Goal: Task Accomplishment & Management: Complete application form

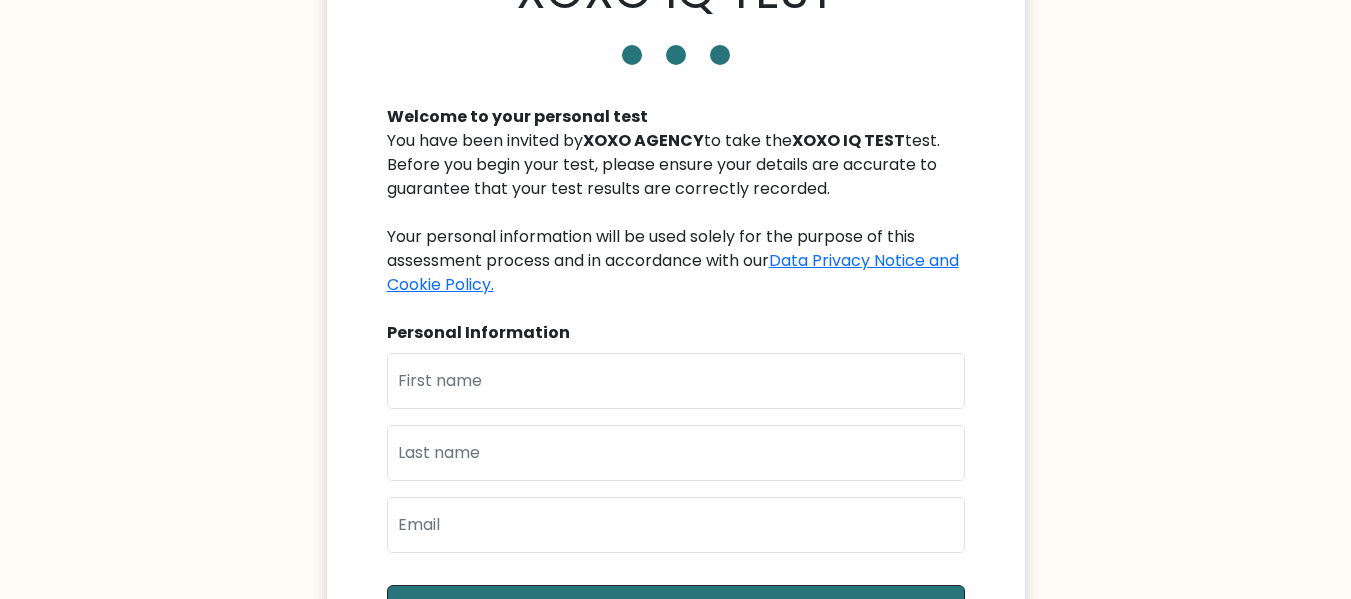
scroll to position [100, 0]
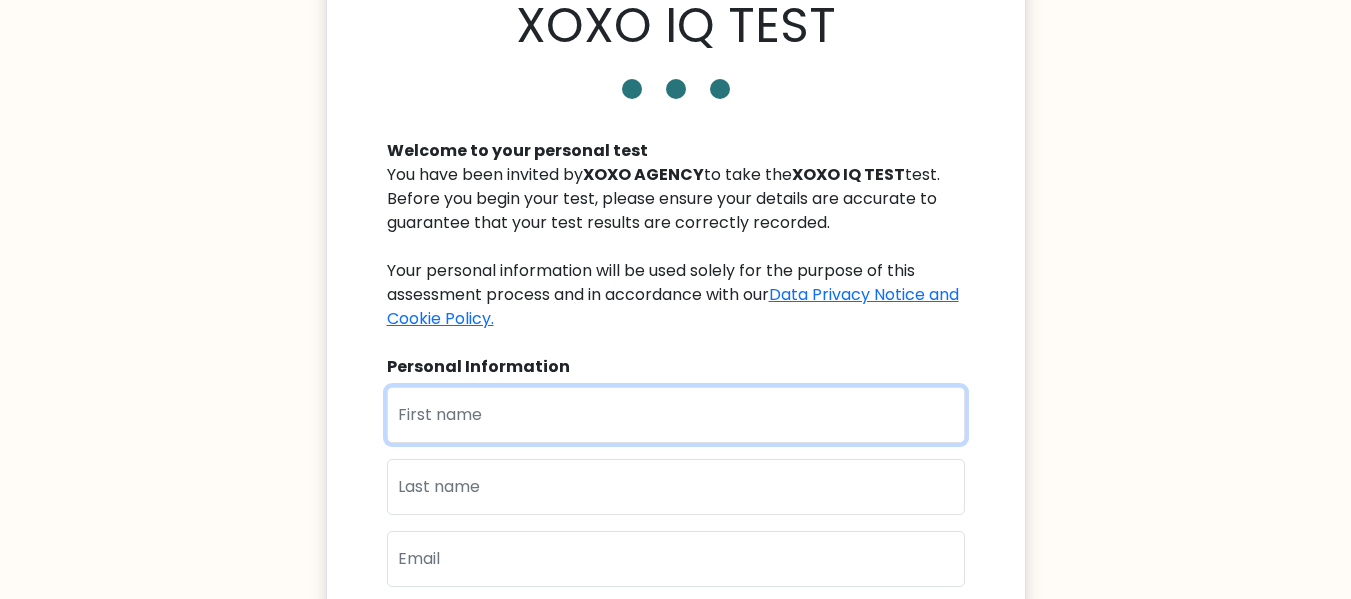
click at [607, 428] on input "text" at bounding box center [676, 415] width 578 height 56
type input "RUBELYN"
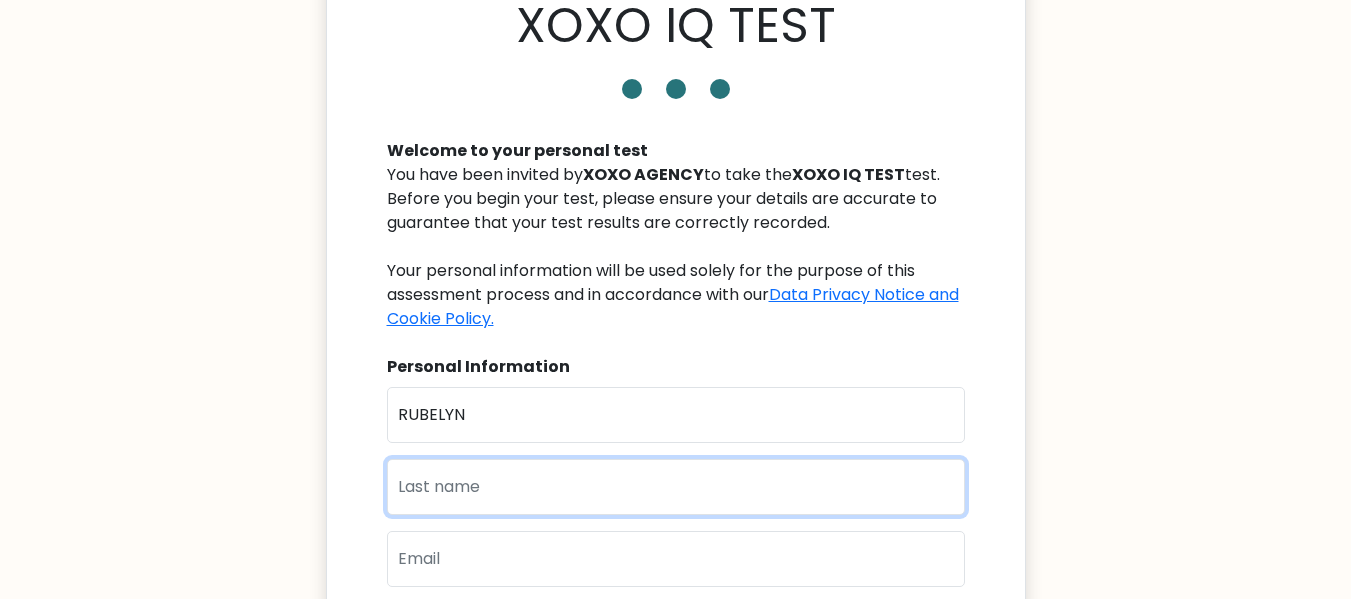
type input "TOMARONG"
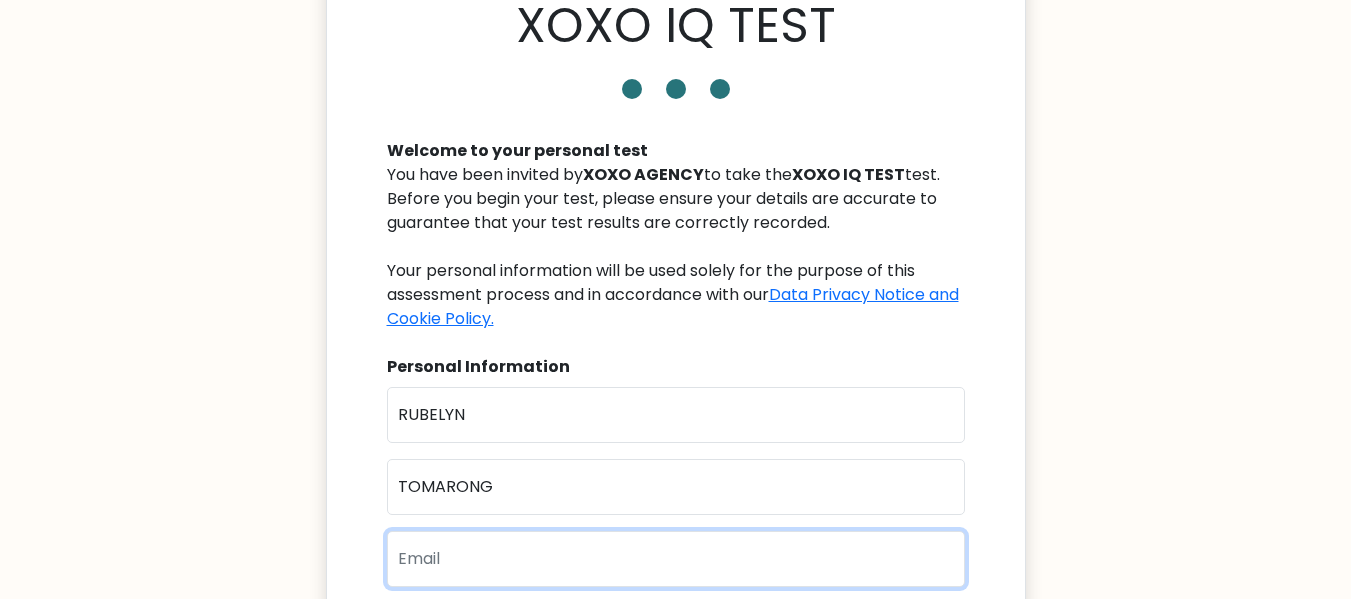
type input "[EMAIL_ADDRESS][DOMAIN_NAME]"
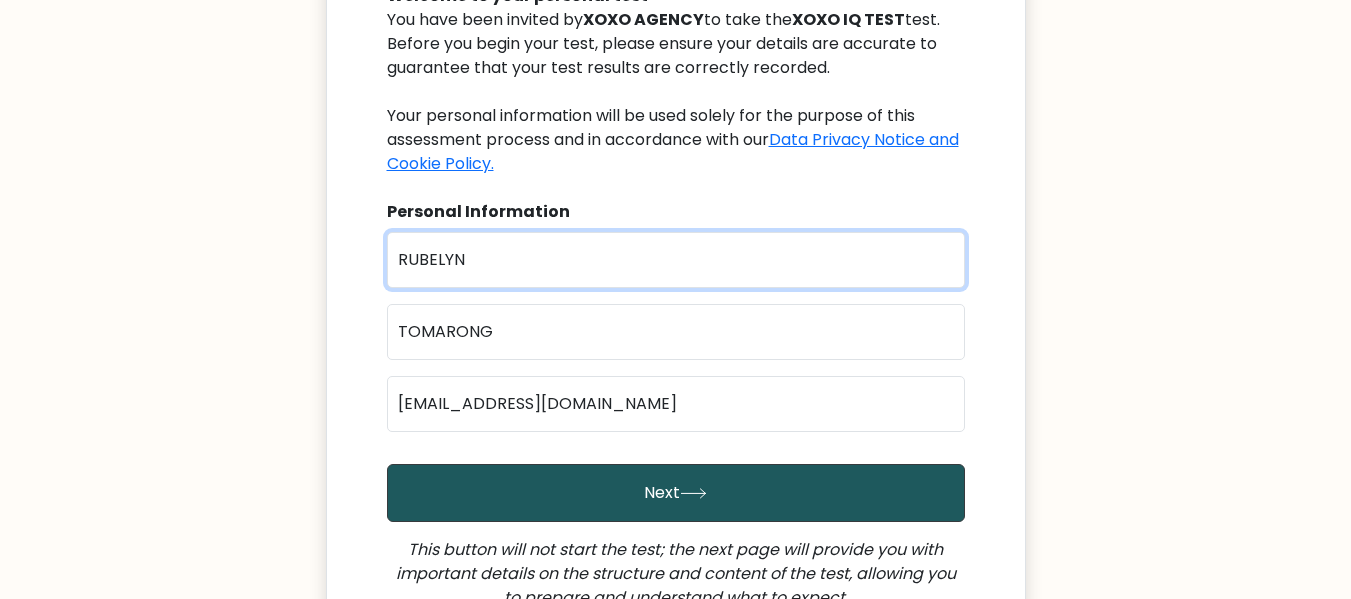
scroll to position [300, 0]
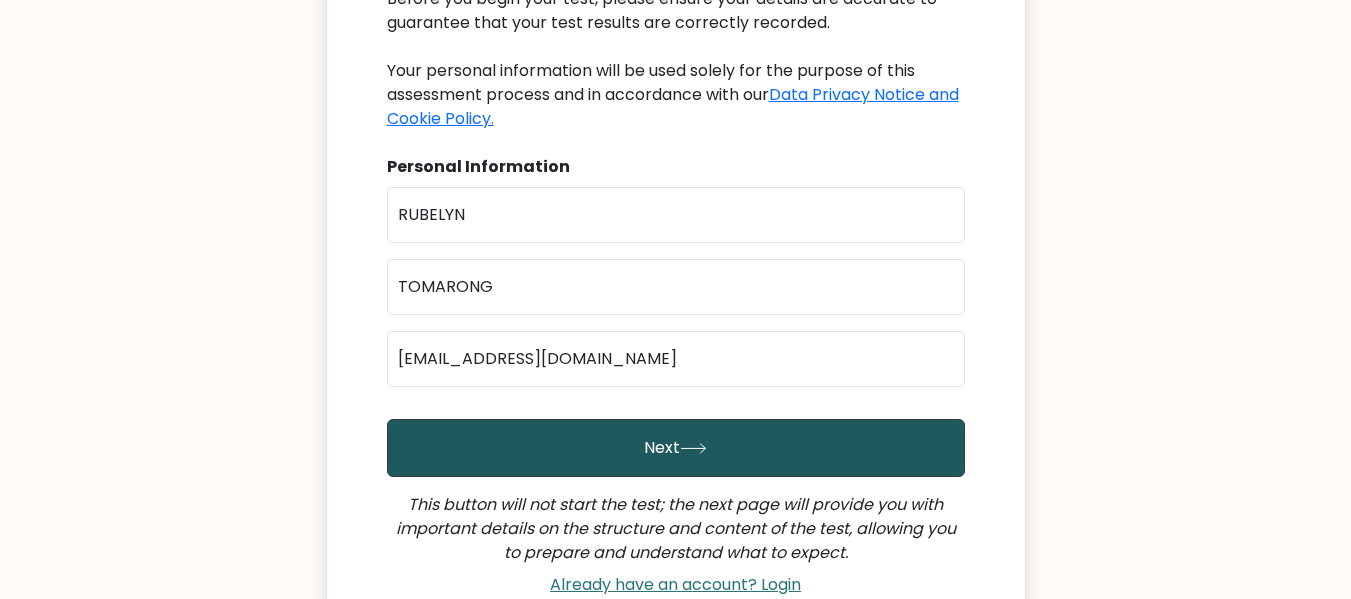
click at [625, 463] on button "Next" at bounding box center [676, 448] width 578 height 58
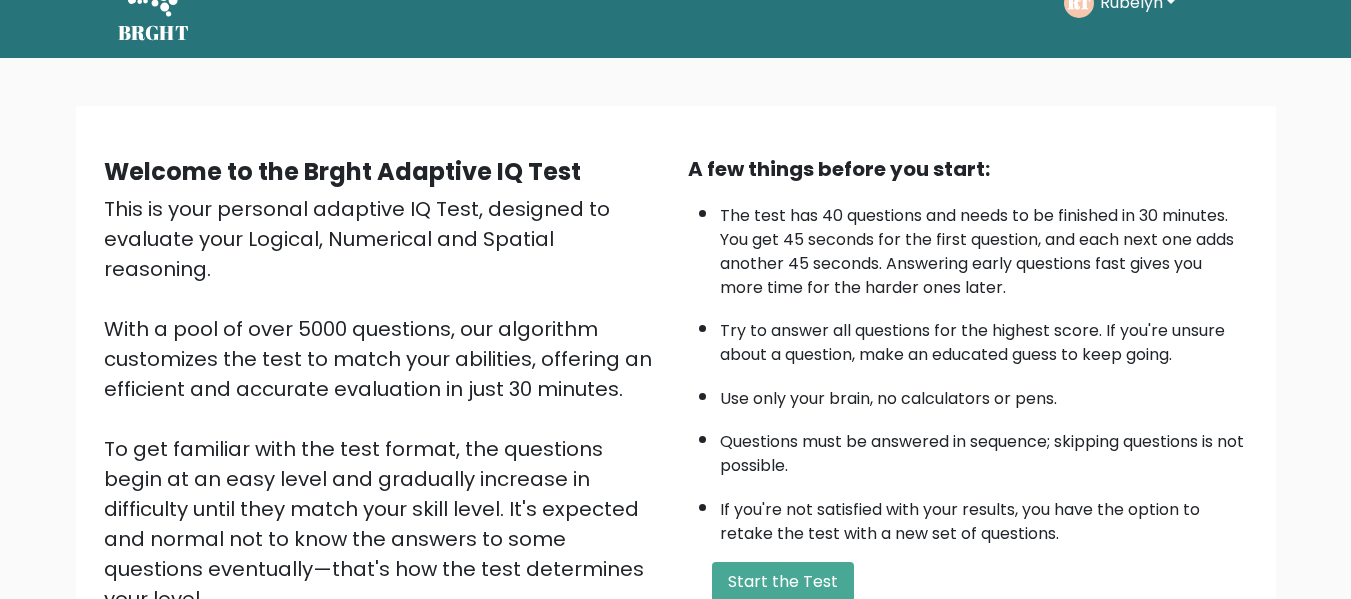
scroll to position [100, 0]
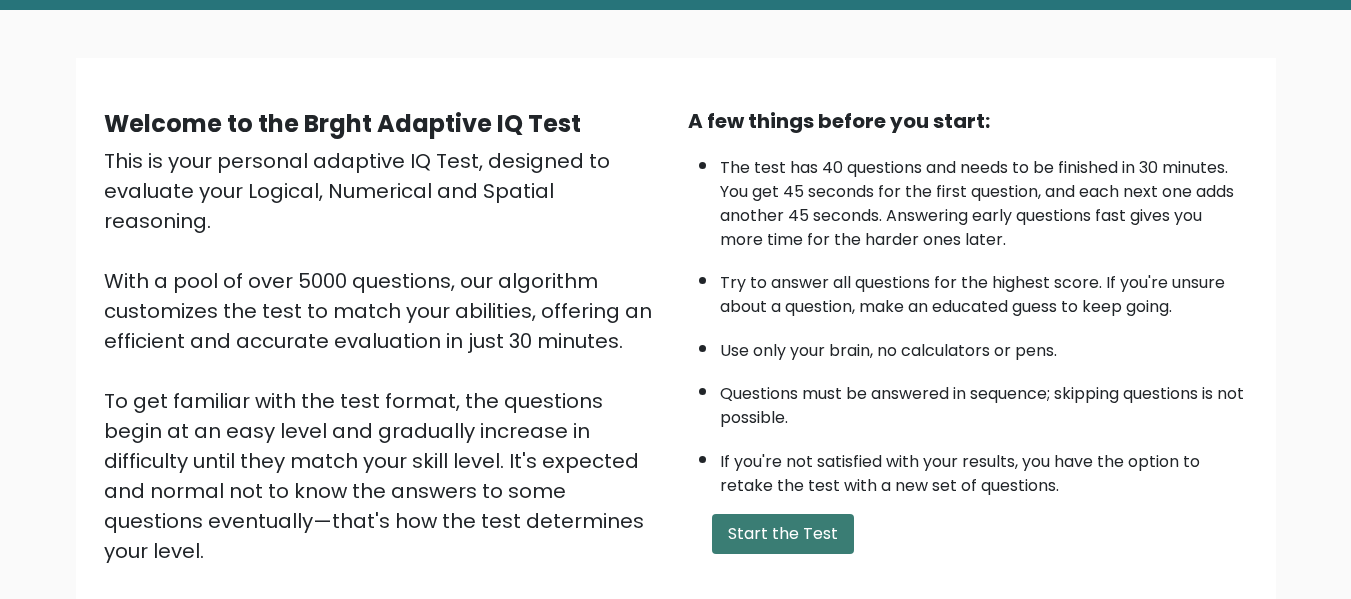
click at [750, 536] on button "Start the Test" at bounding box center [783, 534] width 142 height 40
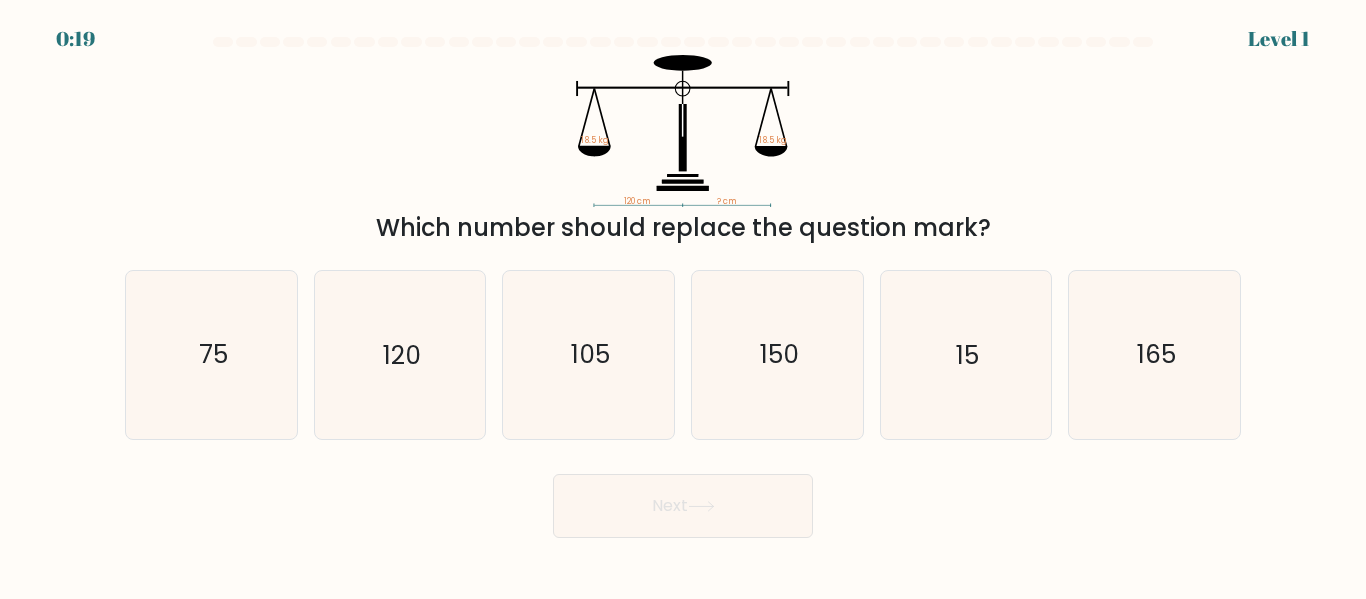
click at [763, 91] on icon "120 cm ? cm 18.5 kg 18.5 kg" at bounding box center [683, 131] width 600 height 152
click at [410, 400] on icon "120" at bounding box center [399, 354] width 167 height 167
click at [683, 305] on input "b. 120" at bounding box center [683, 302] width 1 height 5
radio input "true"
click at [705, 511] on icon at bounding box center [701, 506] width 27 height 11
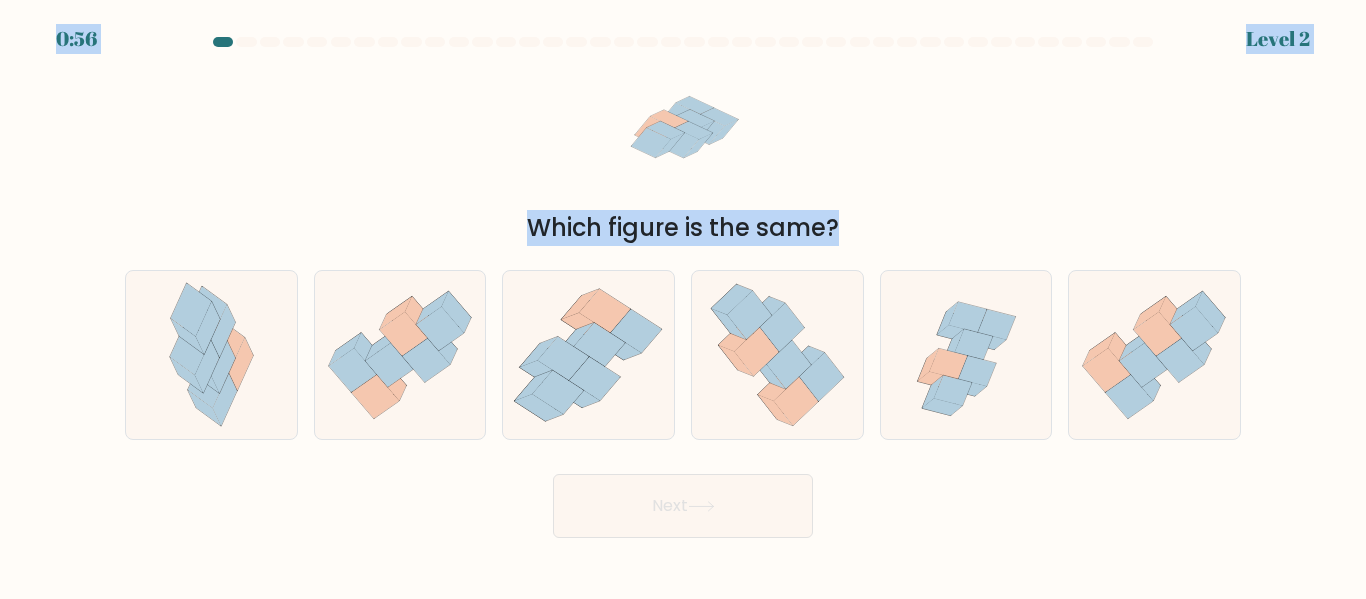
click at [488, 137] on div "Which figure is the same?" at bounding box center [683, 150] width 1140 height 191
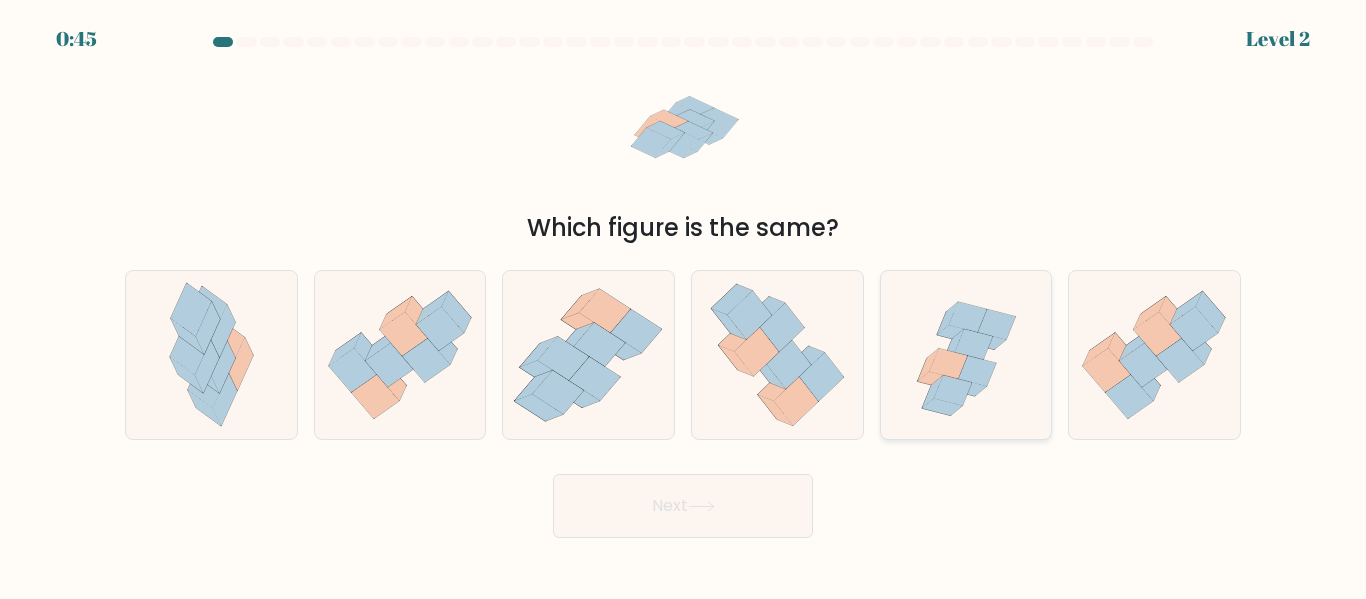
click at [964, 372] on icon at bounding box center [977, 371] width 38 height 30
click at [684, 305] on input "e." at bounding box center [683, 302] width 1 height 5
radio input "true"
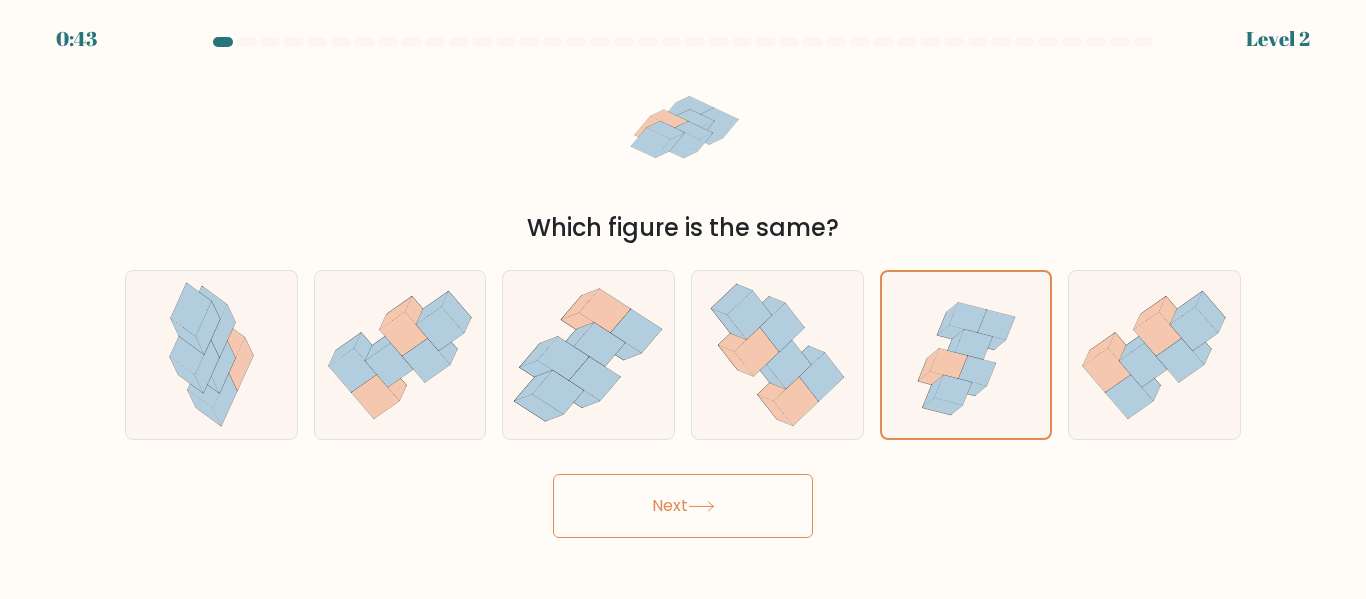
click at [620, 508] on button "Next" at bounding box center [683, 506] width 260 height 64
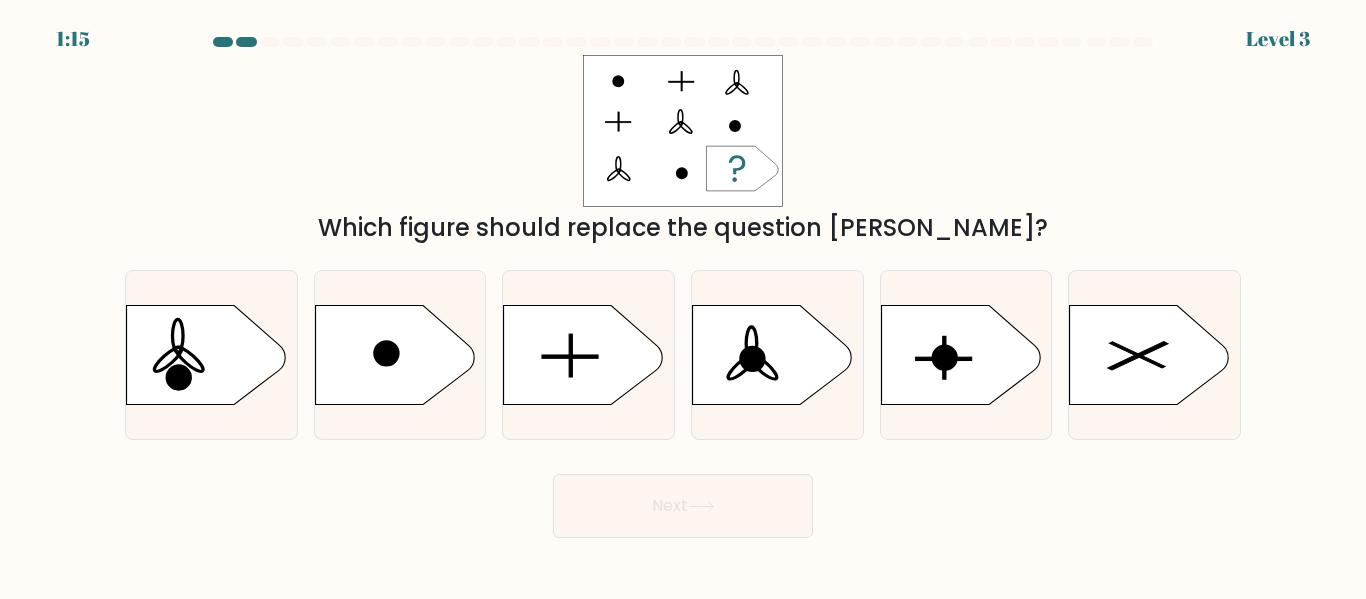
click at [941, 161] on div "Which figure should replace the question mark?" at bounding box center [683, 150] width 1140 height 191
click at [943, 161] on div "Which figure should replace the question mark?" at bounding box center [683, 150] width 1140 height 191
click at [599, 358] on rect at bounding box center [571, 356] width 57 height 3
click at [683, 305] on input "c." at bounding box center [683, 302] width 1 height 5
radio input "true"
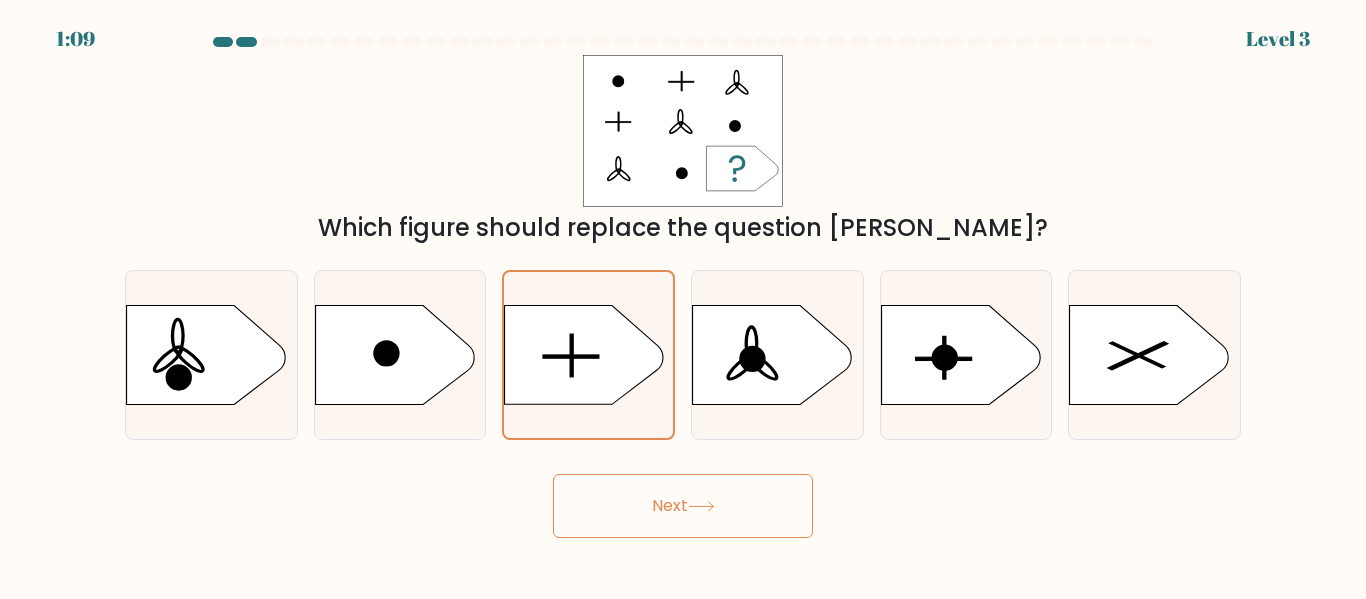
click at [717, 517] on button "Next" at bounding box center [683, 506] width 260 height 64
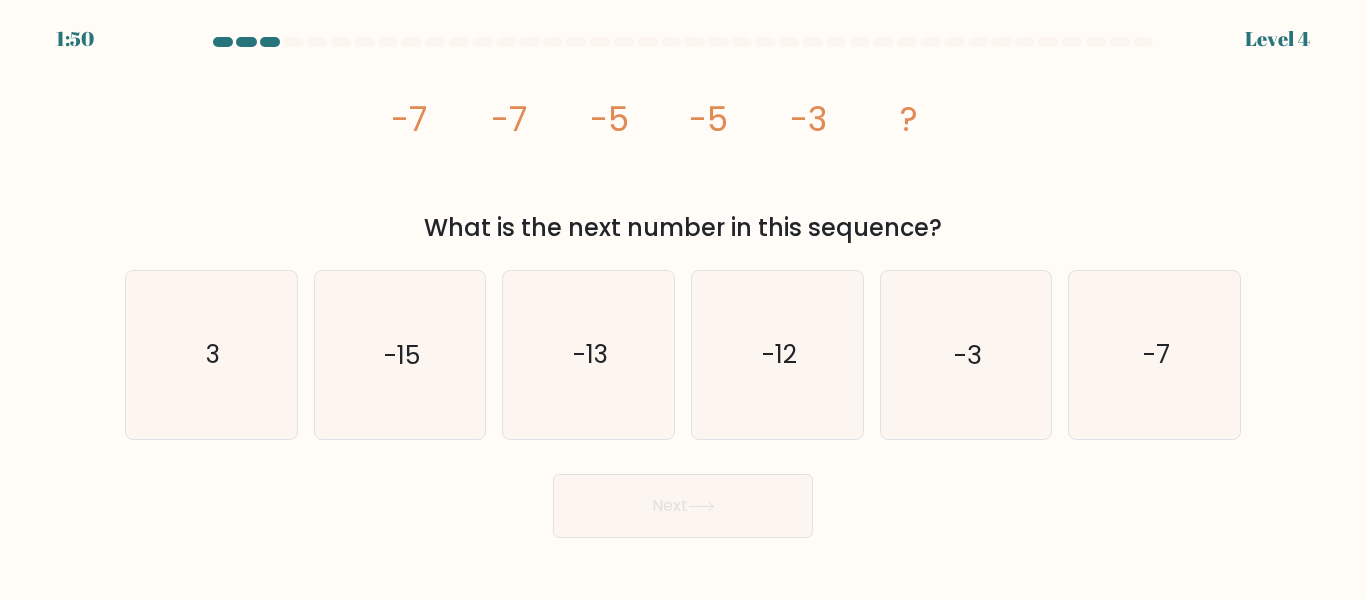
click at [646, 183] on icon "image/svg+xml -7 -7 -5 -5 -3 ?" at bounding box center [683, 131] width 600 height 152
copy body "1:49 Level 4 image/svg+xml -7 -7 -5 -5 -3 ? What is the next number in this seq…"
click at [485, 413] on div "-15" at bounding box center [400, 354] width 173 height 169
click at [683, 305] on input "b. -15" at bounding box center [683, 302] width 1 height 5
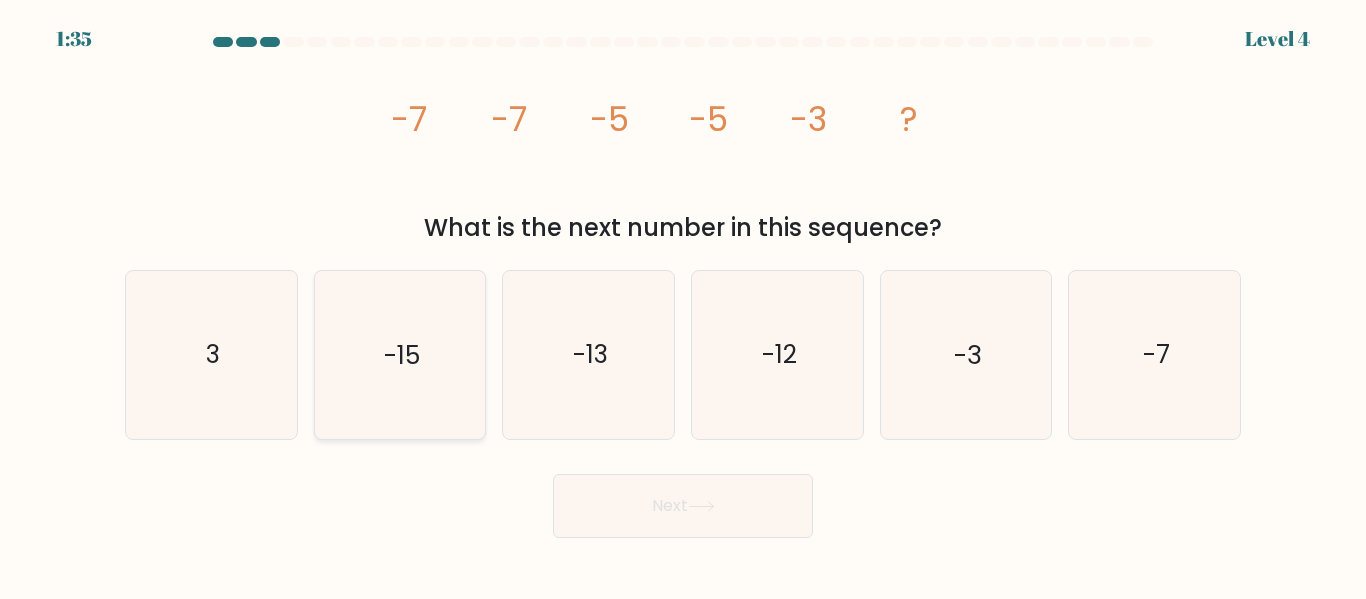
radio input "true"
click at [946, 401] on icon "-3" at bounding box center [965, 354] width 167 height 167
click at [684, 305] on input "e. -3" at bounding box center [683, 302] width 1 height 5
radio input "true"
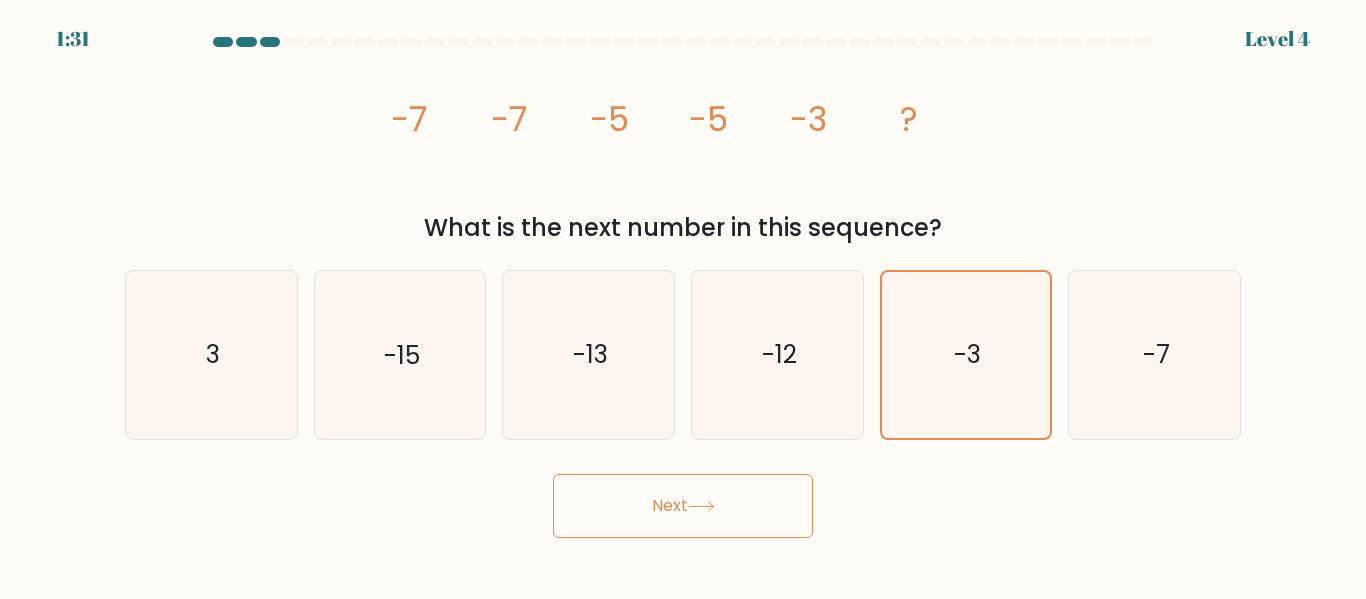
click at [738, 513] on button "Next" at bounding box center [683, 506] width 260 height 64
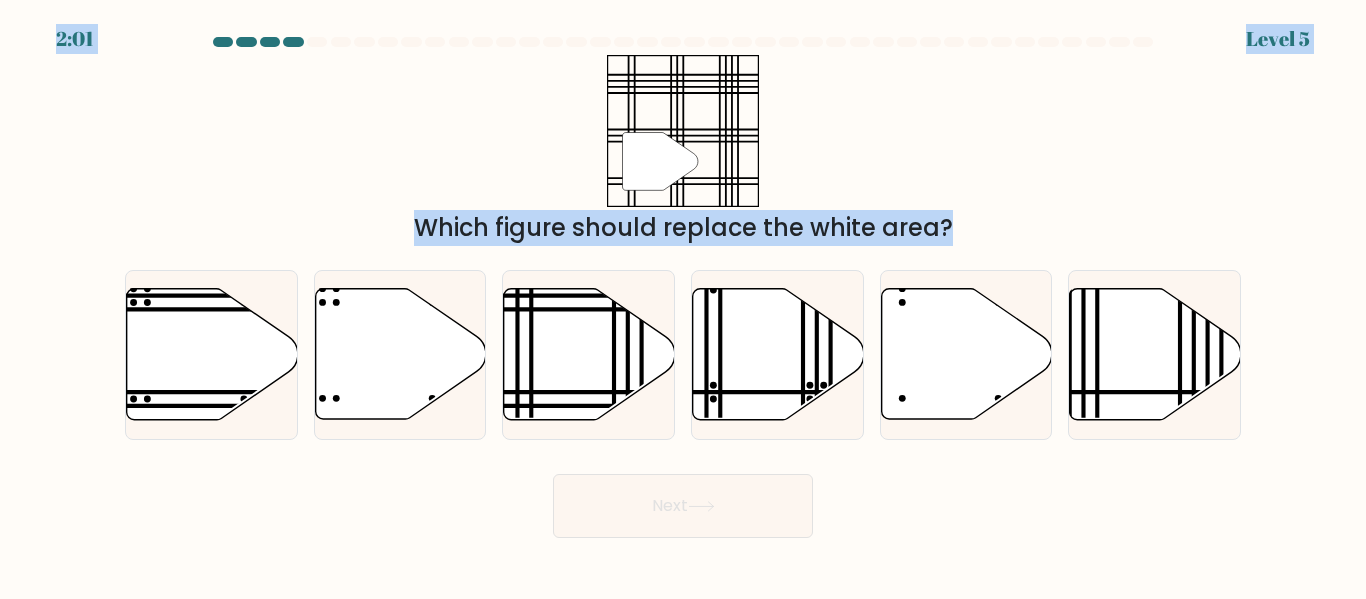
click at [849, 122] on div "" Which figure should replace the white area?" at bounding box center [683, 150] width 1140 height 191
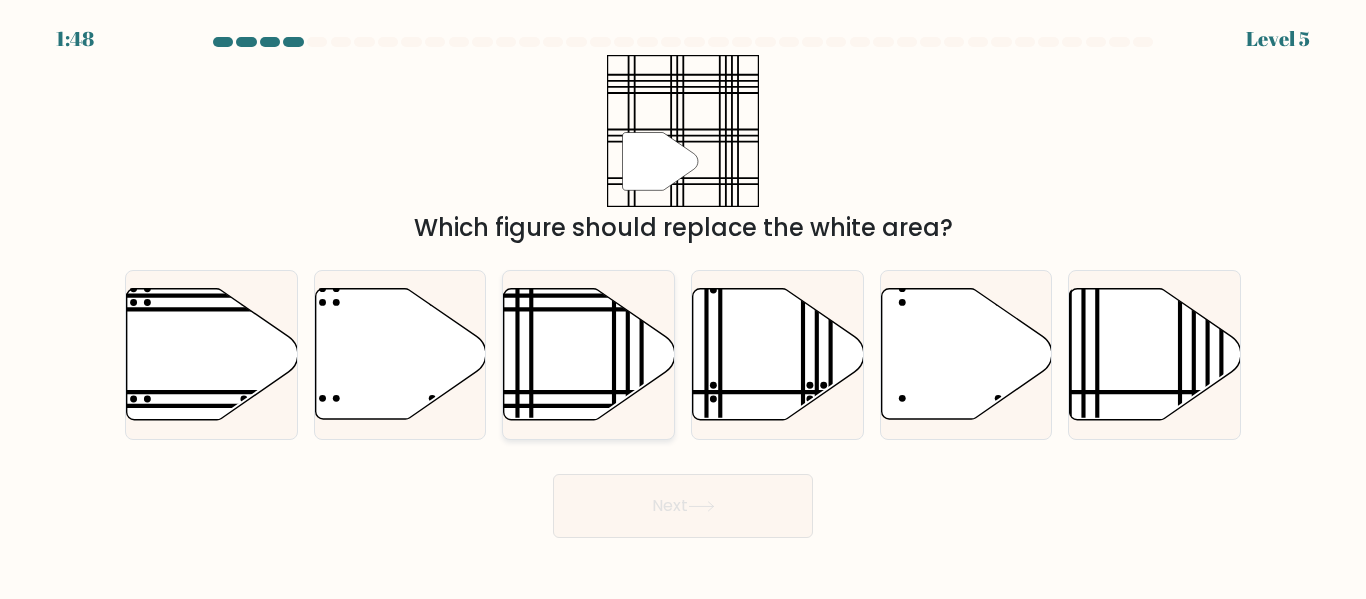
click at [573, 367] on icon at bounding box center [589, 354] width 171 height 131
click at [683, 305] on input "c." at bounding box center [683, 302] width 1 height 5
radio input "true"
click at [573, 367] on icon at bounding box center [589, 354] width 169 height 129
click at [683, 305] on input "c." at bounding box center [683, 302] width 1 height 5
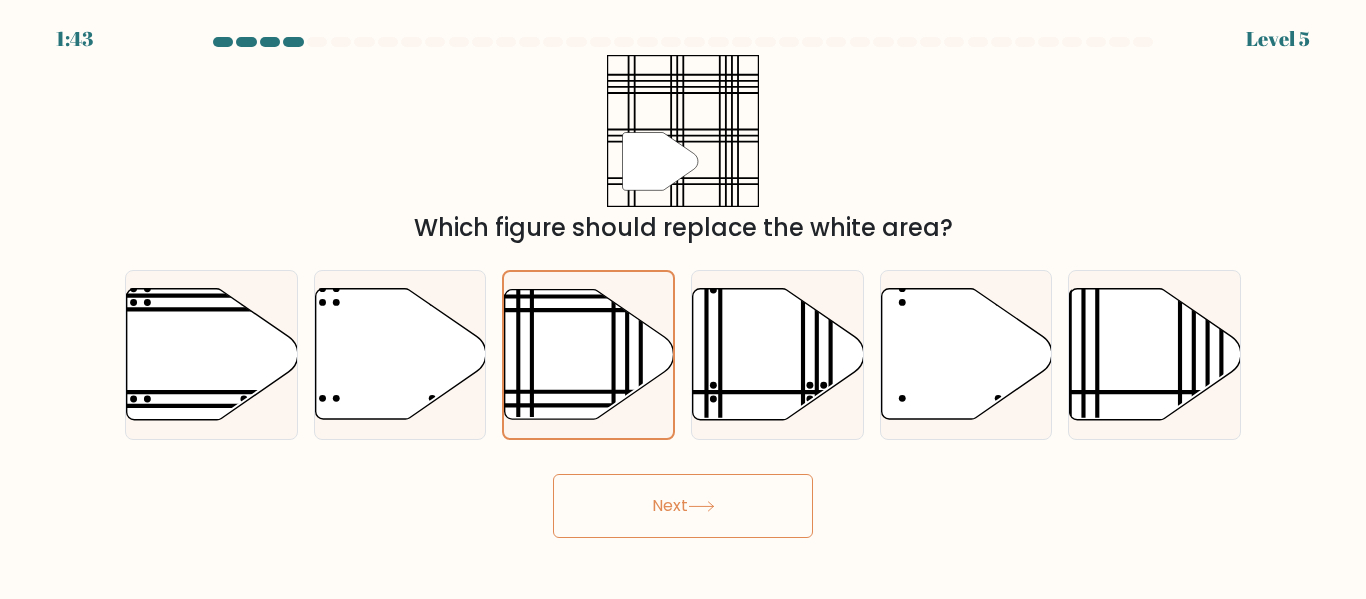
click at [672, 494] on button "Next" at bounding box center [683, 506] width 260 height 64
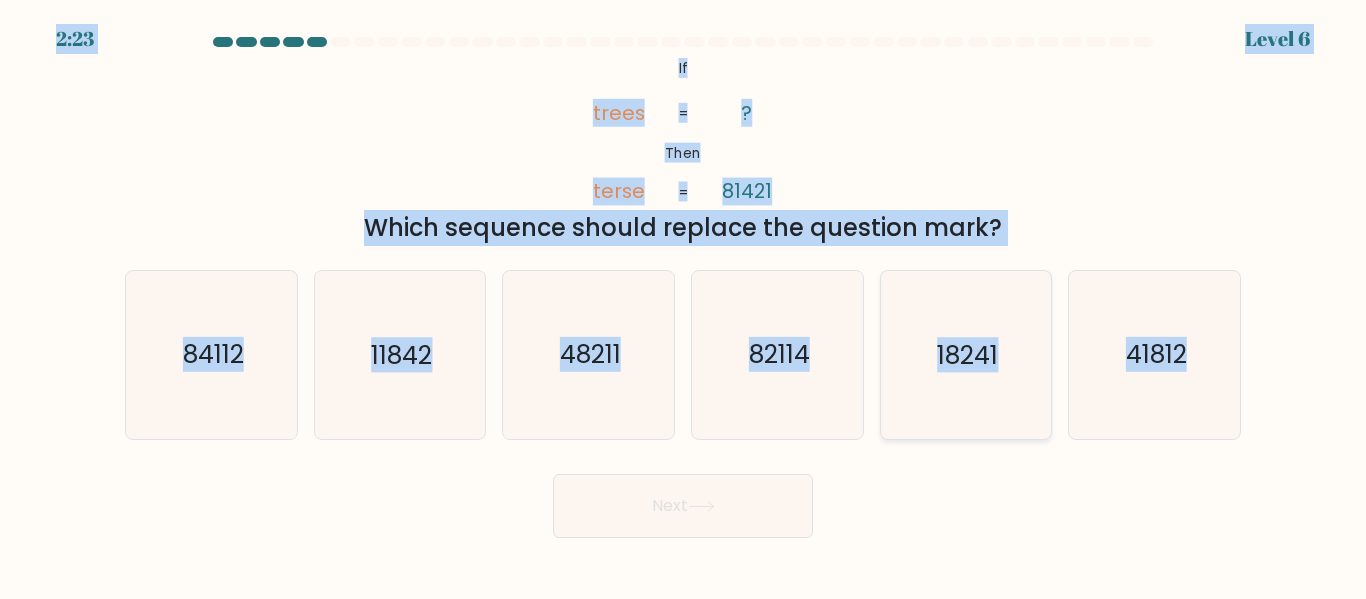
copy body "2:24 Level 6 @import url('https://fonts.googleapis.com/css?family=Abril+Fatface…"
click at [428, 435] on icon "11842" at bounding box center [399, 354] width 167 height 167
click at [683, 305] on input "b. 11842" at bounding box center [683, 302] width 1 height 5
radio input "true"
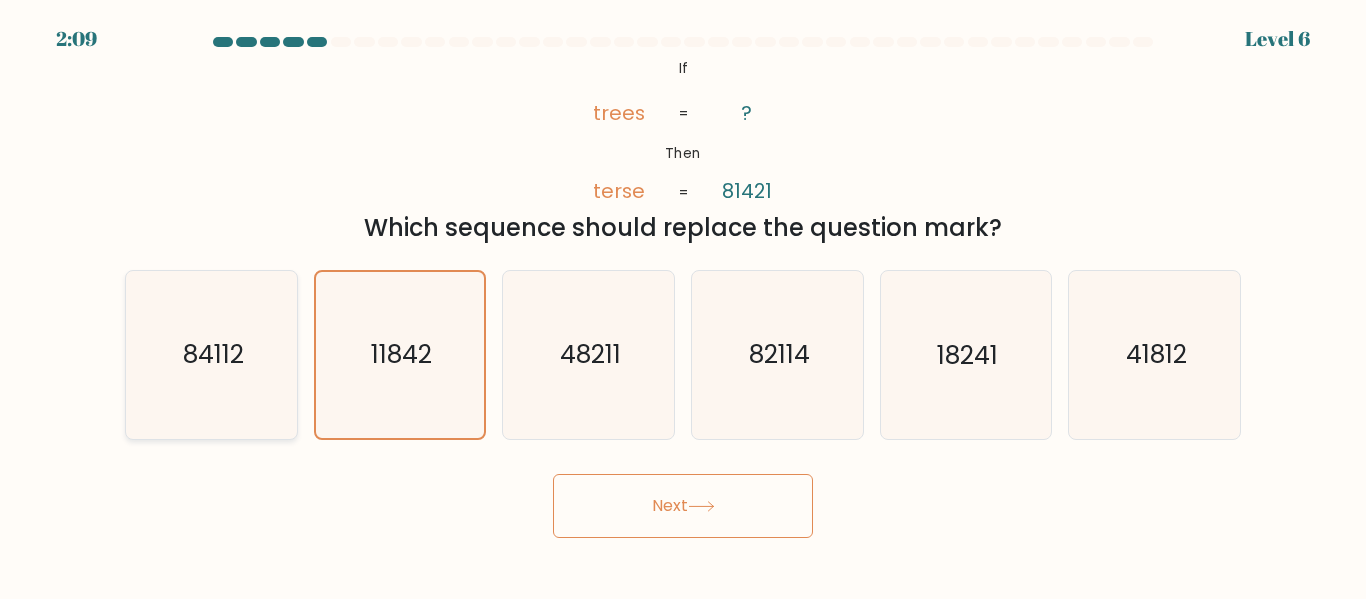
click at [209, 355] on text "84112" at bounding box center [212, 355] width 61 height 35
click at [683, 305] on input "a. 84112" at bounding box center [683, 302] width 1 height 5
radio input "true"
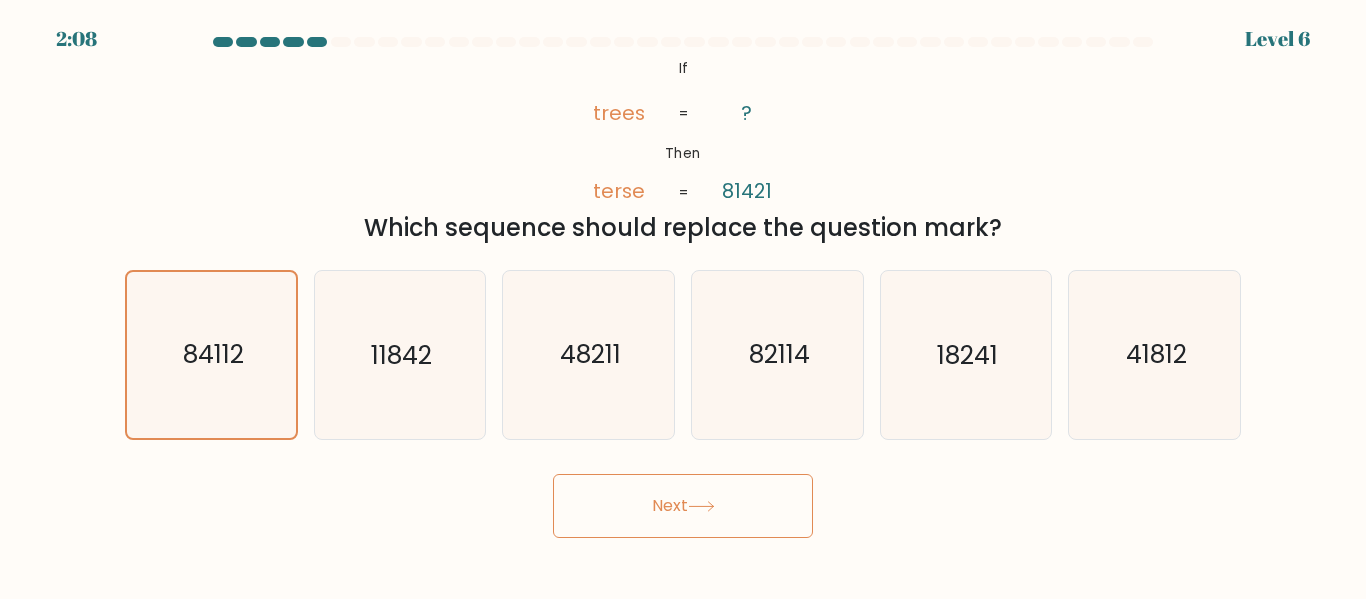
click at [631, 517] on button "Next" at bounding box center [683, 506] width 260 height 64
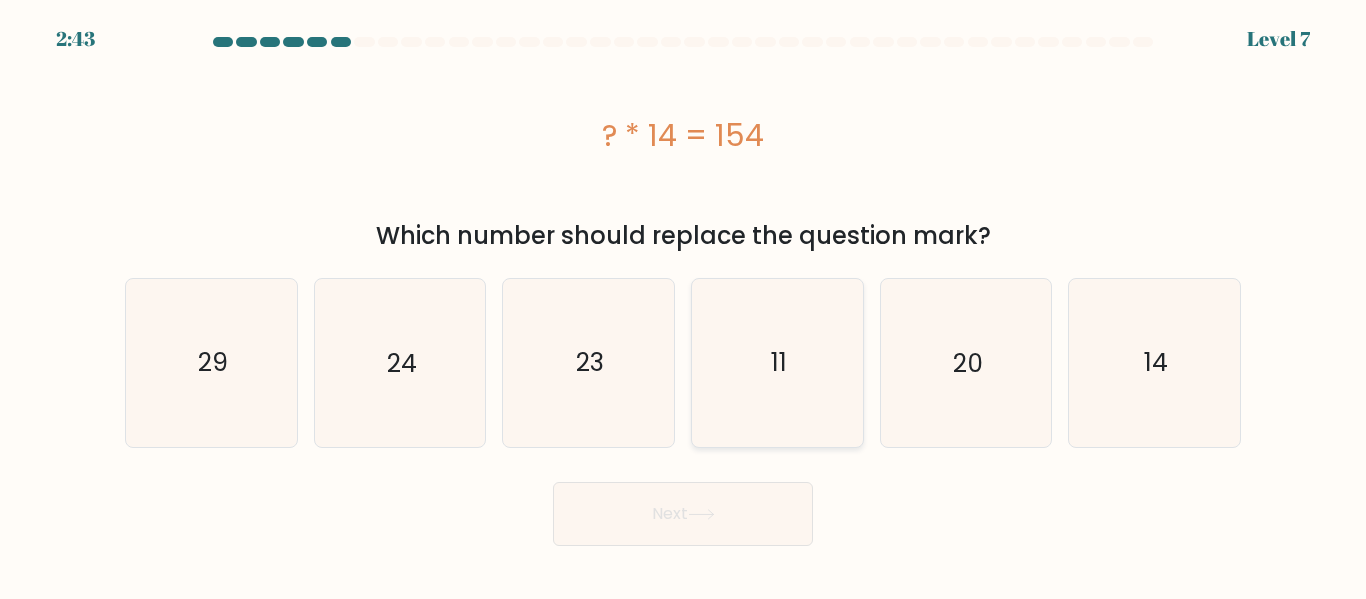
copy body "2:44 Level 7 ? * 14 = 154 Which number should replace the question mark? a. 29 …"
click at [767, 389] on icon "11" at bounding box center [777, 362] width 167 height 167
click at [684, 305] on input "d. 11" at bounding box center [683, 302] width 1 height 5
radio input "true"
click at [767, 389] on icon "11" at bounding box center [777, 362] width 165 height 165
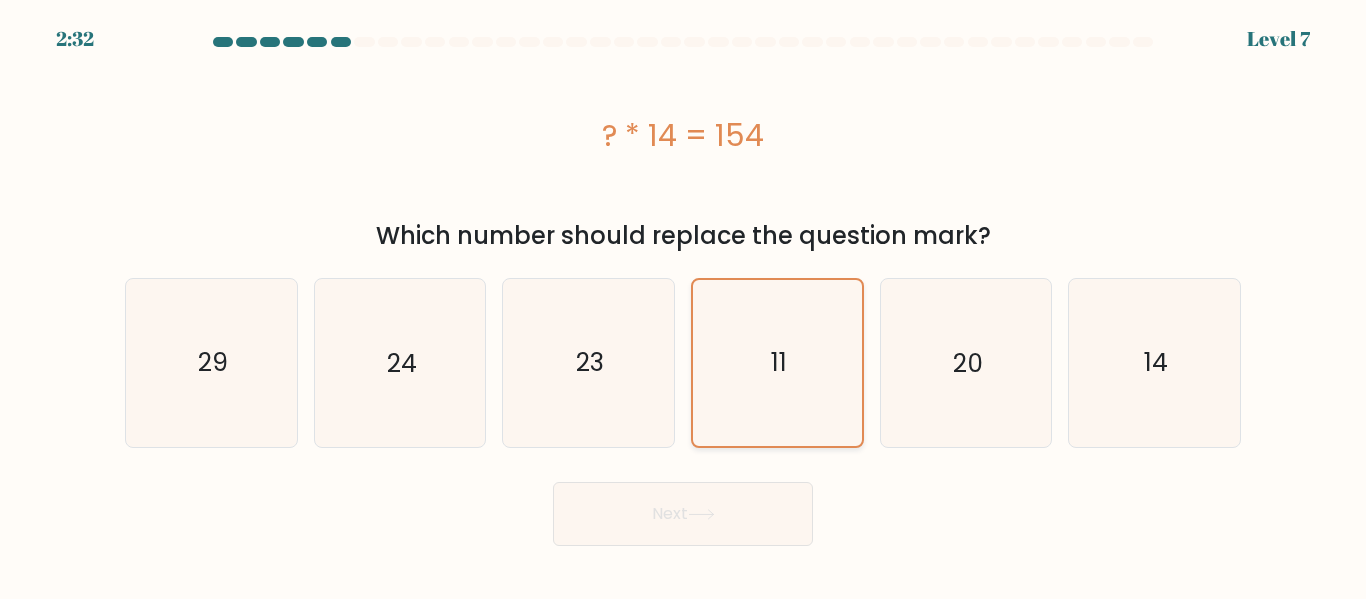
click at [684, 305] on input "d. 11" at bounding box center [683, 302] width 1 height 5
click at [713, 521] on button "Next" at bounding box center [683, 514] width 260 height 64
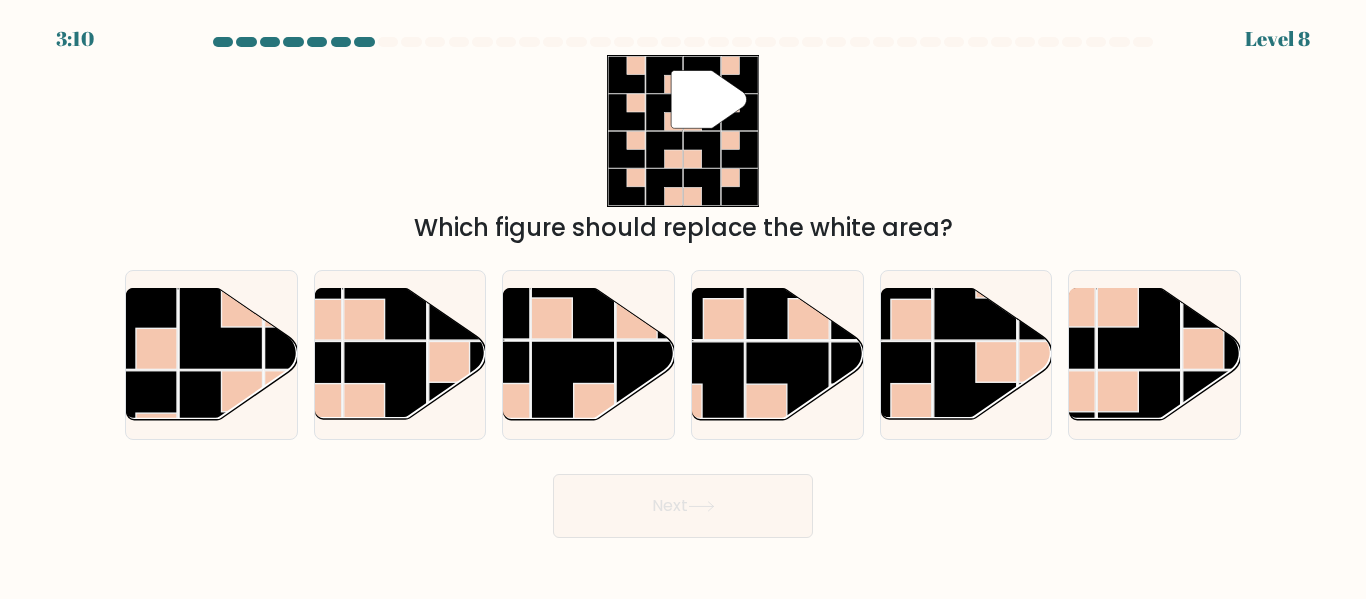
click at [982, 129] on div "" Which figure should replace the white area?" at bounding box center [683, 150] width 1140 height 191
click at [1164, 356] on rect at bounding box center [1139, 327] width 83 height 83
click at [684, 305] on input "f." at bounding box center [683, 302] width 1 height 5
radio input "true"
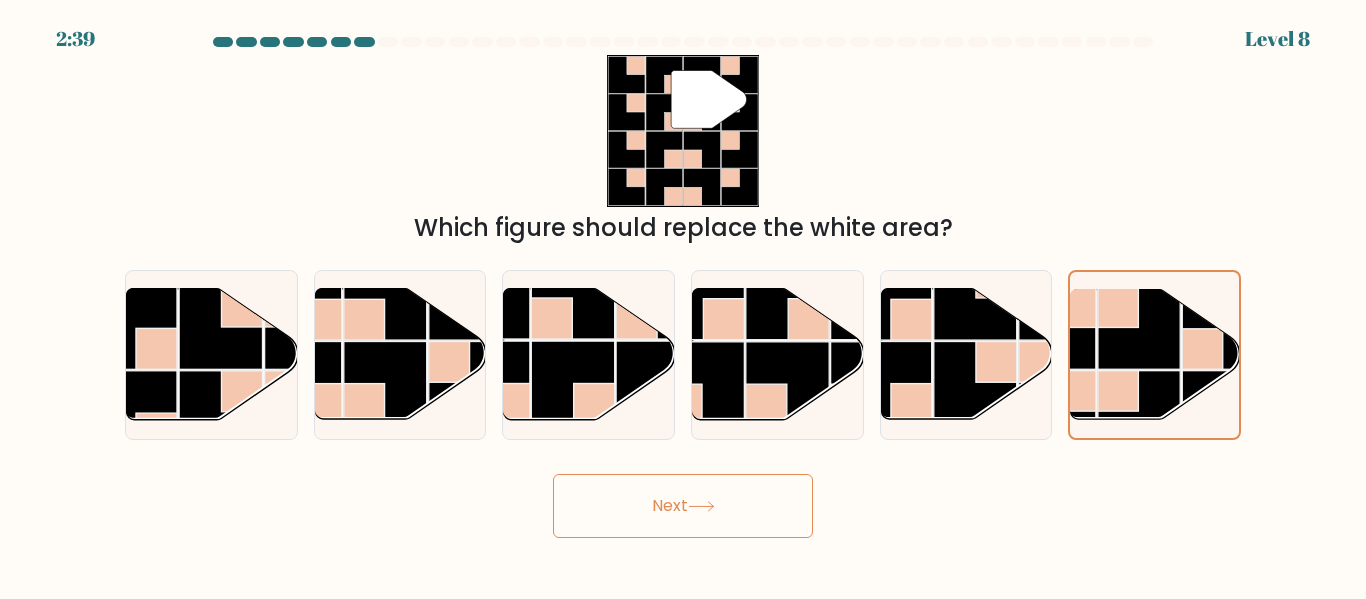
click at [642, 517] on button "Next" at bounding box center [683, 506] width 260 height 64
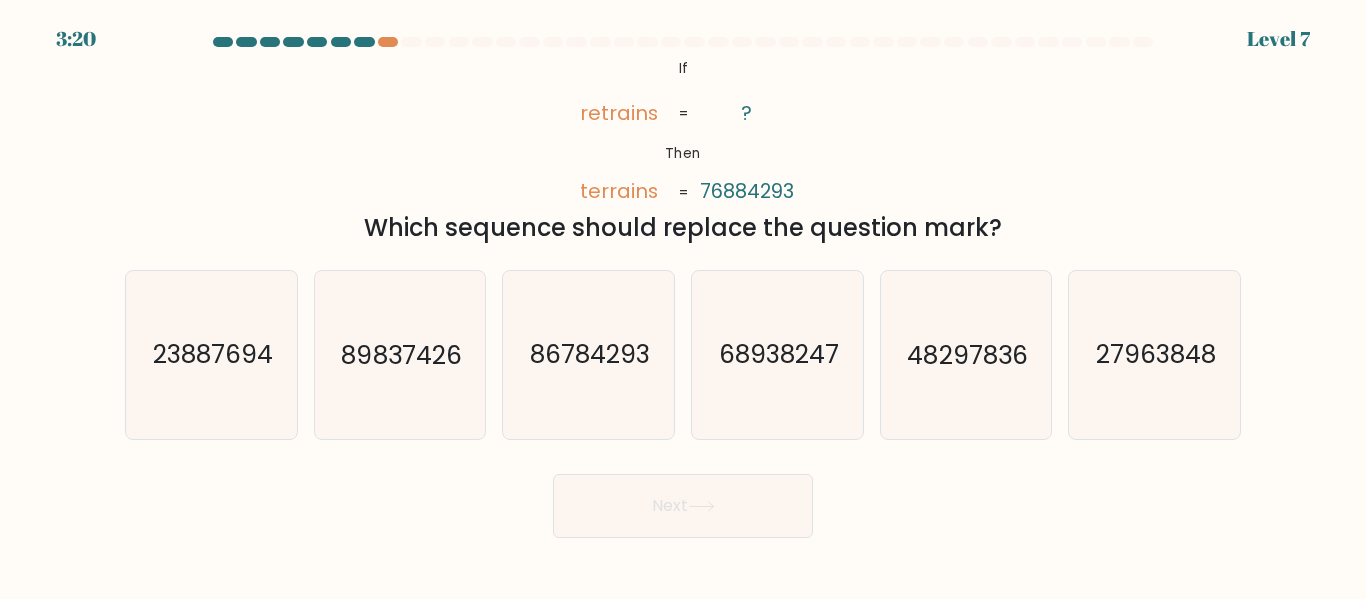
copy body "3:21 Level 7 @import url('https://fonts.googleapis.com/css?family=Abril+Fatface…"
click at [583, 387] on icon "86784293" at bounding box center [588, 354] width 167 height 167
click at [683, 305] on input "c. 86784293" at bounding box center [683, 302] width 1 height 5
radio input "true"
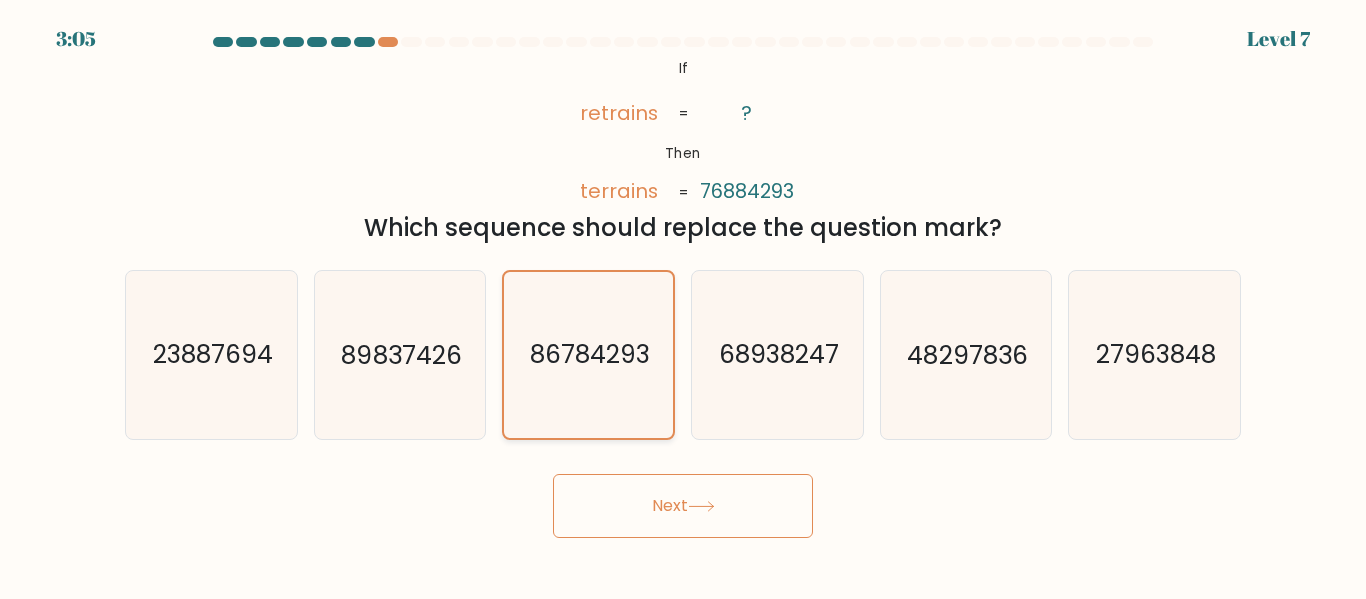
click at [583, 387] on icon "86784293" at bounding box center [588, 354] width 165 height 165
click at [683, 305] on input "c. 86784293" at bounding box center [683, 302] width 1 height 5
click at [659, 514] on button "Next" at bounding box center [683, 506] width 260 height 64
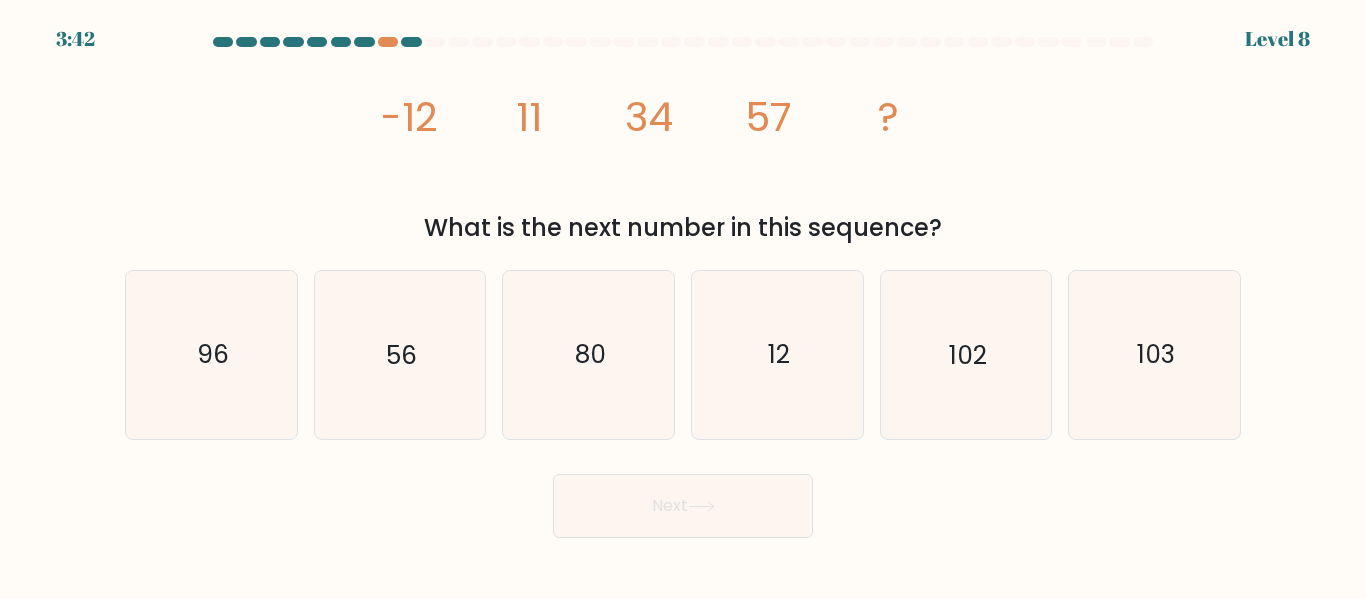
copy text "86784293"
copy body "3:41 Level 8 image/svg+xml -12 11 34 57 ? What is the next number in this seque…"
click at [563, 387] on icon "80" at bounding box center [588, 354] width 167 height 167
click at [683, 305] on input "c. 80" at bounding box center [683, 302] width 1 height 5
radio input "true"
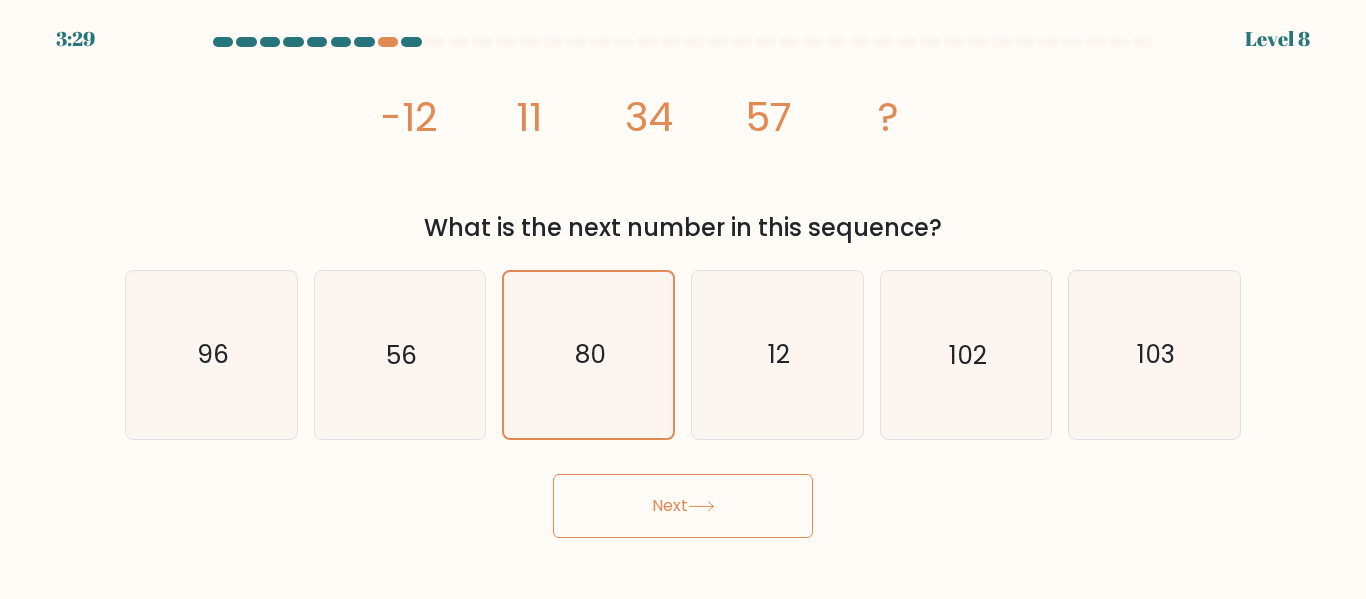
click at [693, 518] on button "Next" at bounding box center [683, 506] width 260 height 64
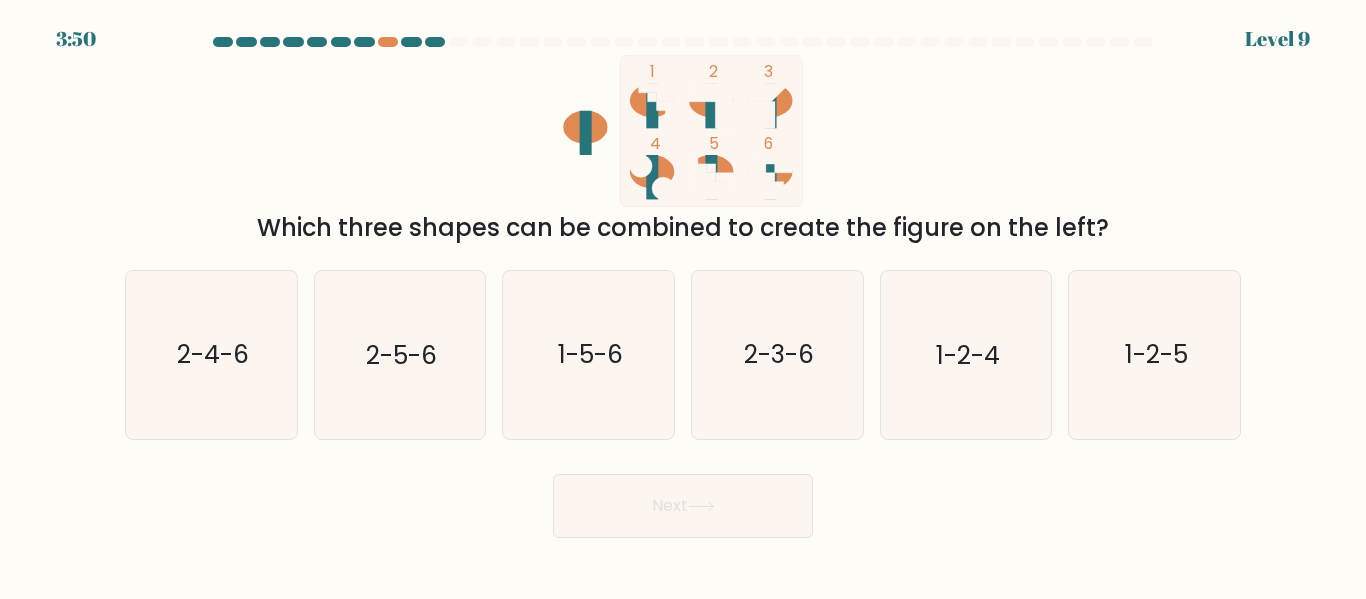
click at [449, 477] on div "Next" at bounding box center [683, 501] width 1140 height 74
click at [596, 318] on icon "1-5-6" at bounding box center [588, 354] width 167 height 167
click at [683, 305] on input "c. 1-5-6" at bounding box center [683, 302] width 1 height 5
radio input "true"
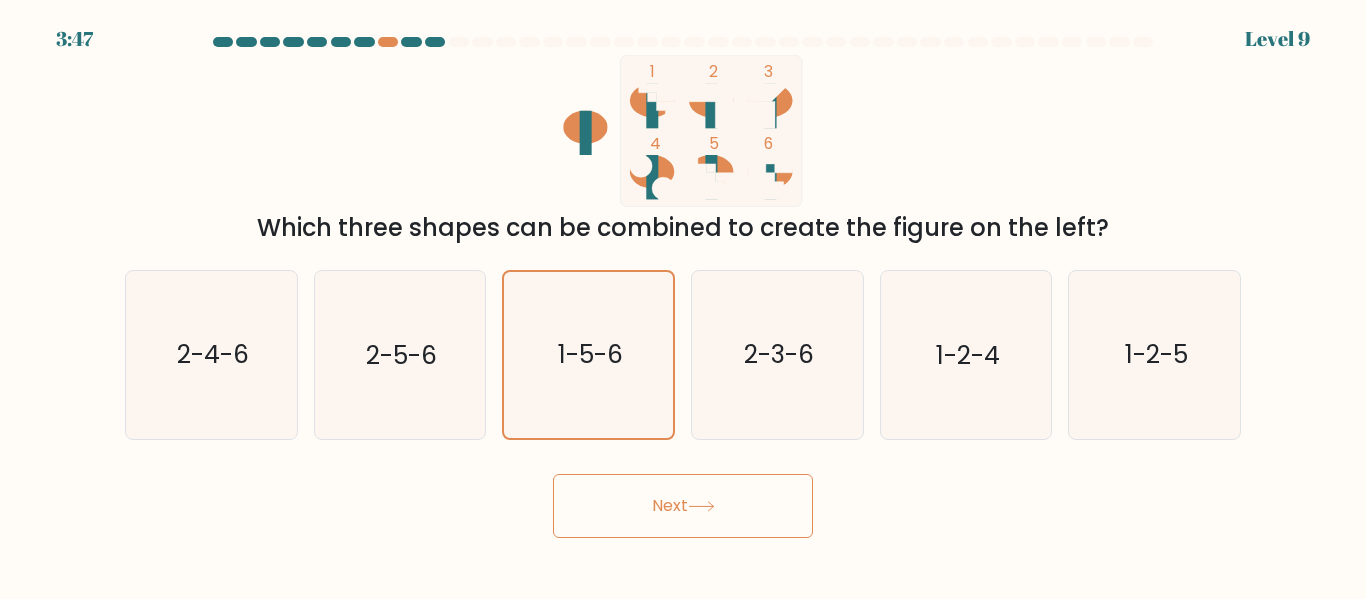
click at [627, 513] on button "Next" at bounding box center [683, 506] width 260 height 64
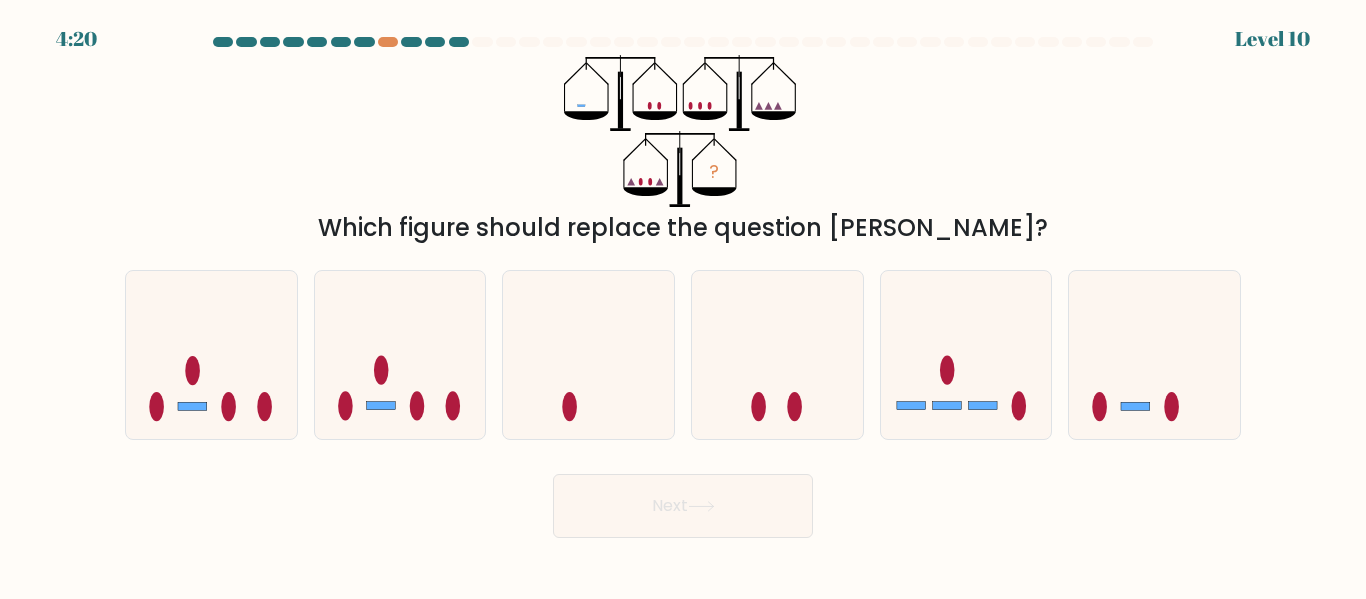
click at [1003, 219] on div "Which figure should replace the question mark?" at bounding box center [683, 228] width 1092 height 36
click at [930, 156] on div "? Which figure should replace the question mark?" at bounding box center [683, 150] width 1140 height 191
click at [376, 363] on ellipse at bounding box center [381, 370] width 15 height 29
click at [683, 305] on input "b." at bounding box center [683, 302] width 1 height 5
radio input "true"
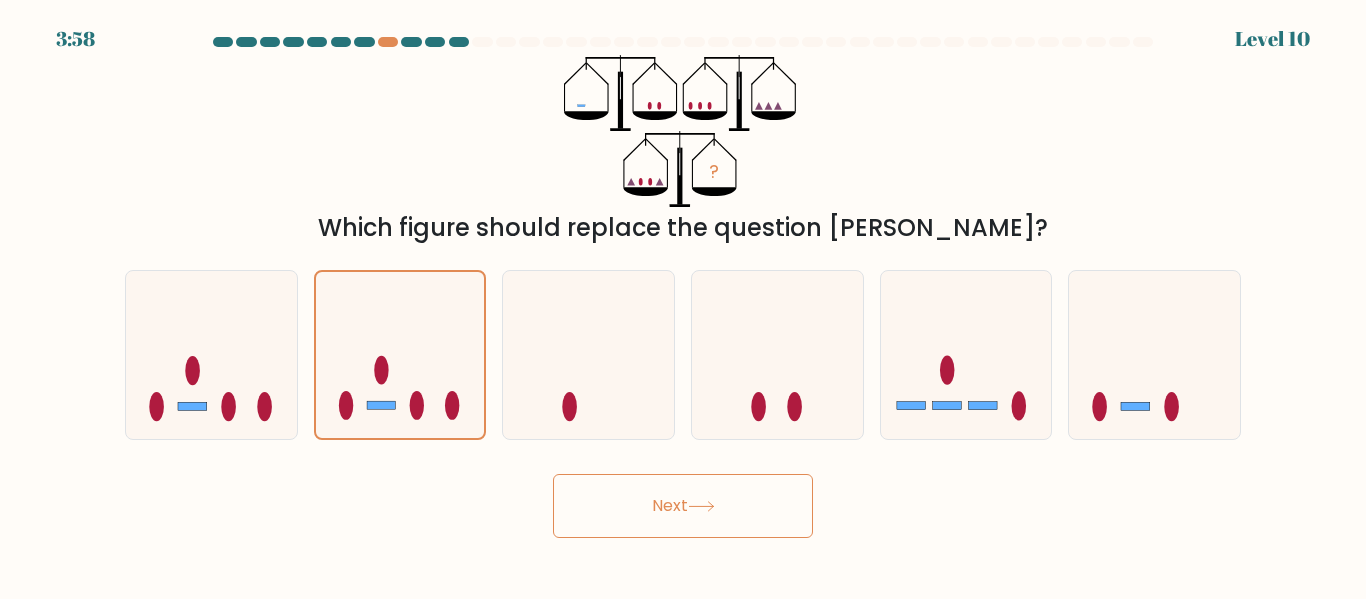
click at [703, 513] on button "Next" at bounding box center [683, 506] width 260 height 64
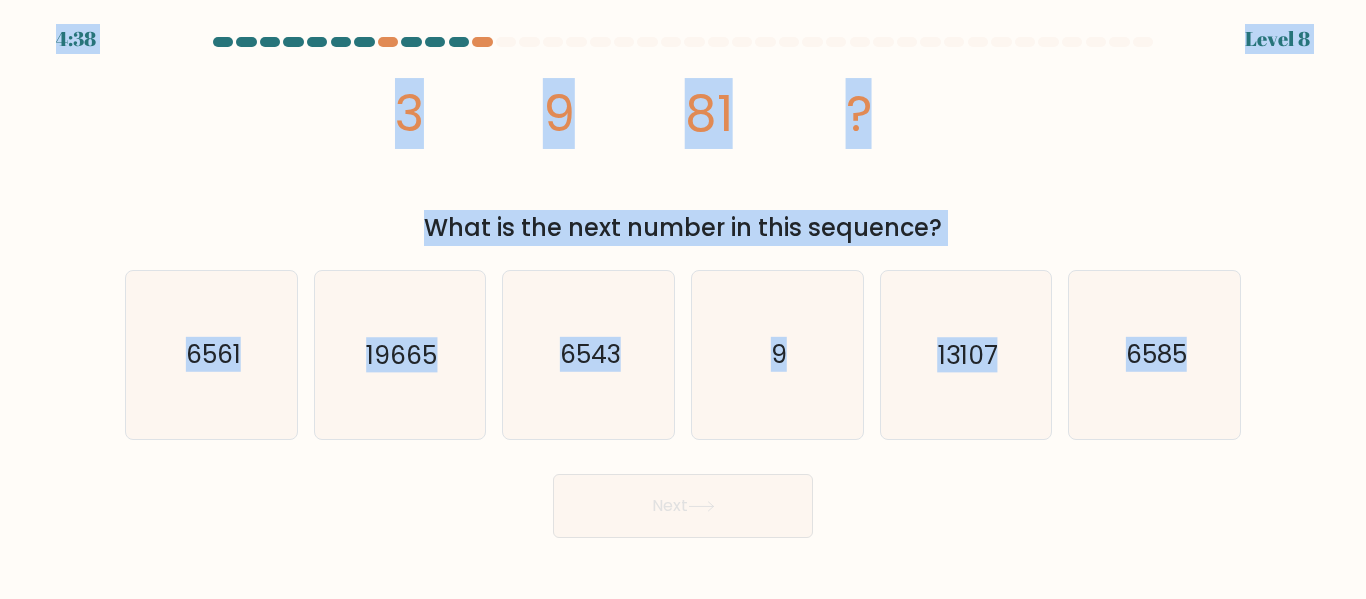
copy body "4:40 Level 8 image/svg+xml 3 9 81 ? What is the next number in this sequence? a…"
click at [173, 381] on icon "6561" at bounding box center [211, 354] width 167 height 167
click at [683, 305] on input "a. 6561" at bounding box center [683, 302] width 1 height 5
radio input "true"
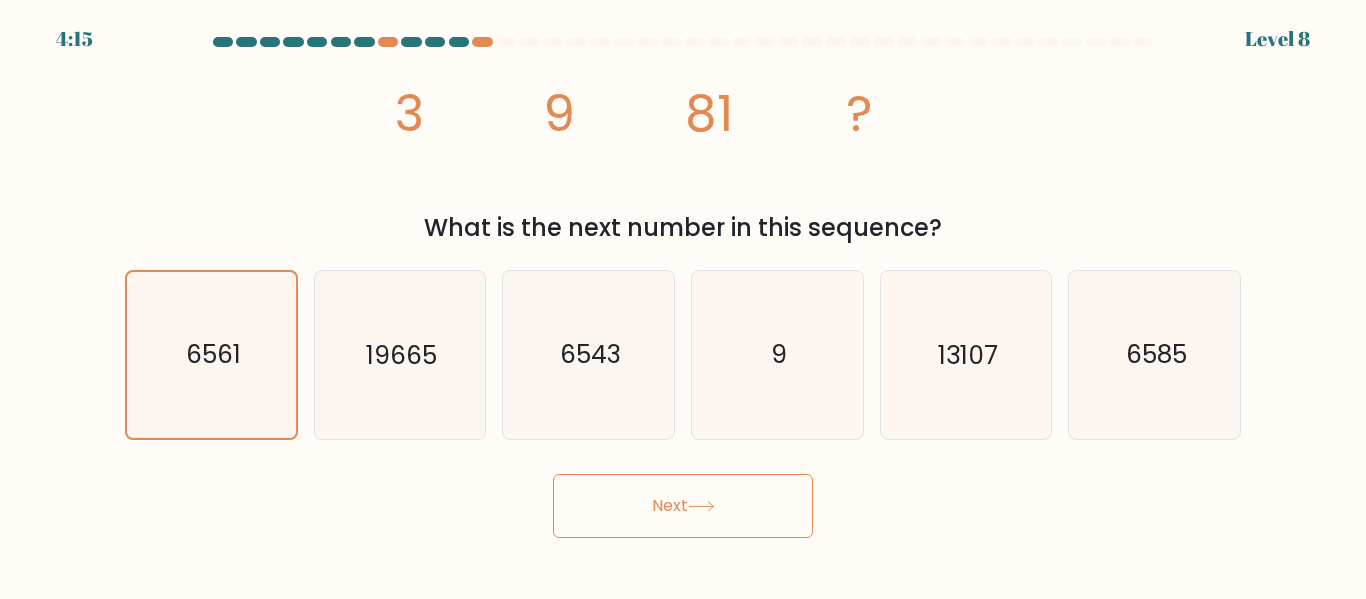
click at [641, 516] on button "Next" at bounding box center [683, 506] width 260 height 64
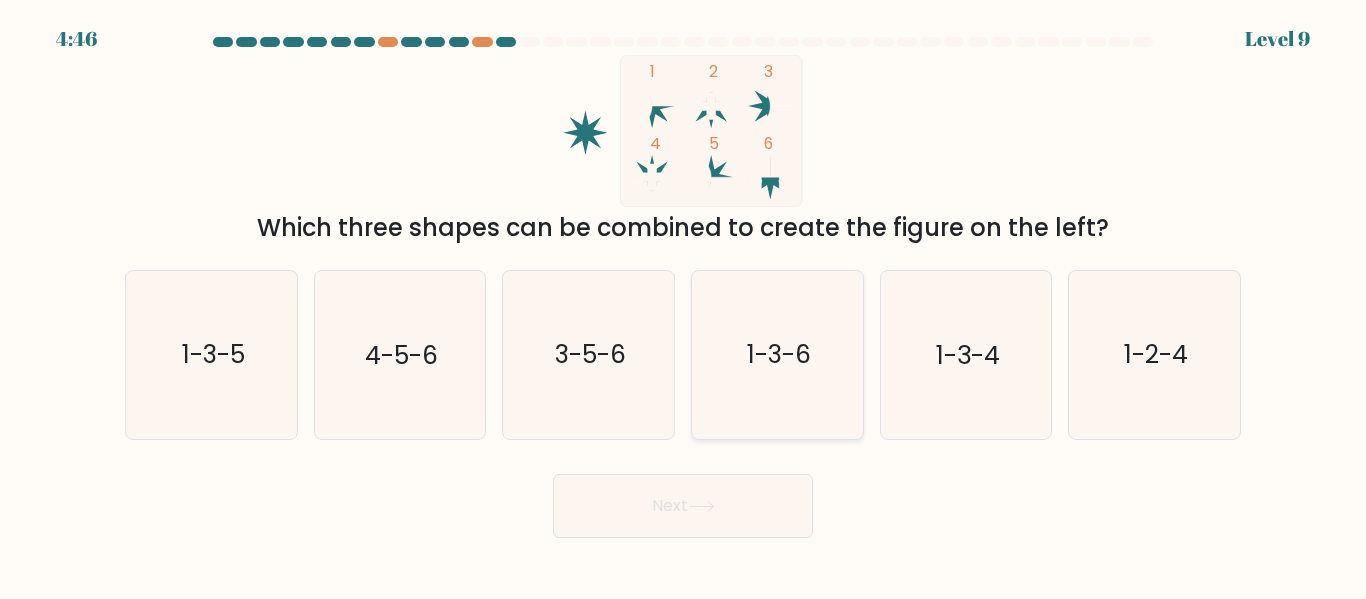
click at [747, 404] on icon "1-3-6" at bounding box center [777, 354] width 167 height 167
click at [684, 305] on input "d. 1-3-6" at bounding box center [683, 302] width 1 height 5
radio input "true"
click at [708, 502] on icon at bounding box center [701, 506] width 27 height 11
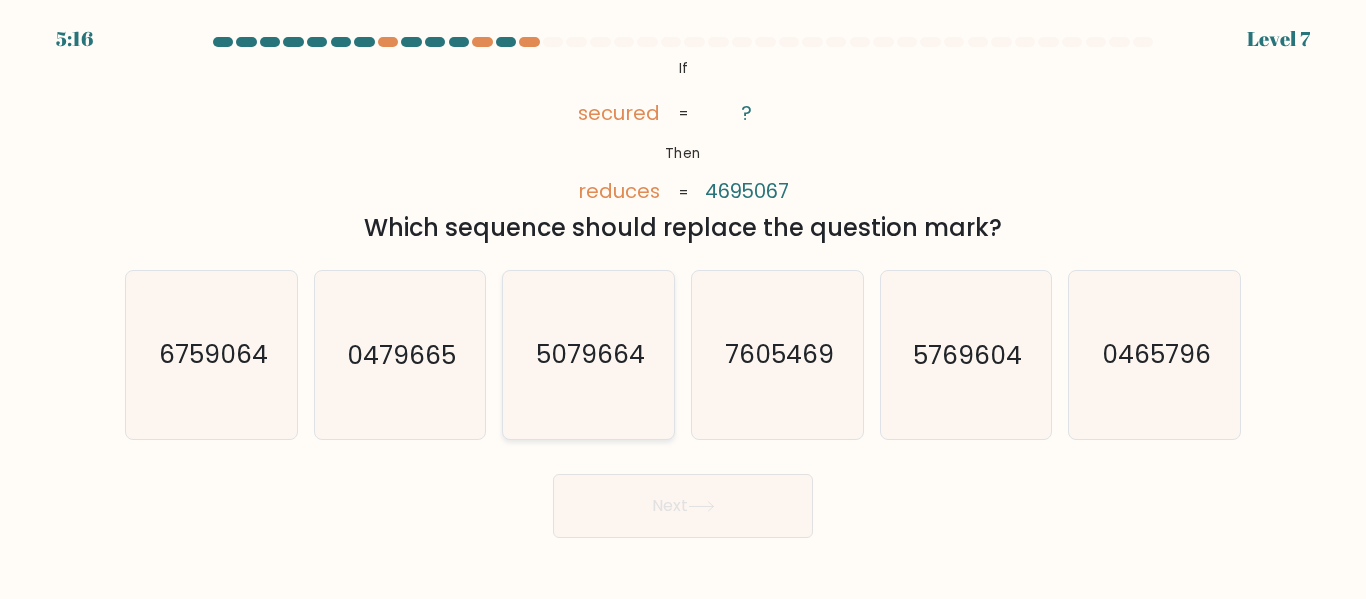
click at [602, 400] on icon "5079664" at bounding box center [588, 354] width 167 height 167
click at [683, 305] on input "c. 5079664" at bounding box center [683, 302] width 1 height 5
radio input "true"
click at [677, 498] on button "Next" at bounding box center [683, 506] width 260 height 64
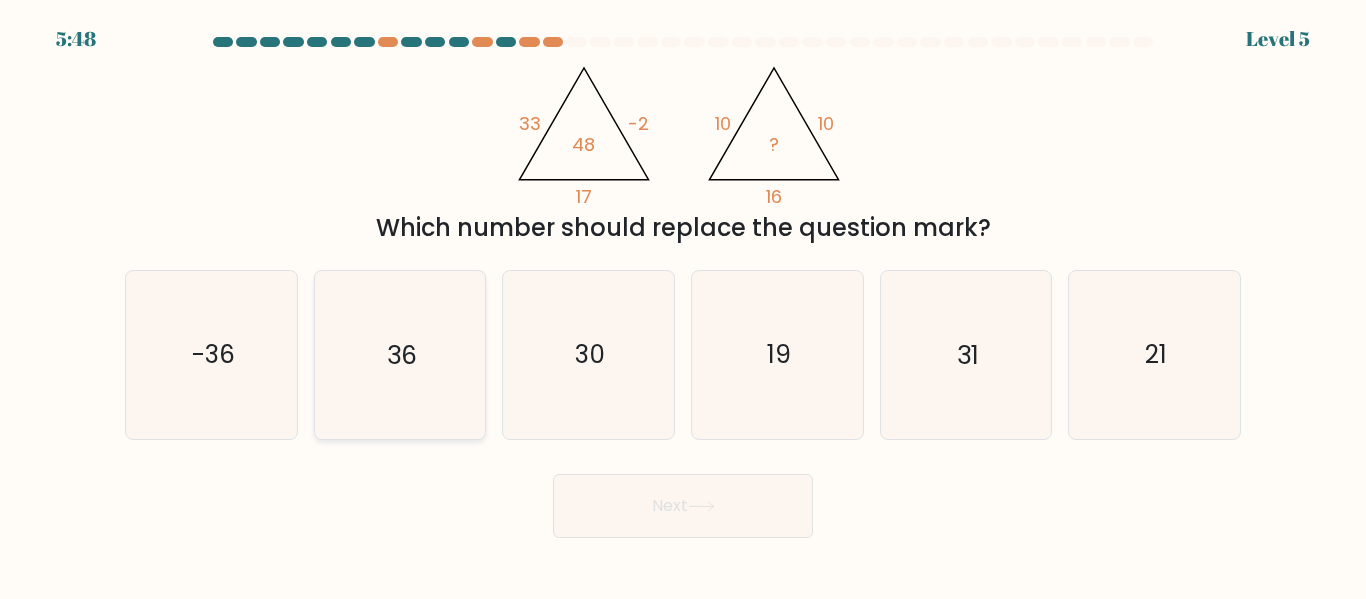
click at [399, 399] on icon "36" at bounding box center [399, 354] width 167 height 167
click at [683, 305] on input "b. 36" at bounding box center [683, 302] width 1 height 5
radio input "true"
click at [606, 498] on button "Next" at bounding box center [683, 506] width 260 height 64
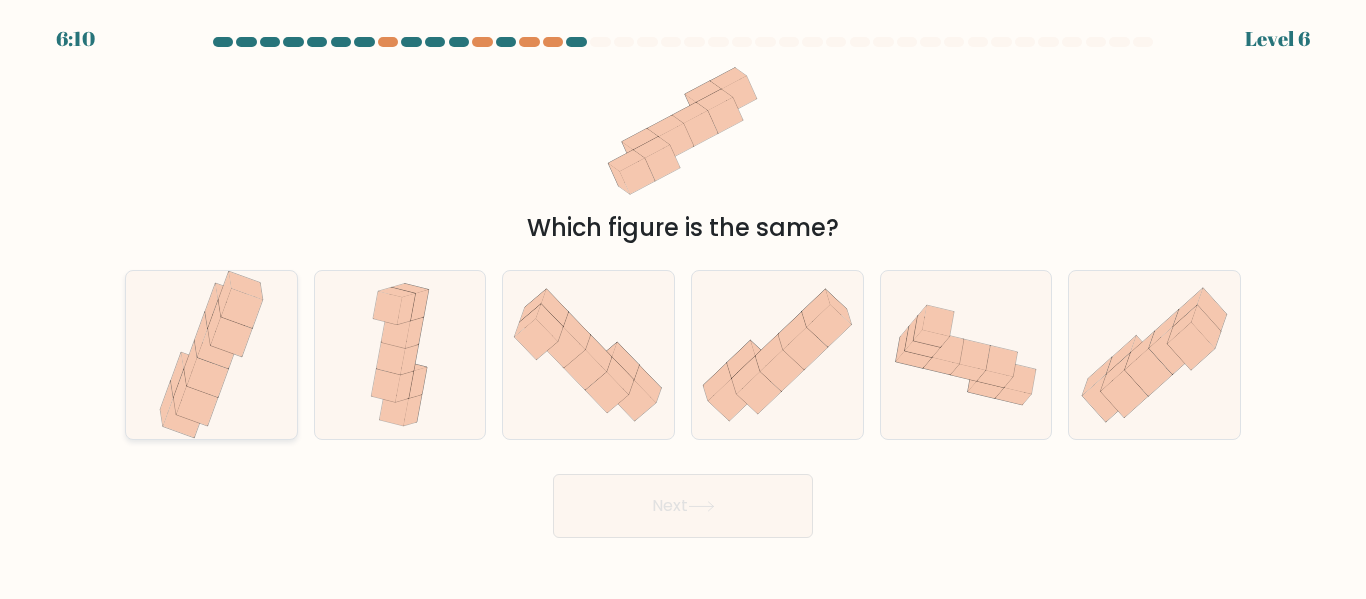
click at [237, 371] on icon at bounding box center [211, 354] width 113 height 167
click at [683, 305] on input "a." at bounding box center [683, 302] width 1 height 5
radio input "true"
click at [647, 516] on button "Next" at bounding box center [683, 506] width 260 height 64
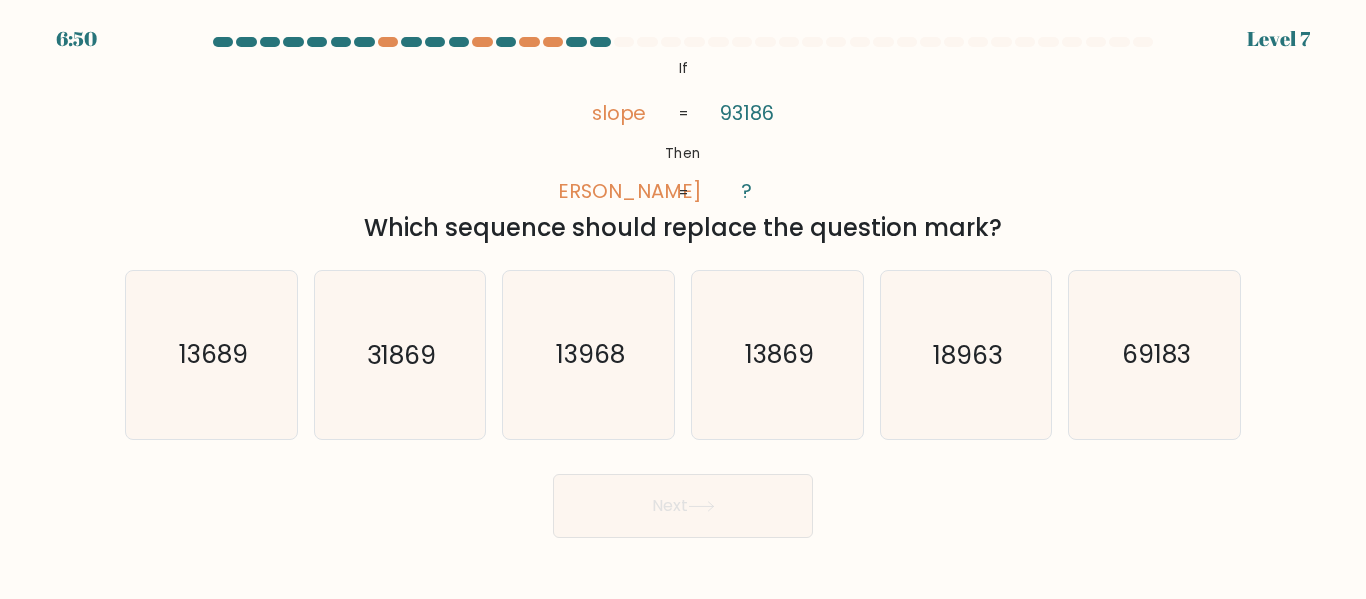
copy body "6:51 Level 7 @import url('https://fonts.googleapis.com/css?family=Abril+Fatface…"
click at [407, 395] on icon "31869" at bounding box center [399, 354] width 167 height 167
click at [683, 305] on input "b. 31869" at bounding box center [683, 302] width 1 height 5
radio input "true"
click at [630, 512] on button "Next" at bounding box center [683, 506] width 260 height 64
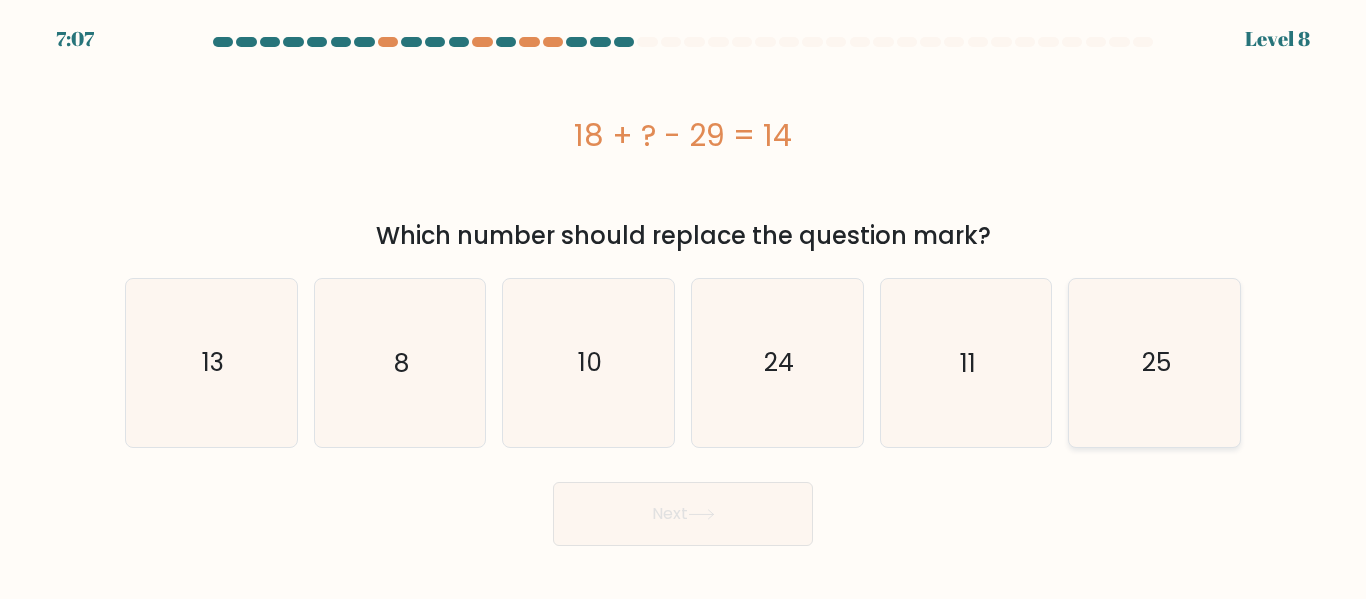
click at [1138, 393] on icon "25" at bounding box center [1154, 362] width 167 height 167
click at [684, 305] on input "f. 25" at bounding box center [683, 302] width 1 height 5
radio input "true"
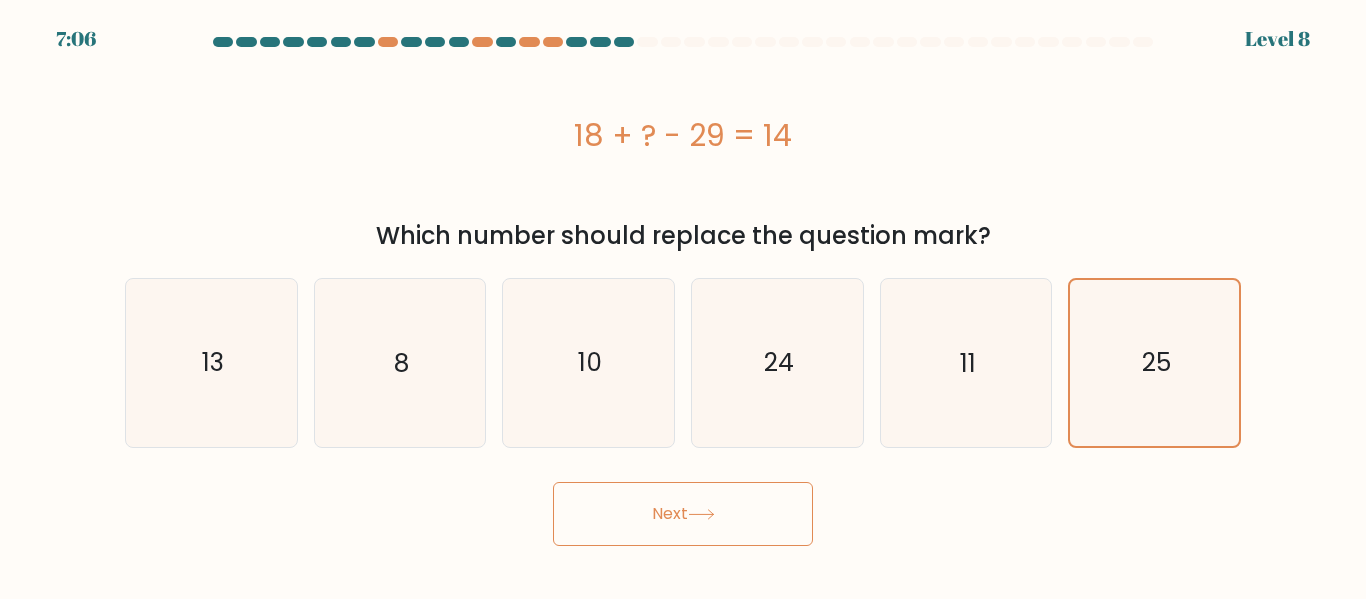
click at [743, 524] on button "Next" at bounding box center [683, 514] width 260 height 64
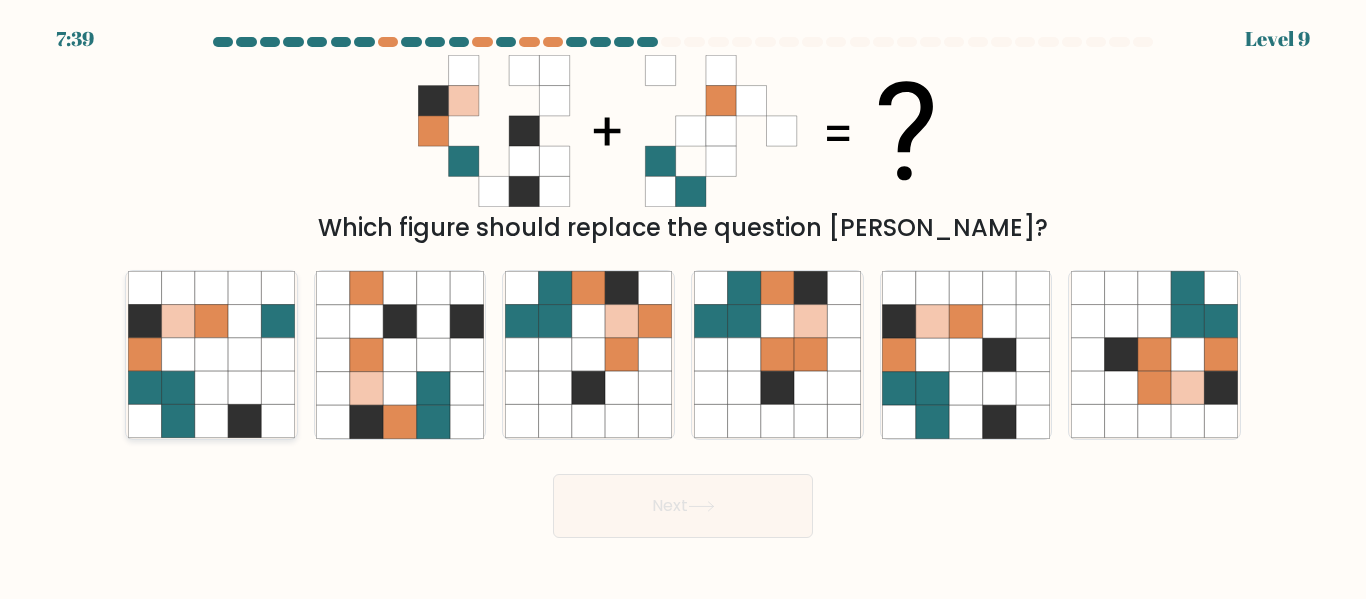
click at [227, 398] on icon at bounding box center [211, 388] width 33 height 33
click at [683, 305] on input "a." at bounding box center [683, 302] width 1 height 5
radio input "true"
click at [665, 506] on button "Next" at bounding box center [683, 506] width 260 height 64
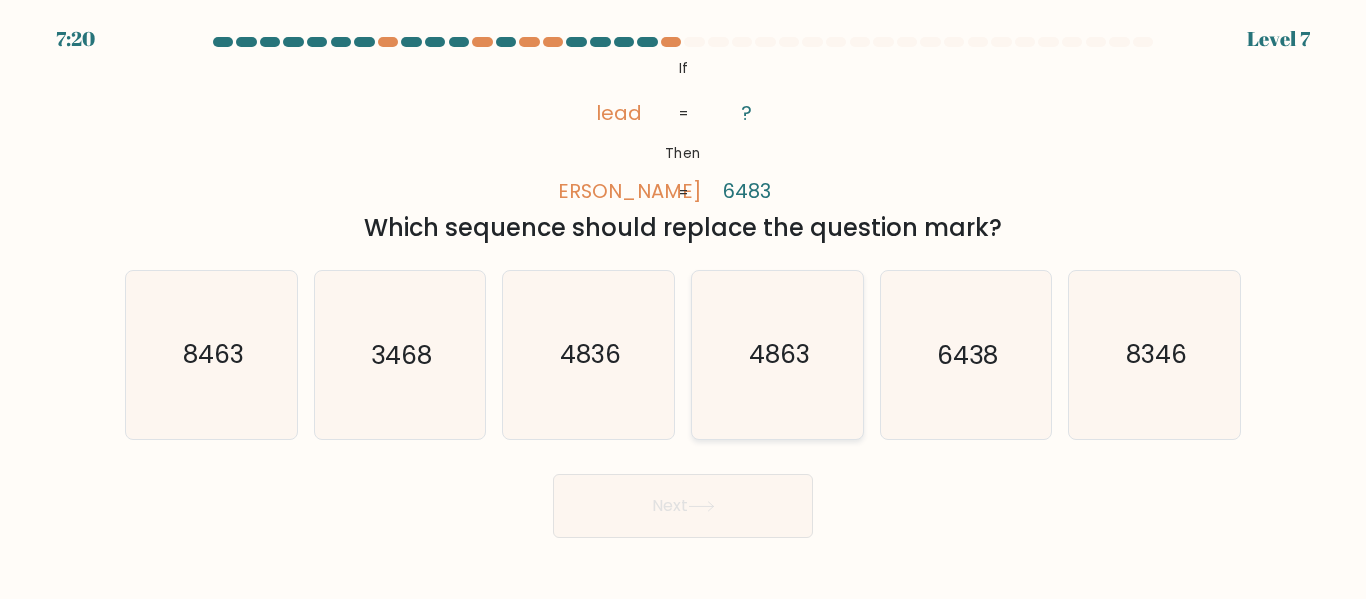
click at [796, 403] on icon "4863" at bounding box center [777, 354] width 167 height 167
click at [684, 305] on input "d. 4863" at bounding box center [683, 302] width 1 height 5
radio input "true"
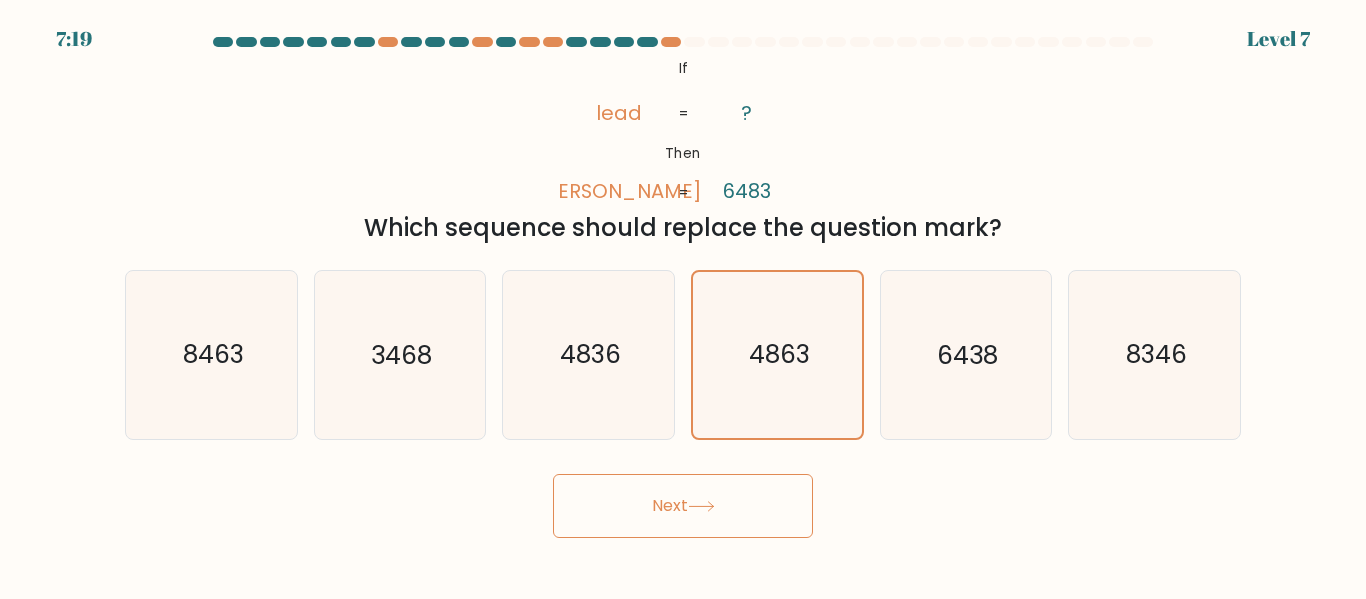
click at [738, 514] on button "Next" at bounding box center [683, 506] width 260 height 64
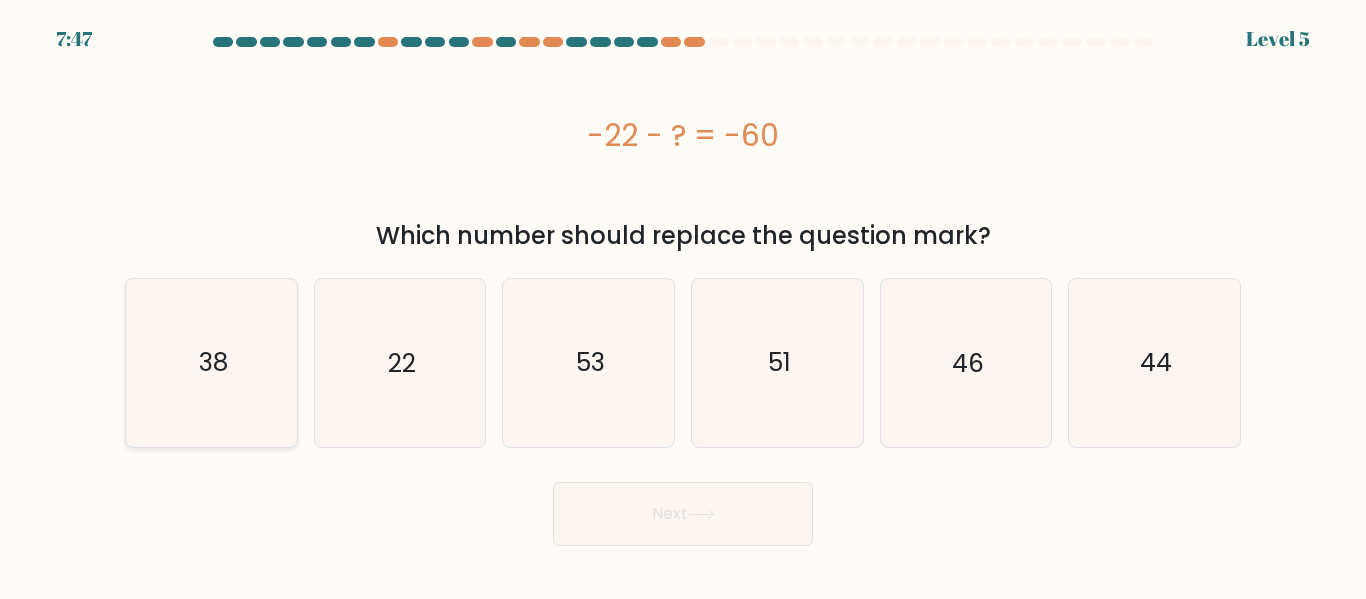
click at [262, 433] on icon "38" at bounding box center [211, 362] width 167 height 167
click at [683, 305] on input "a. 38" at bounding box center [683, 302] width 1 height 5
radio input "true"
click at [262, 433] on icon "38" at bounding box center [211, 362] width 165 height 165
click at [683, 305] on input "a. 38" at bounding box center [683, 302] width 1 height 5
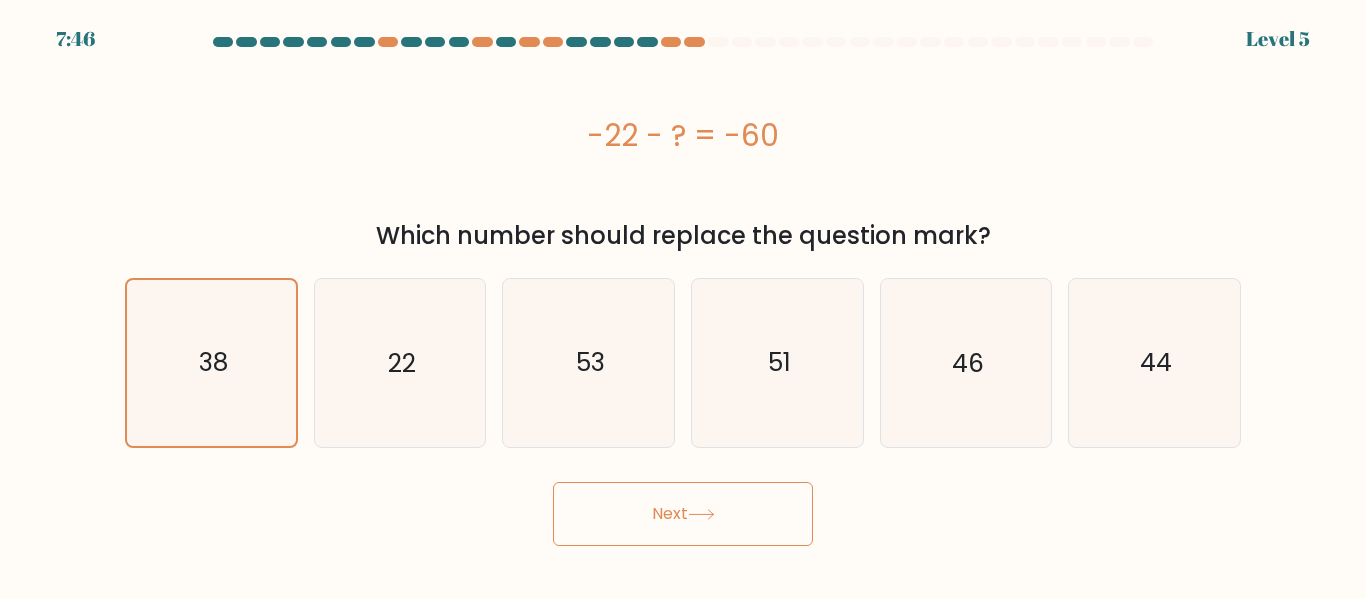
click at [578, 508] on button "Next" at bounding box center [683, 514] width 260 height 64
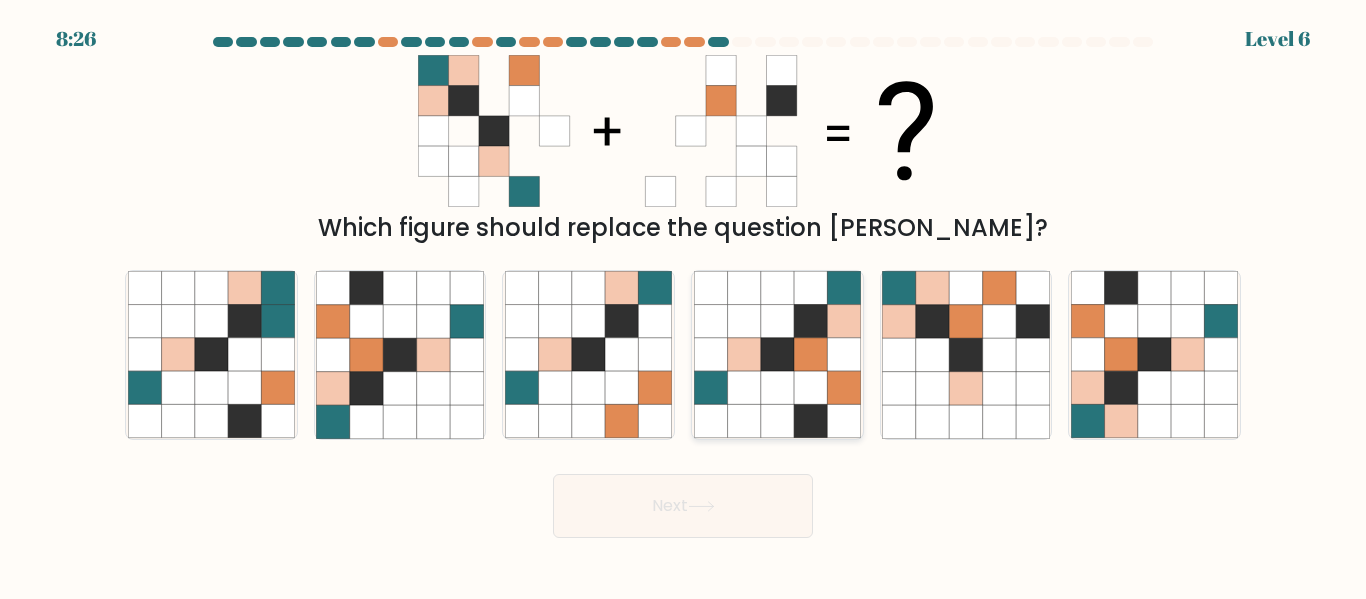
click at [797, 374] on icon at bounding box center [810, 388] width 33 height 33
click at [684, 305] on input "d." at bounding box center [683, 302] width 1 height 5
radio input "true"
click at [715, 501] on icon at bounding box center [701, 506] width 27 height 11
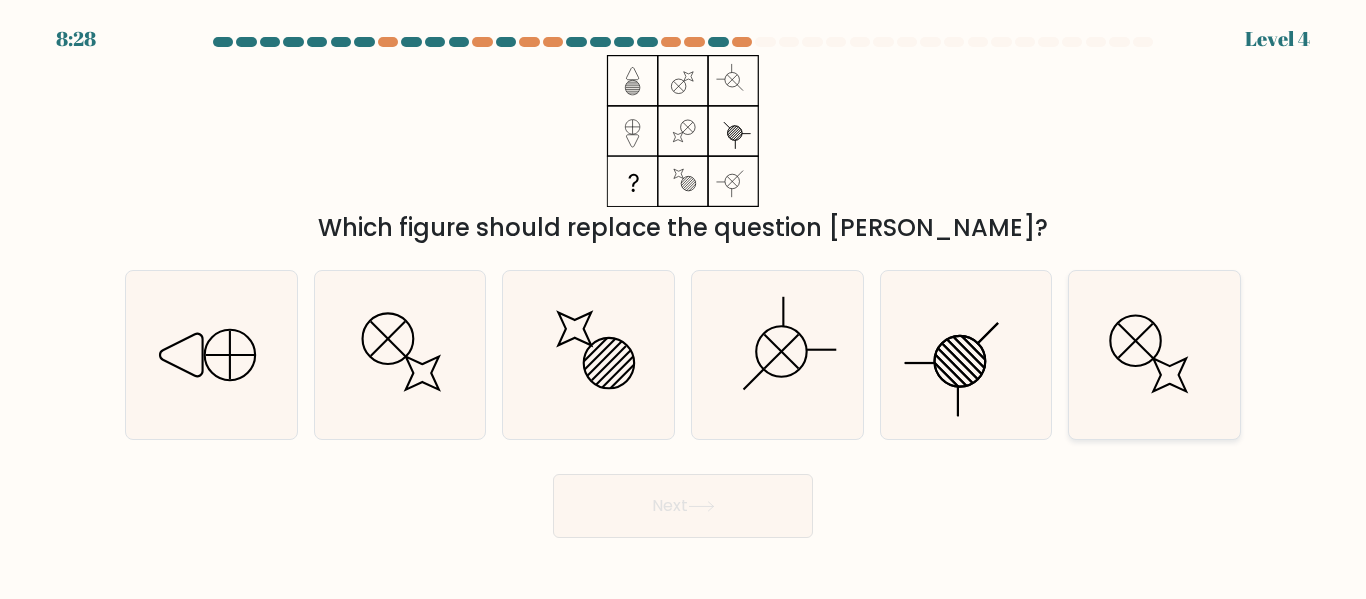
click at [1131, 382] on icon at bounding box center [1154, 354] width 167 height 167
click at [684, 305] on input "f." at bounding box center [683, 302] width 1 height 5
radio input "true"
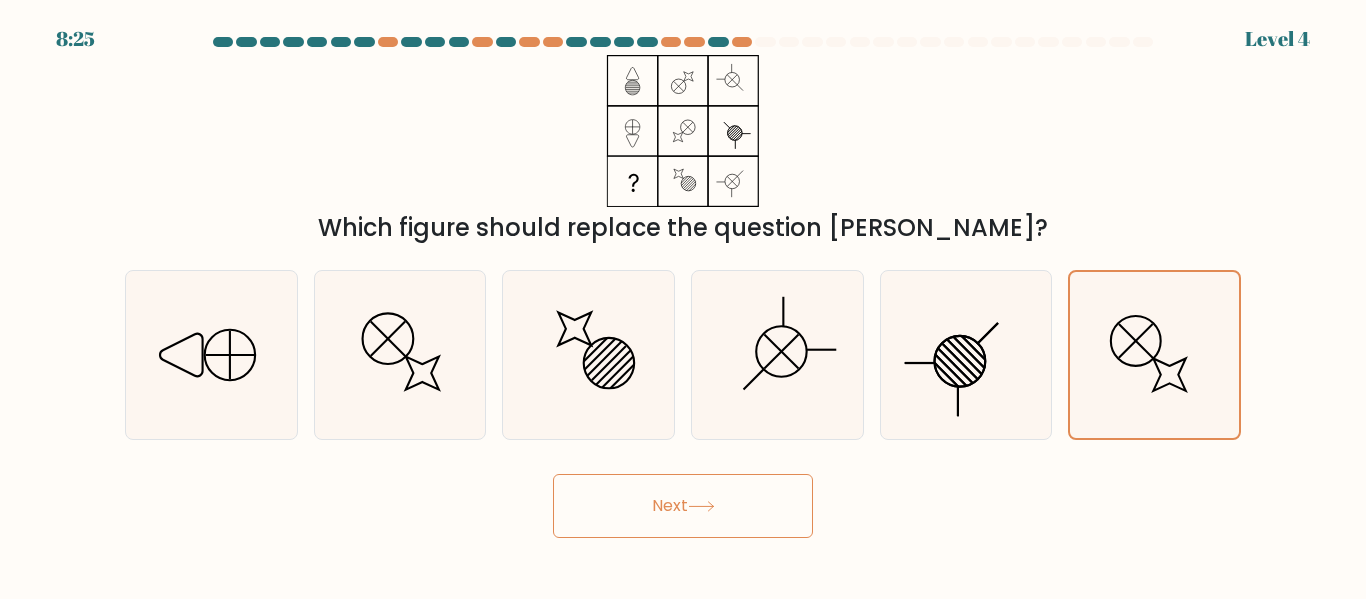
click at [723, 501] on button "Next" at bounding box center [683, 506] width 260 height 64
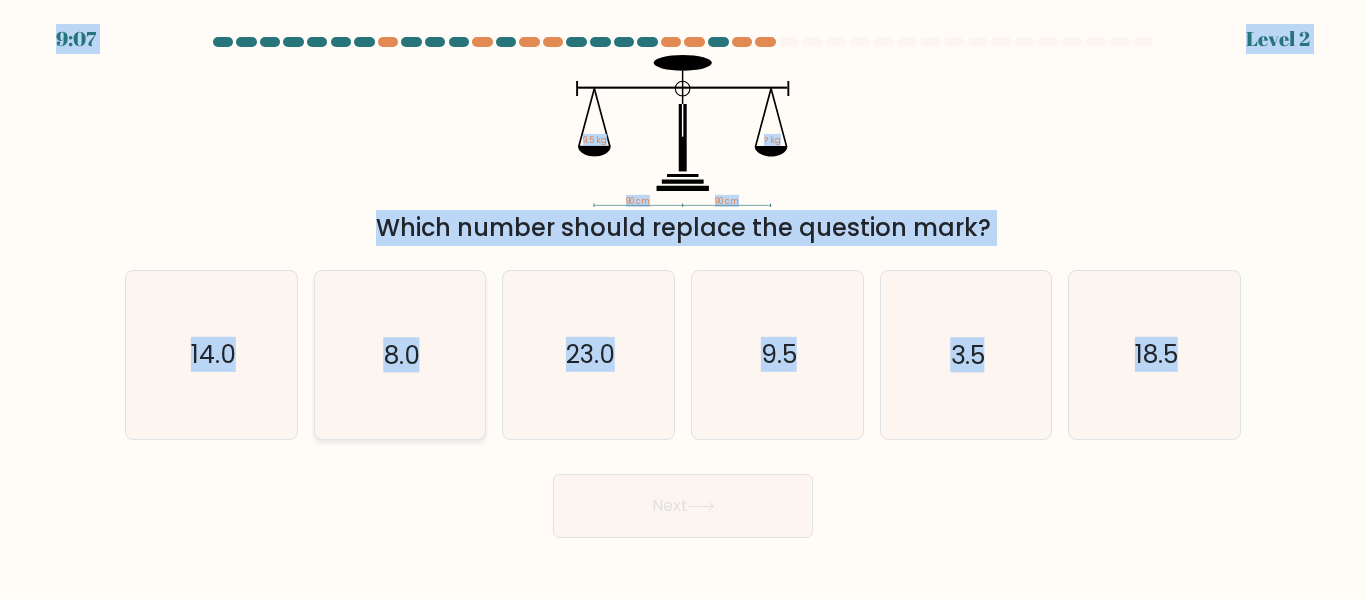
copy body "9:08 Level 2 90 cm 90 cm 9.5 kg ? kg Which number should replace the question m…"
click at [778, 384] on icon "9.5" at bounding box center [777, 354] width 167 height 167
click at [684, 305] on input "d. 9.5" at bounding box center [683, 302] width 1 height 5
radio input "true"
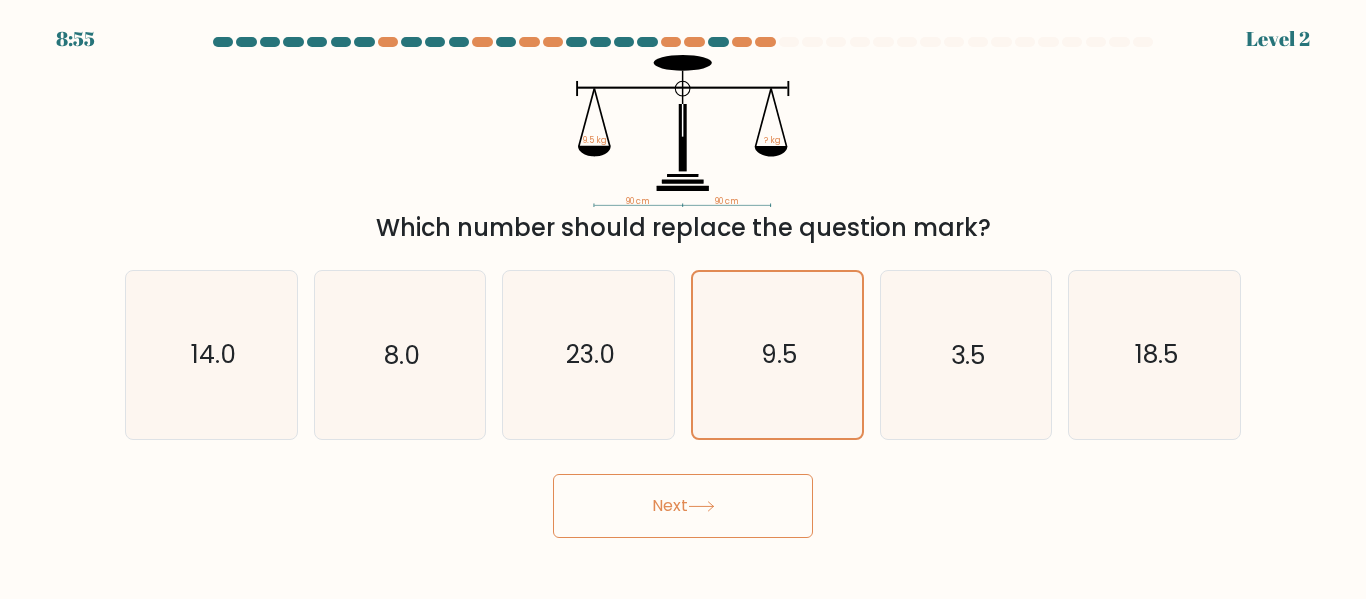
click at [741, 520] on button "Next" at bounding box center [683, 506] width 260 height 64
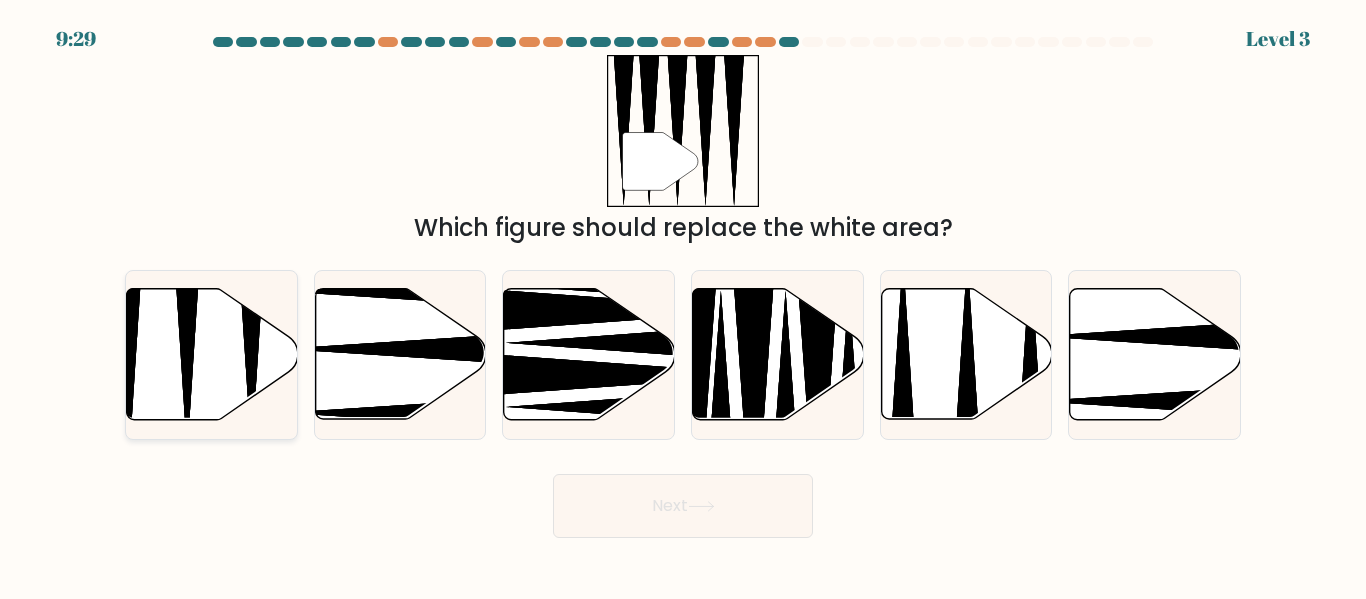
click at [158, 353] on icon at bounding box center [212, 354] width 171 height 131
click at [683, 305] on input "a." at bounding box center [683, 302] width 1 height 5
radio input "true"
click at [642, 512] on button "Next" at bounding box center [683, 506] width 260 height 64
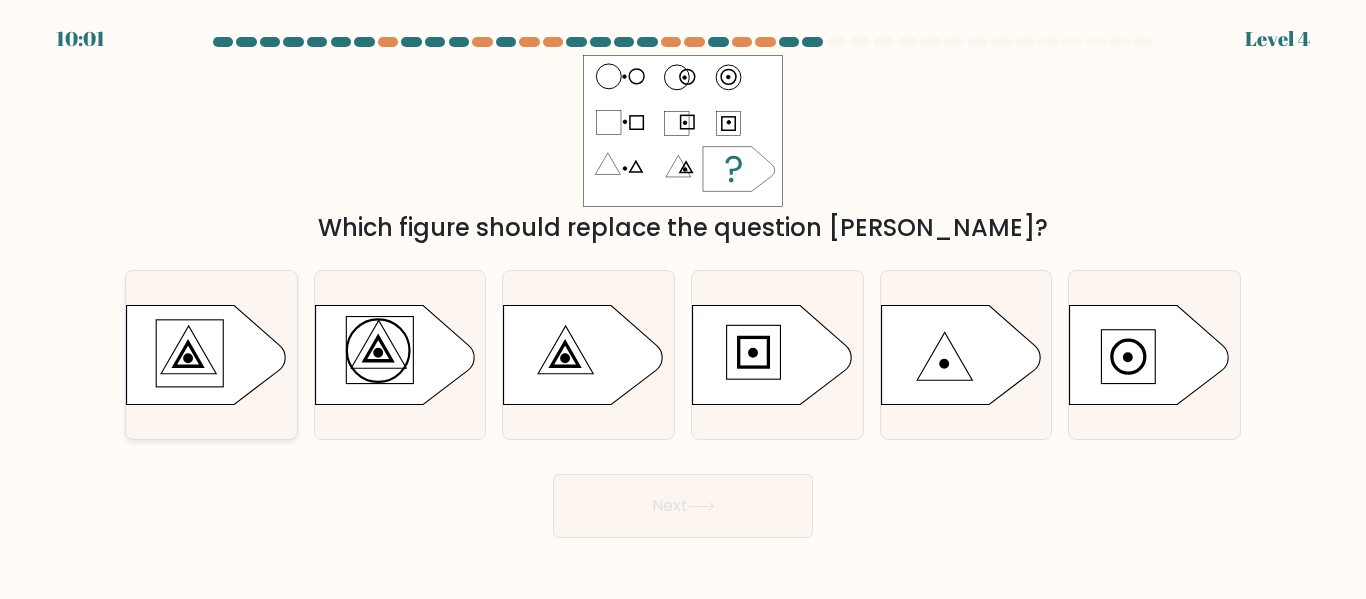
click at [205, 371] on icon at bounding box center [207, 355] width 160 height 100
click at [683, 305] on input "a." at bounding box center [683, 302] width 1 height 5
radio input "true"
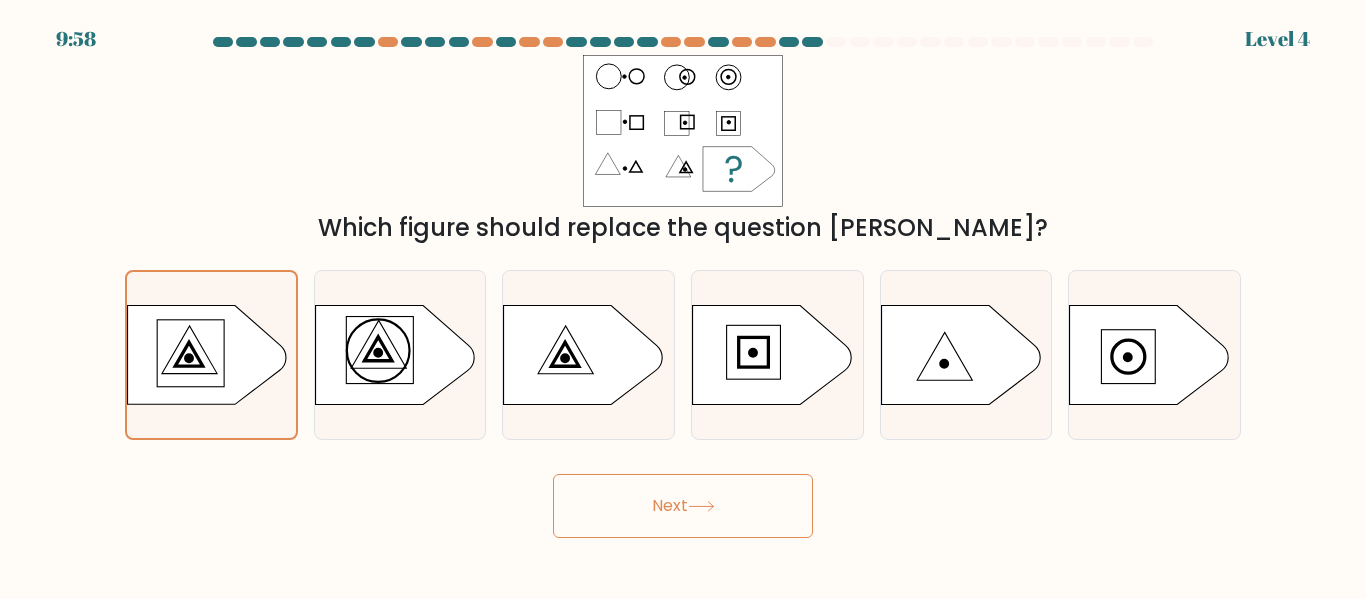
click at [648, 522] on button "Next" at bounding box center [683, 506] width 260 height 64
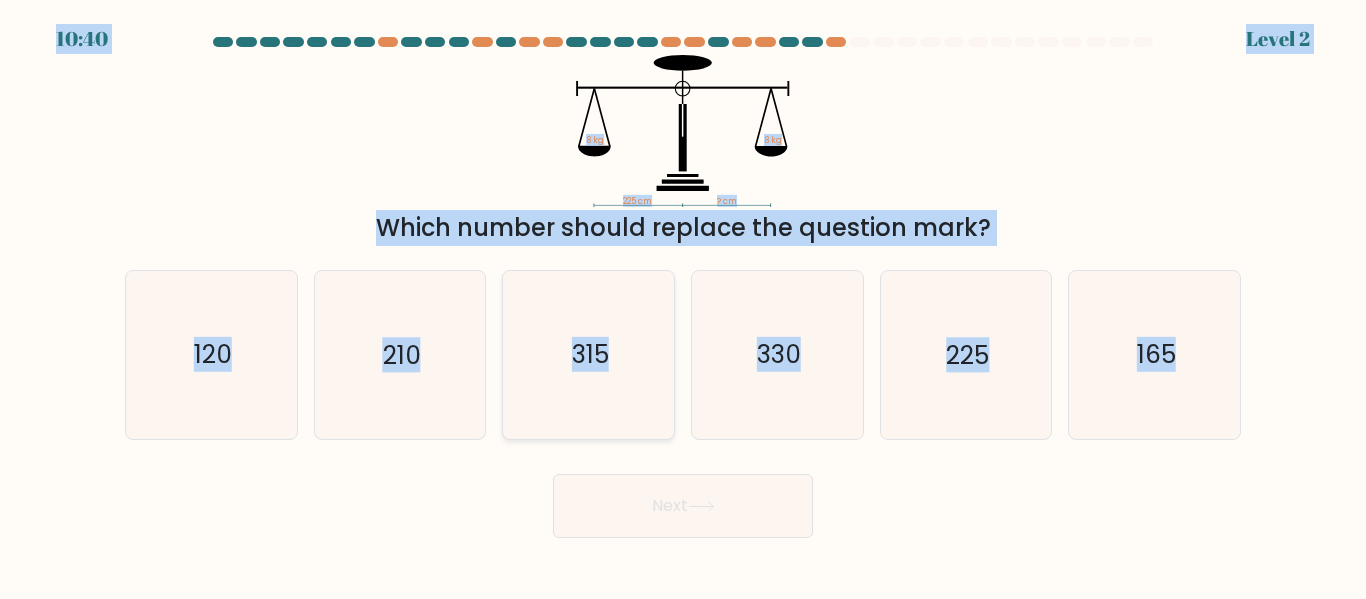
copy body "10:40 Level 2 225 cm ? cm 8 kg 8 kg Which number should replace the question ma…"
click at [961, 372] on text "225" at bounding box center [967, 355] width 43 height 35
click at [684, 305] on input "e. 225" at bounding box center [683, 302] width 1 height 5
radio input "true"
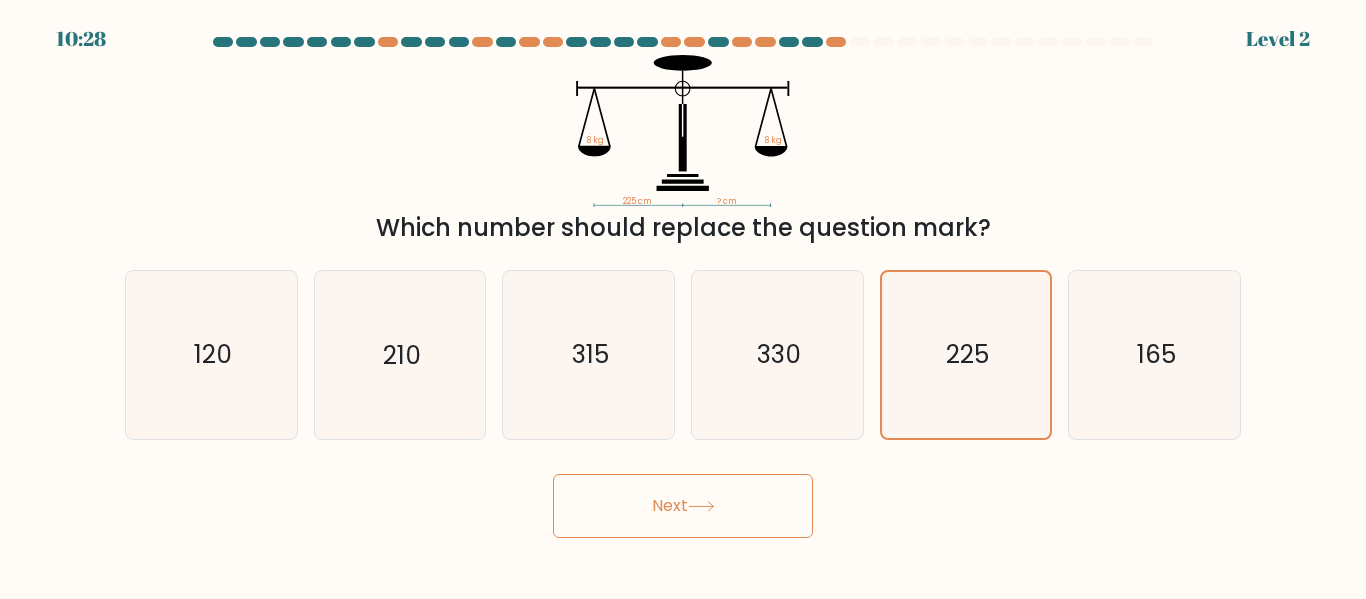
click at [786, 507] on button "Next" at bounding box center [683, 506] width 260 height 64
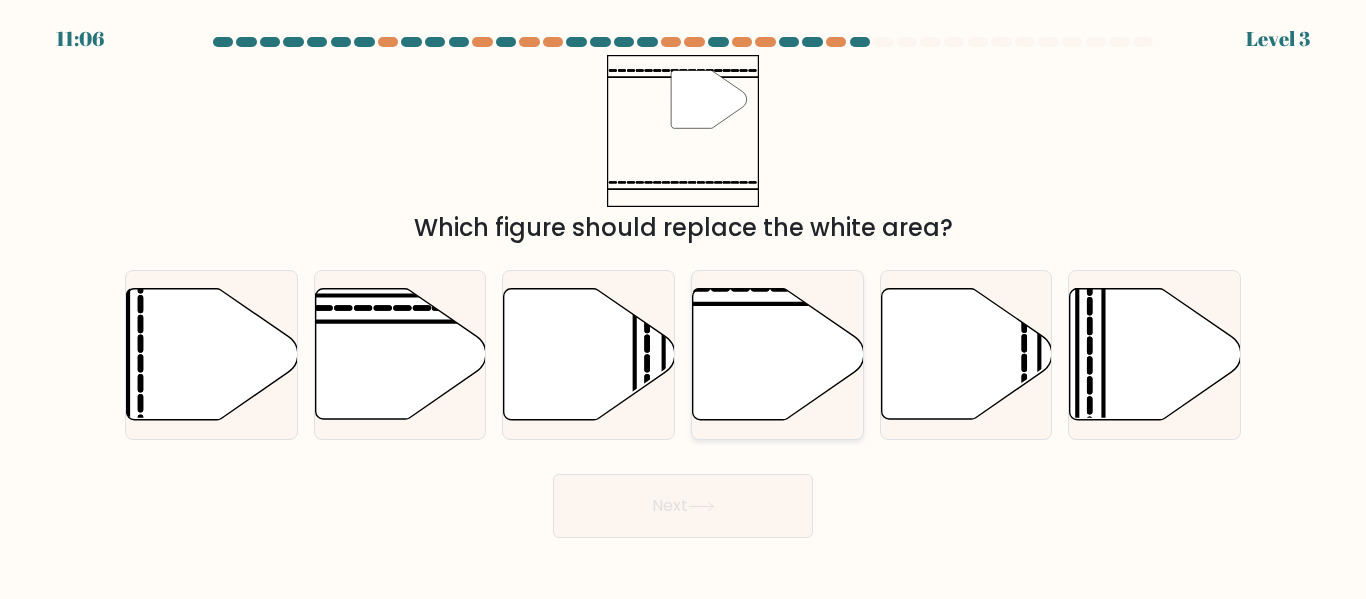
click at [782, 387] on icon at bounding box center [778, 354] width 171 height 131
click at [684, 305] on input "d." at bounding box center [683, 302] width 1 height 5
radio input "true"
click at [712, 507] on icon at bounding box center [701, 506] width 27 height 11
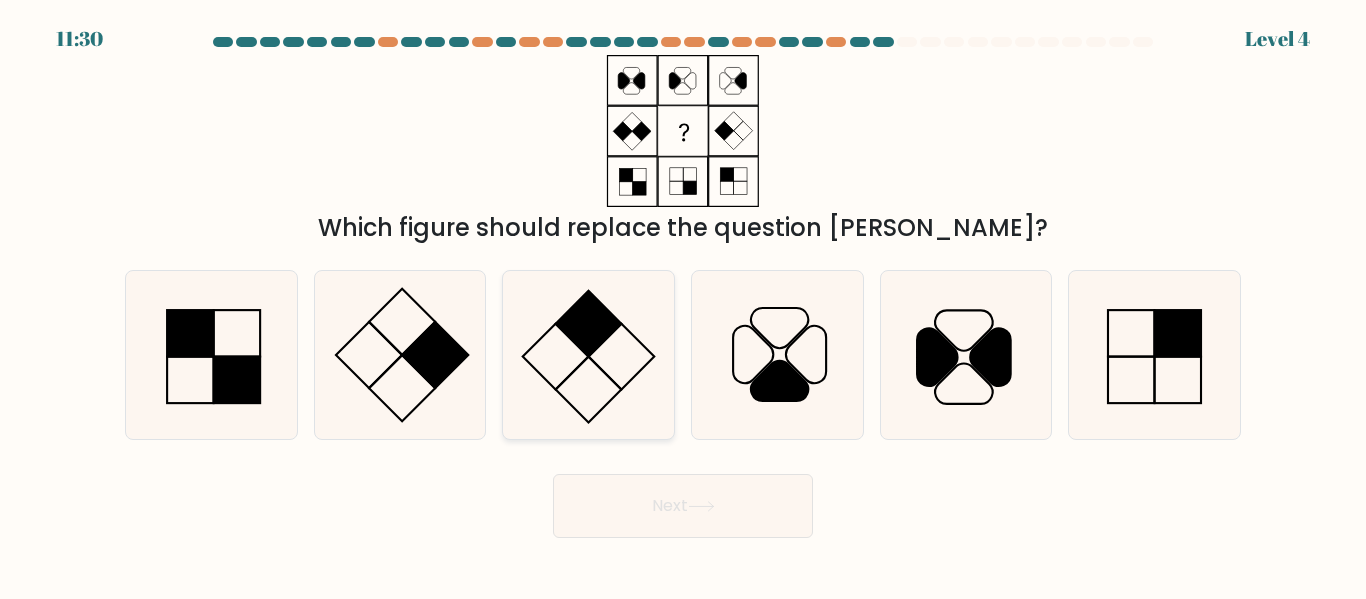
click at [587, 354] on rect at bounding box center [589, 324] width 66 height 66
click at [683, 305] on input "c." at bounding box center [683, 302] width 1 height 5
radio input "true"
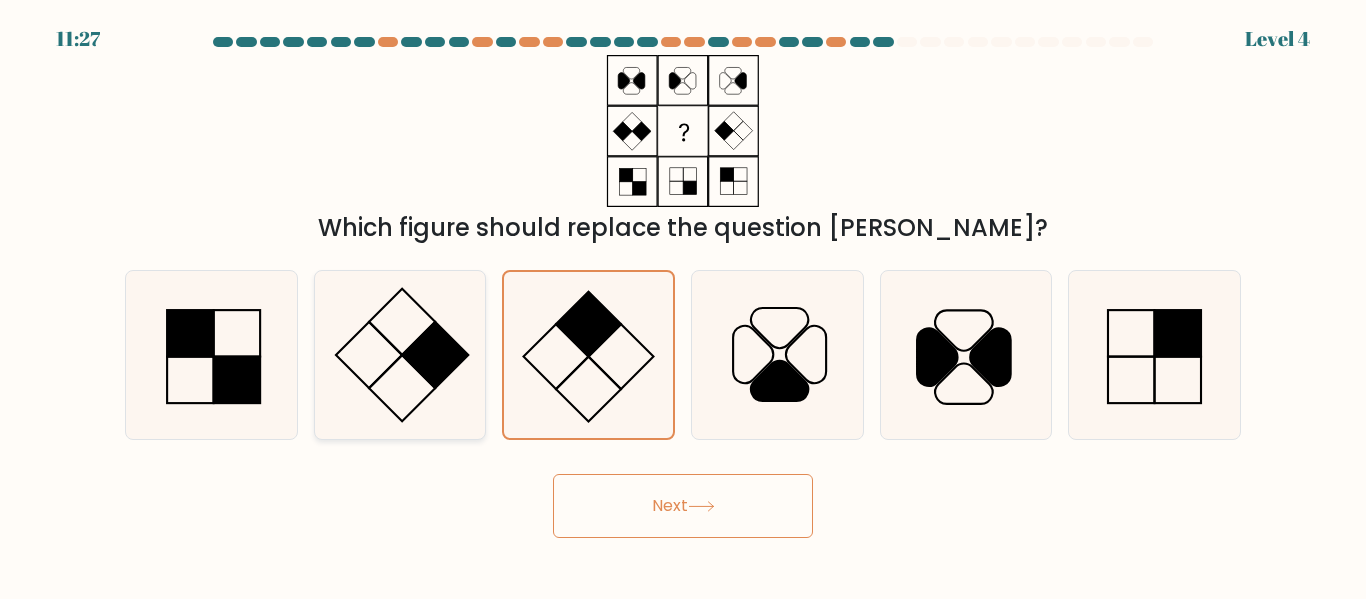
click at [407, 361] on rect at bounding box center [402, 388] width 66 height 66
click at [683, 305] on input "b." at bounding box center [683, 302] width 1 height 5
radio input "true"
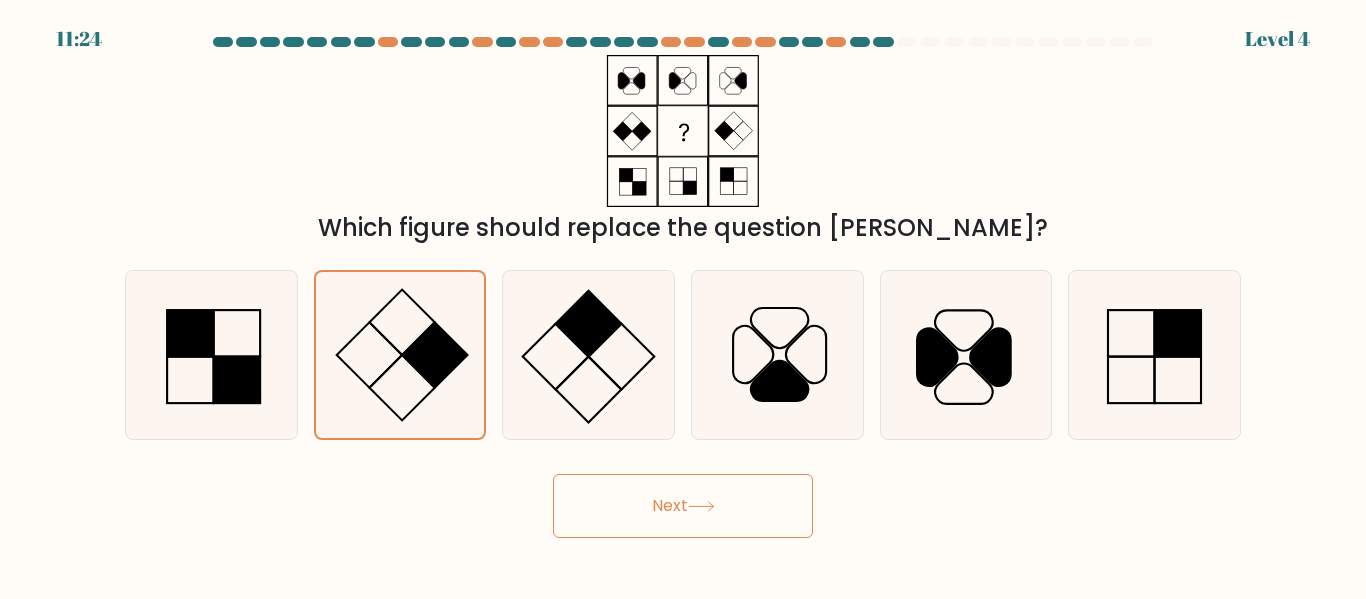
click at [693, 499] on button "Next" at bounding box center [683, 506] width 260 height 64
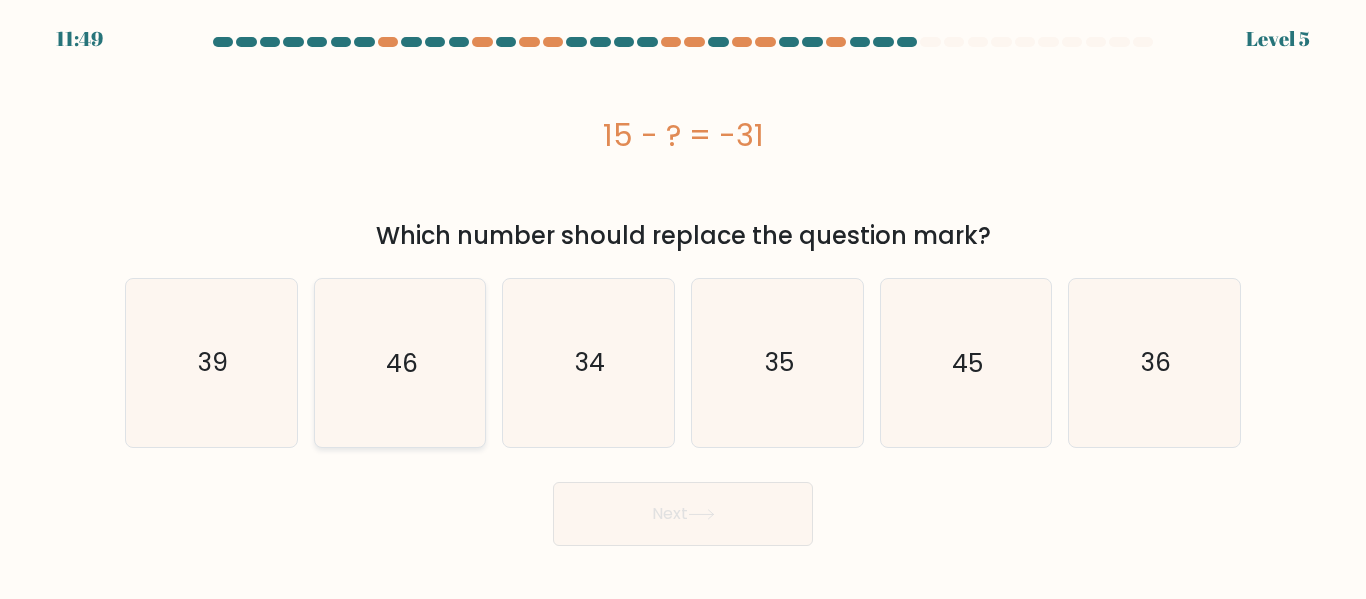
click at [385, 401] on icon "46" at bounding box center [399, 362] width 167 height 167
click at [683, 305] on input "b. 46" at bounding box center [683, 302] width 1 height 5
radio input "true"
click at [612, 504] on button "Next" at bounding box center [683, 514] width 260 height 64
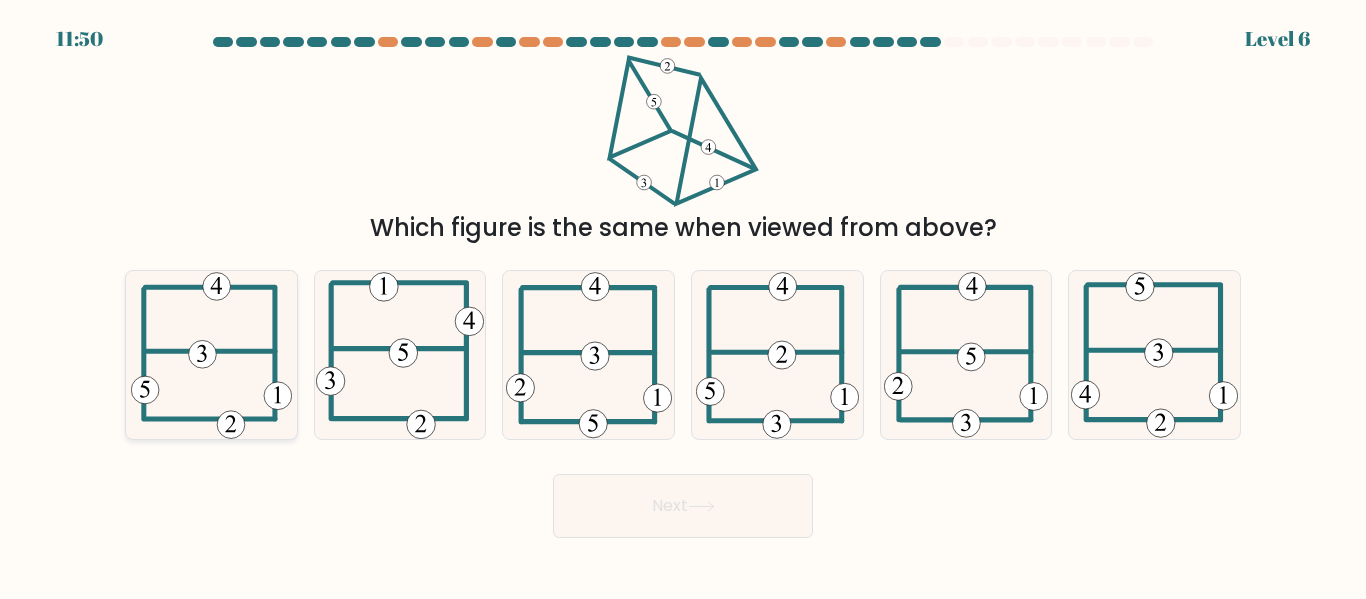
click at [241, 393] on icon at bounding box center [211, 354] width 161 height 167
click at [683, 305] on input "a." at bounding box center [683, 302] width 1 height 5
radio input "true"
click at [616, 525] on button "Next" at bounding box center [683, 506] width 260 height 64
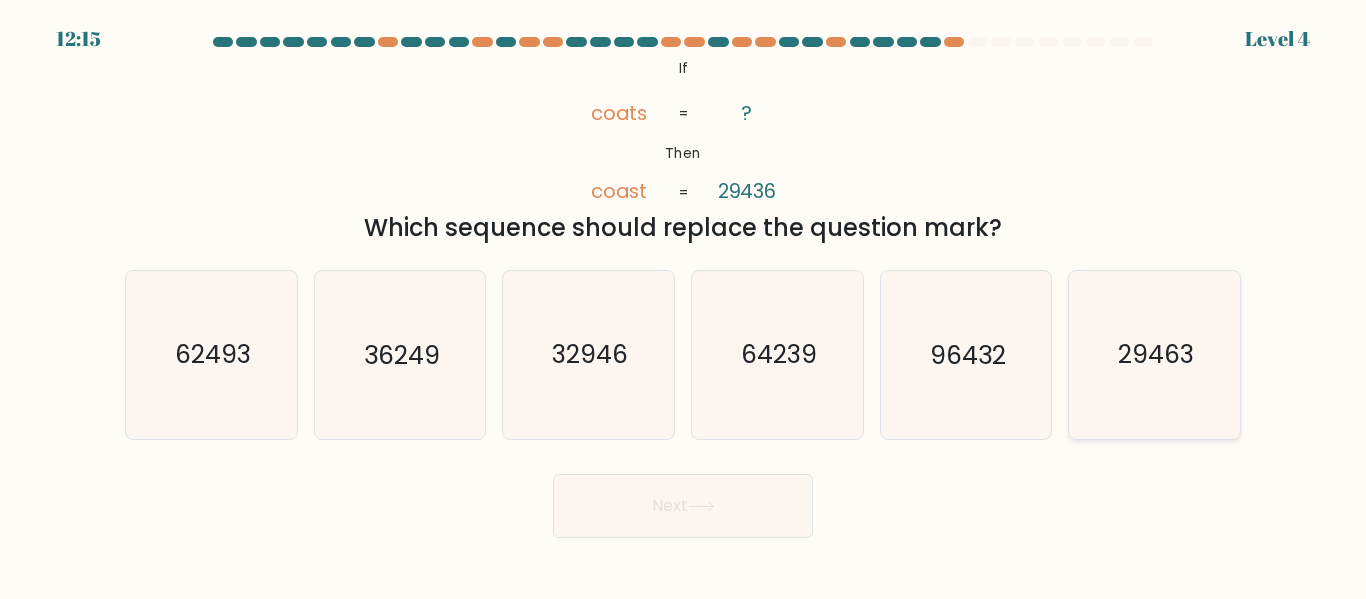
click at [1199, 404] on icon "29463" at bounding box center [1154, 354] width 167 height 167
click at [684, 305] on input "f. 29463" at bounding box center [683, 302] width 1 height 5
radio input "true"
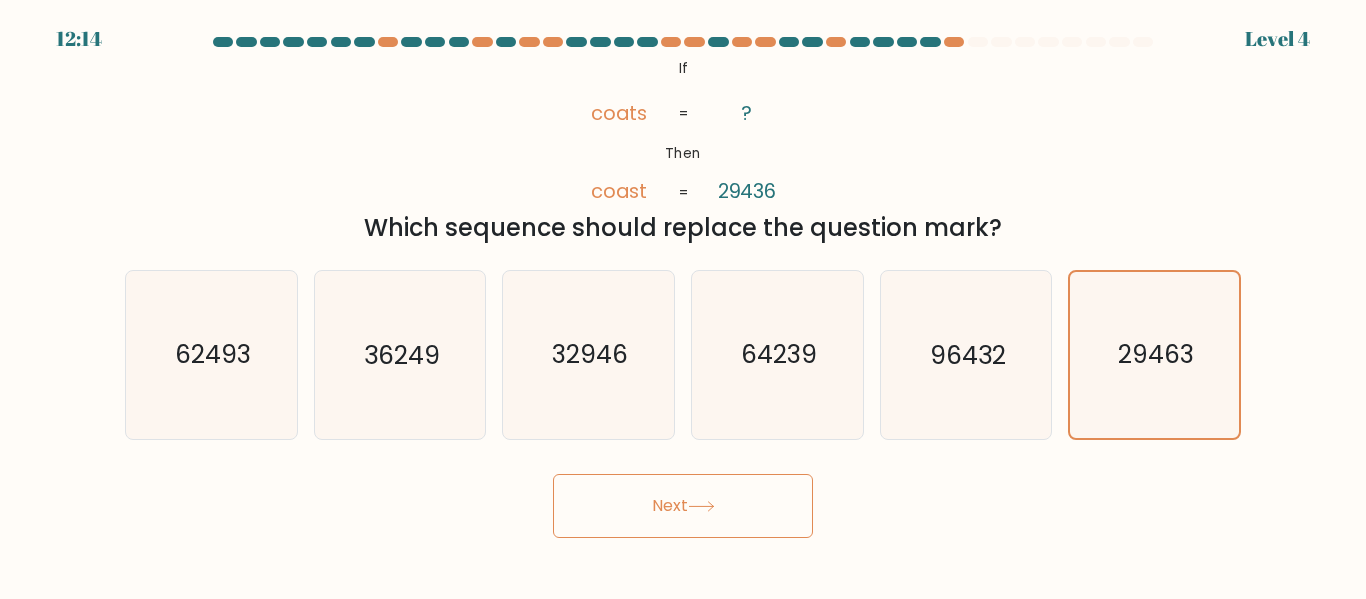
click at [750, 533] on button "Next" at bounding box center [683, 506] width 260 height 64
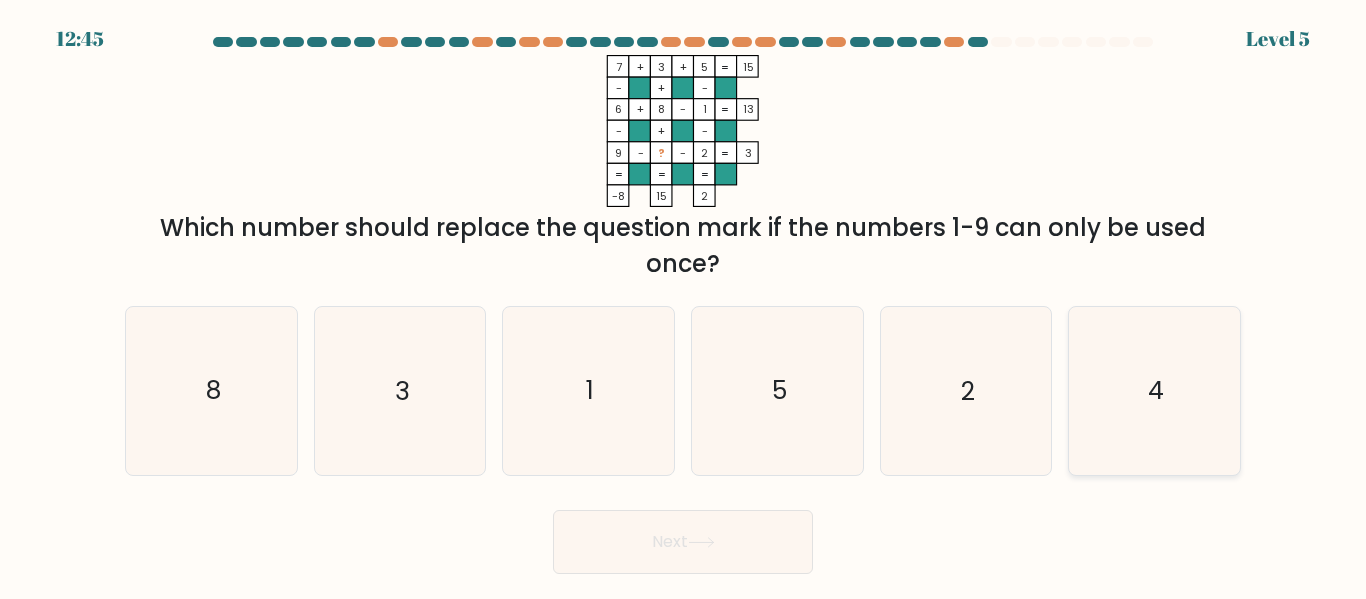
click at [1130, 412] on icon "4" at bounding box center [1154, 390] width 167 height 167
click at [684, 305] on input "f. 4" at bounding box center [683, 302] width 1 height 5
radio input "true"
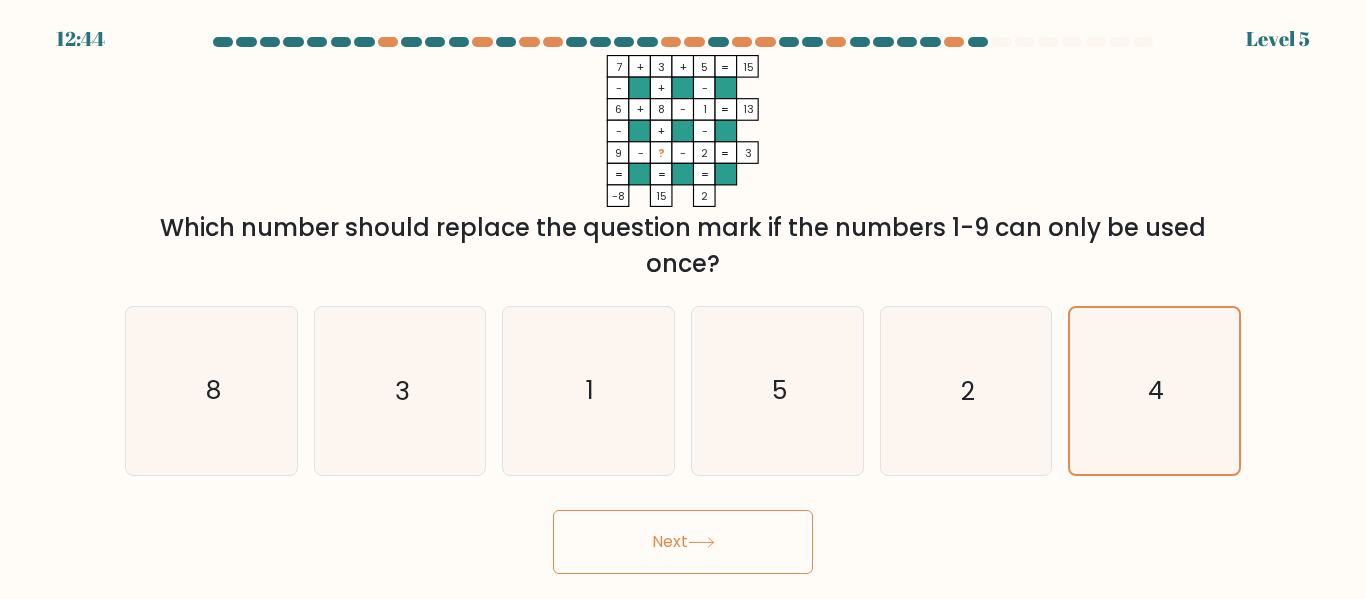
click at [773, 553] on button "Next" at bounding box center [683, 542] width 260 height 64
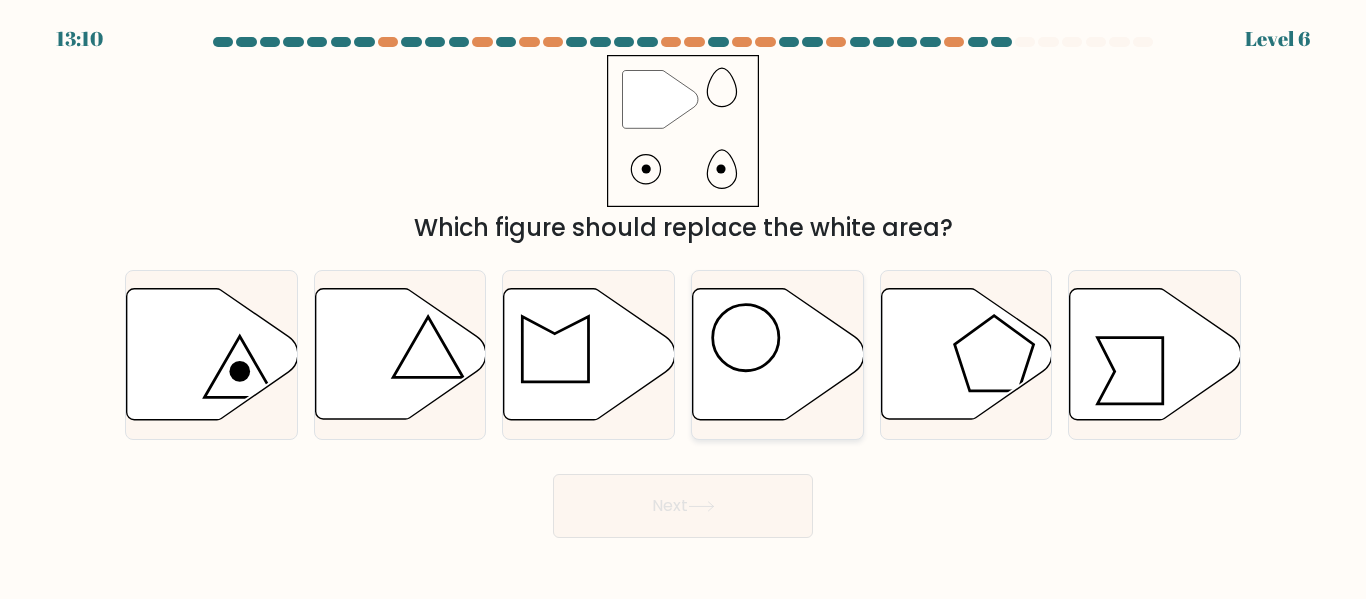
click at [735, 370] on circle at bounding box center [746, 338] width 66 height 66
click at [684, 305] on input "d." at bounding box center [683, 302] width 1 height 5
radio input "true"
click at [740, 503] on button "Next" at bounding box center [683, 506] width 260 height 64
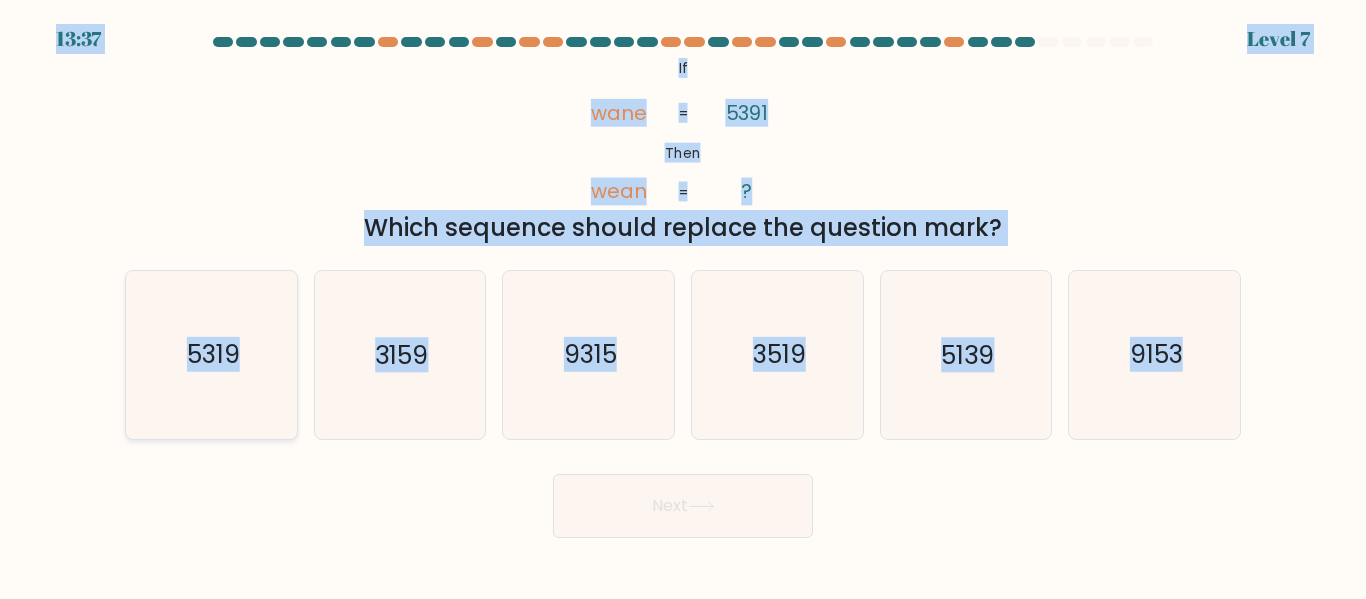
click at [235, 395] on icon "5319" at bounding box center [211, 354] width 167 height 167
click at [683, 305] on input "a. 5319" at bounding box center [683, 302] width 1 height 5
radio input "true"
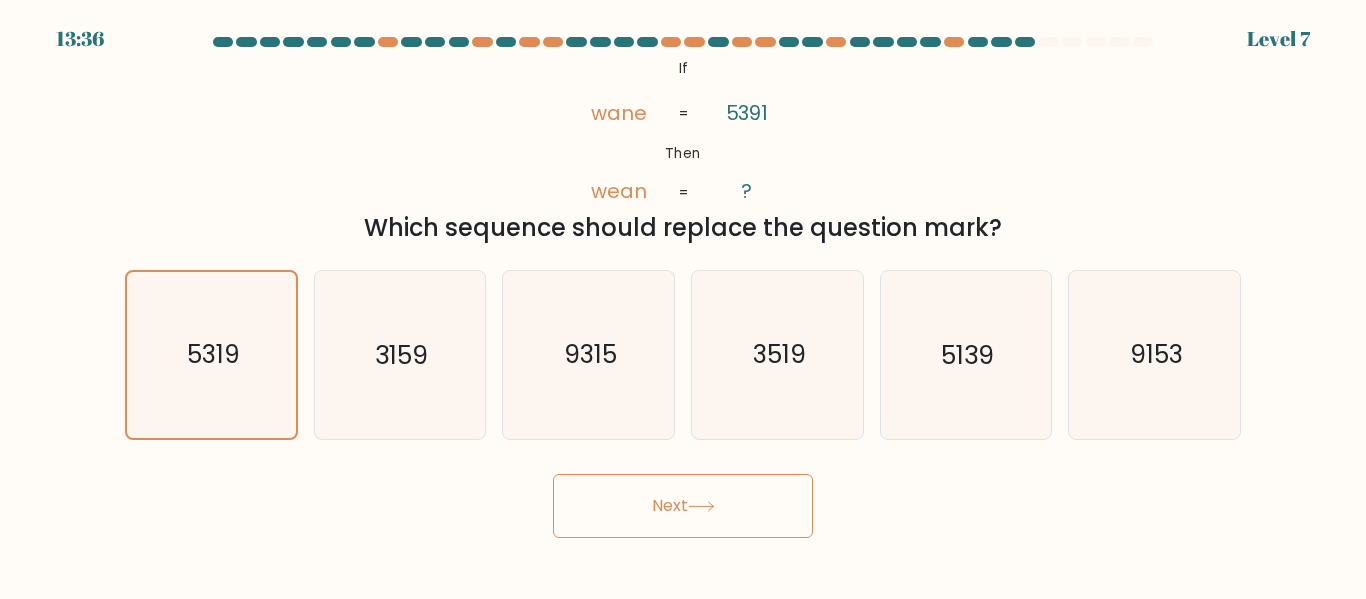
click at [680, 509] on button "Next" at bounding box center [683, 506] width 260 height 64
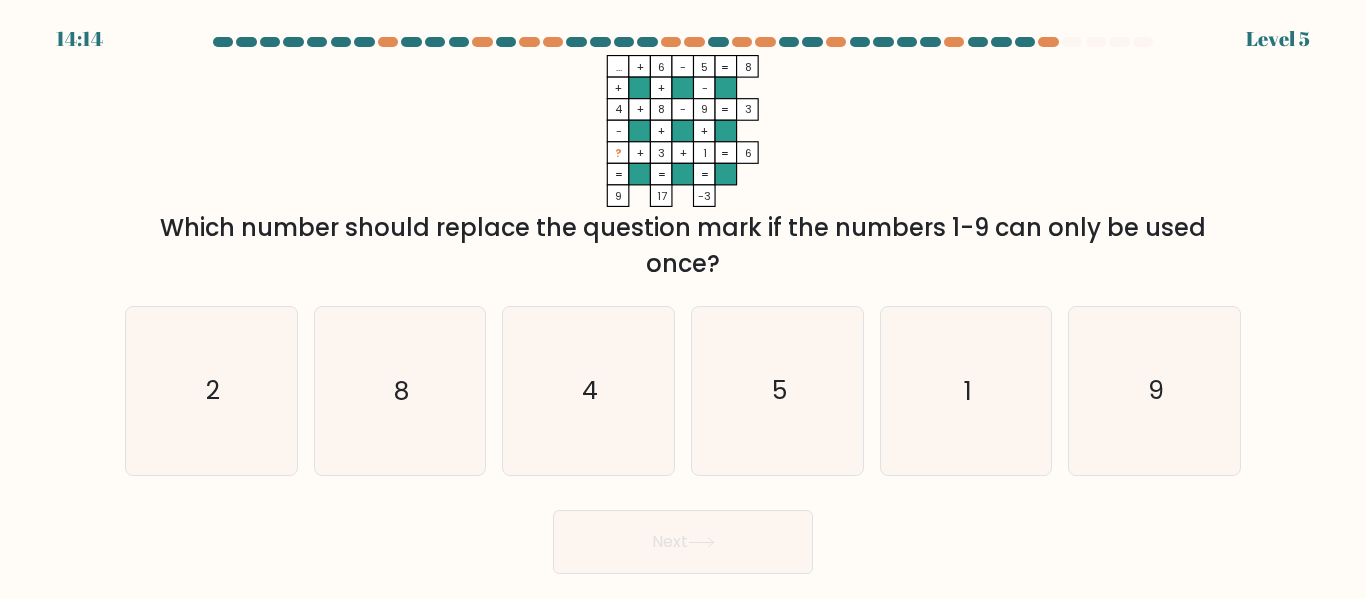
click at [265, 278] on div "Which number should replace the question mark if the numbers 1-9 can only be us…" at bounding box center [683, 246] width 1092 height 72
click at [148, 420] on icon "2" at bounding box center [211, 390] width 167 height 167
click at [683, 305] on input "a. 2" at bounding box center [683, 302] width 1 height 5
radio input "true"
click at [589, 553] on button "Next" at bounding box center [683, 542] width 260 height 64
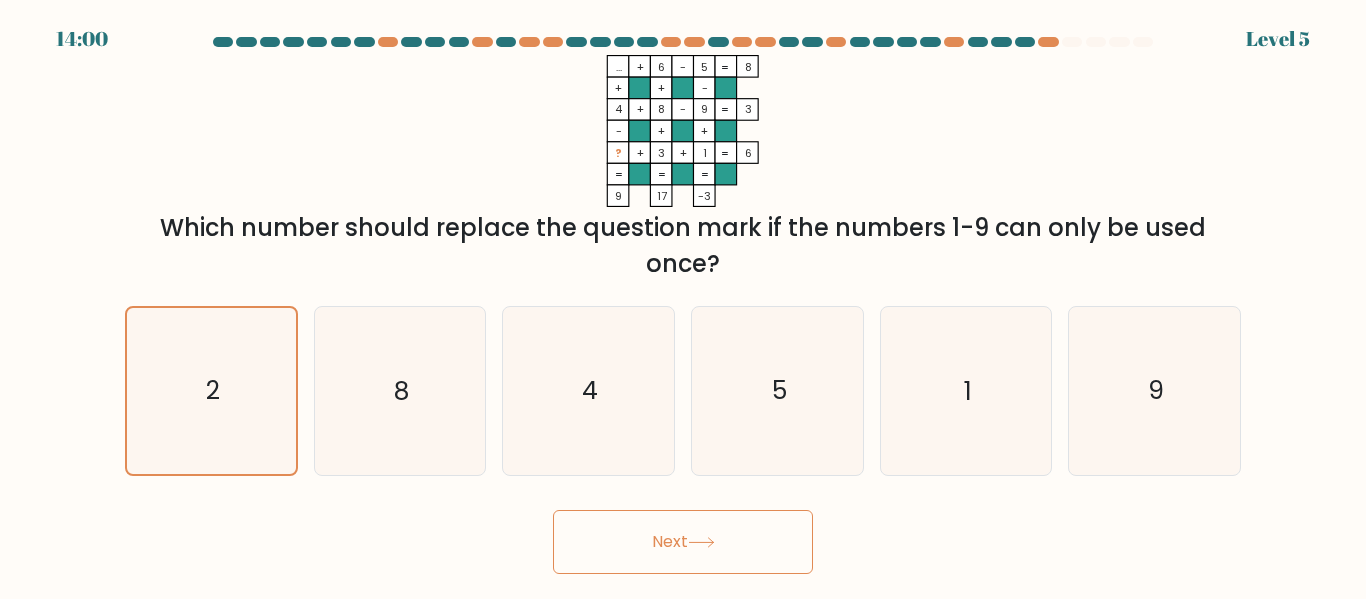
click at [589, 553] on button "Next" at bounding box center [683, 542] width 260 height 64
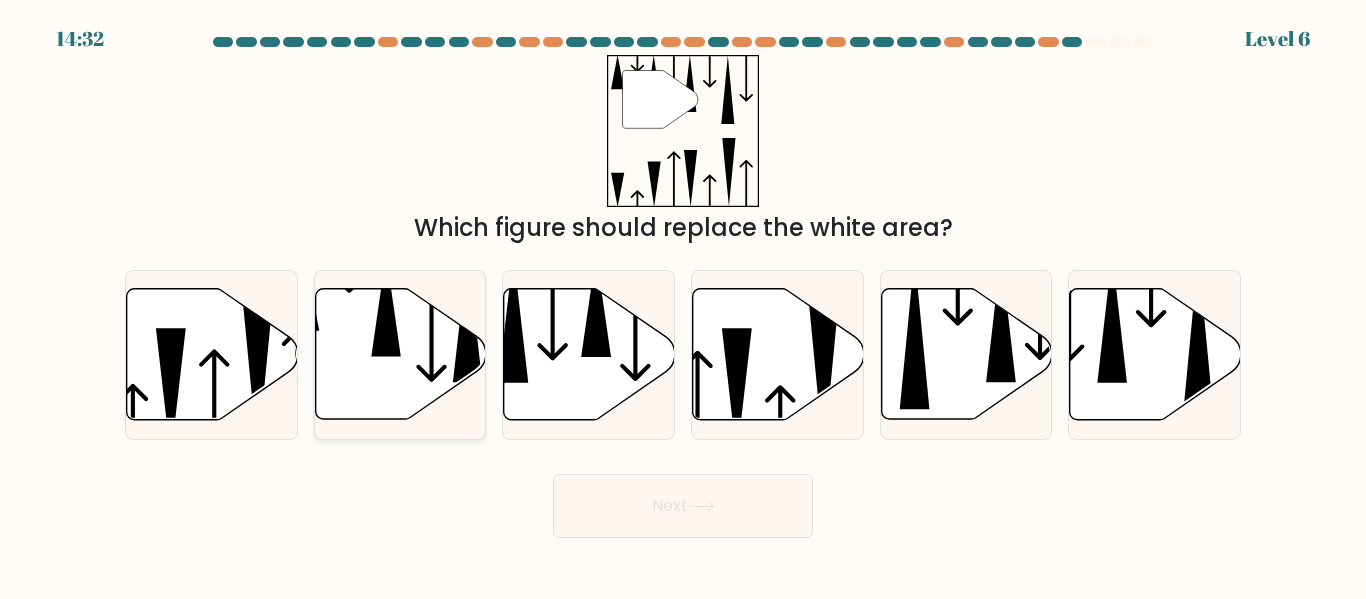
click at [422, 371] on icon at bounding box center [431, 320] width 30 height 126
click at [683, 305] on input "b." at bounding box center [683, 302] width 1 height 5
radio input "true"
click at [616, 498] on button "Next" at bounding box center [683, 506] width 260 height 64
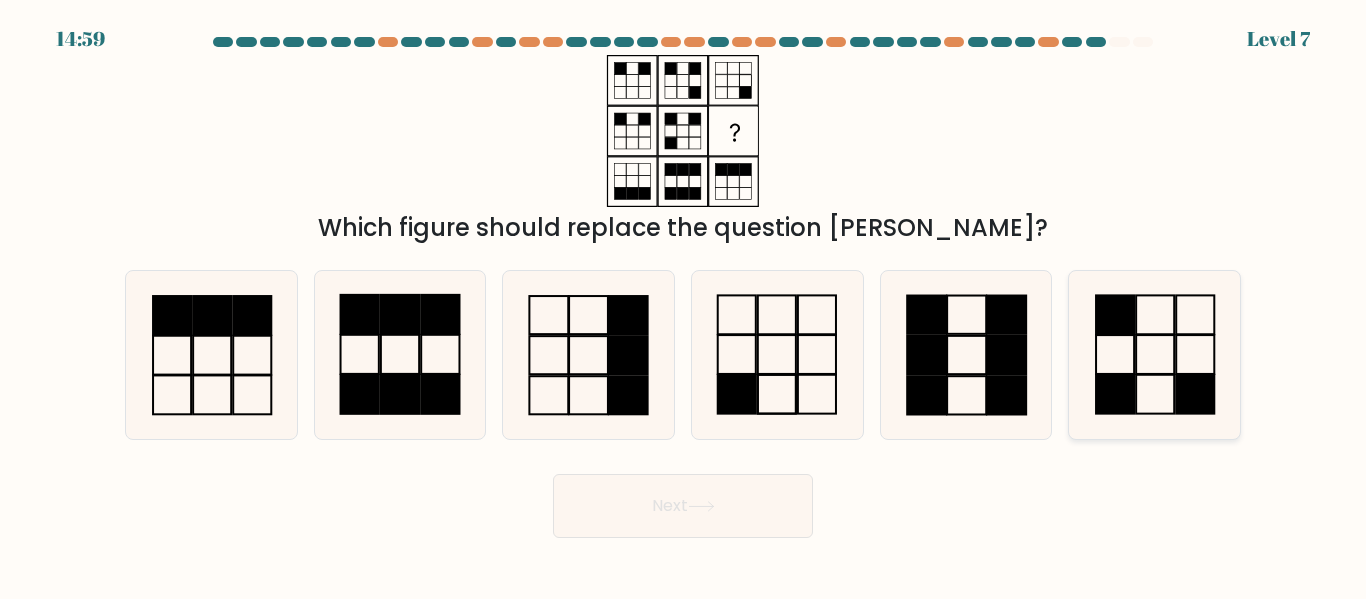
click at [1177, 396] on rect at bounding box center [1195, 394] width 38 height 39
click at [684, 305] on input "f." at bounding box center [683, 302] width 1 height 5
radio input "true"
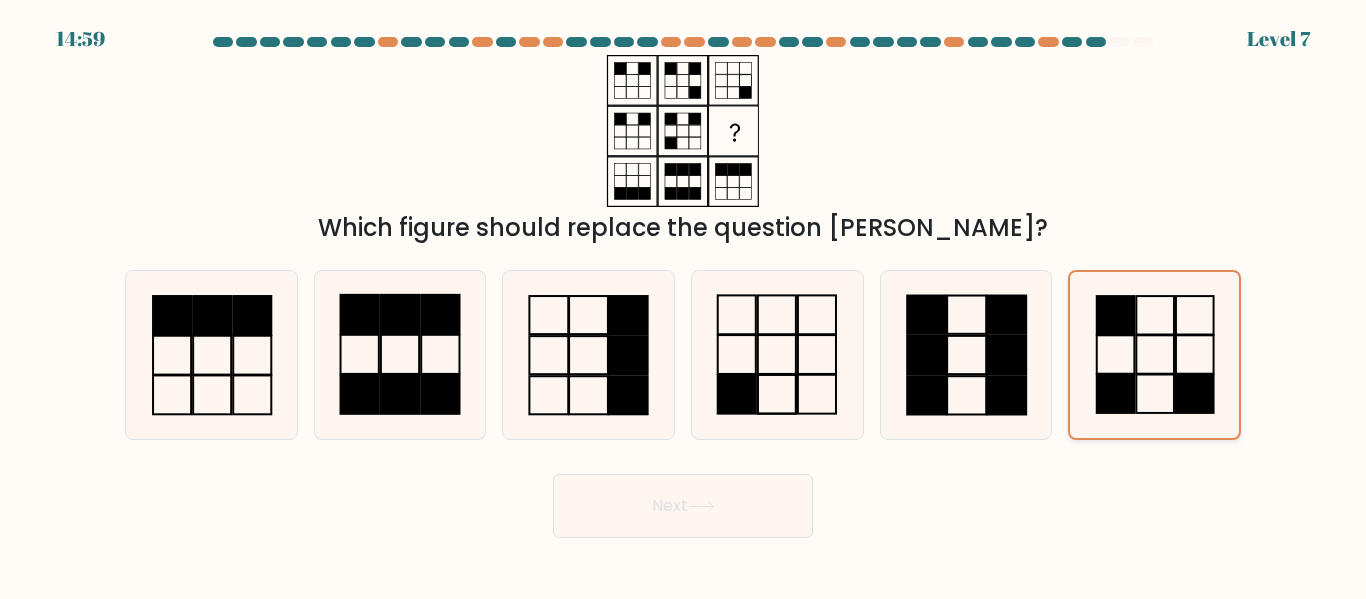
click at [1177, 396] on rect at bounding box center [1195, 394] width 38 height 38
click at [684, 305] on input "f." at bounding box center [683, 302] width 1 height 5
click at [717, 518] on button "Next" at bounding box center [683, 506] width 260 height 64
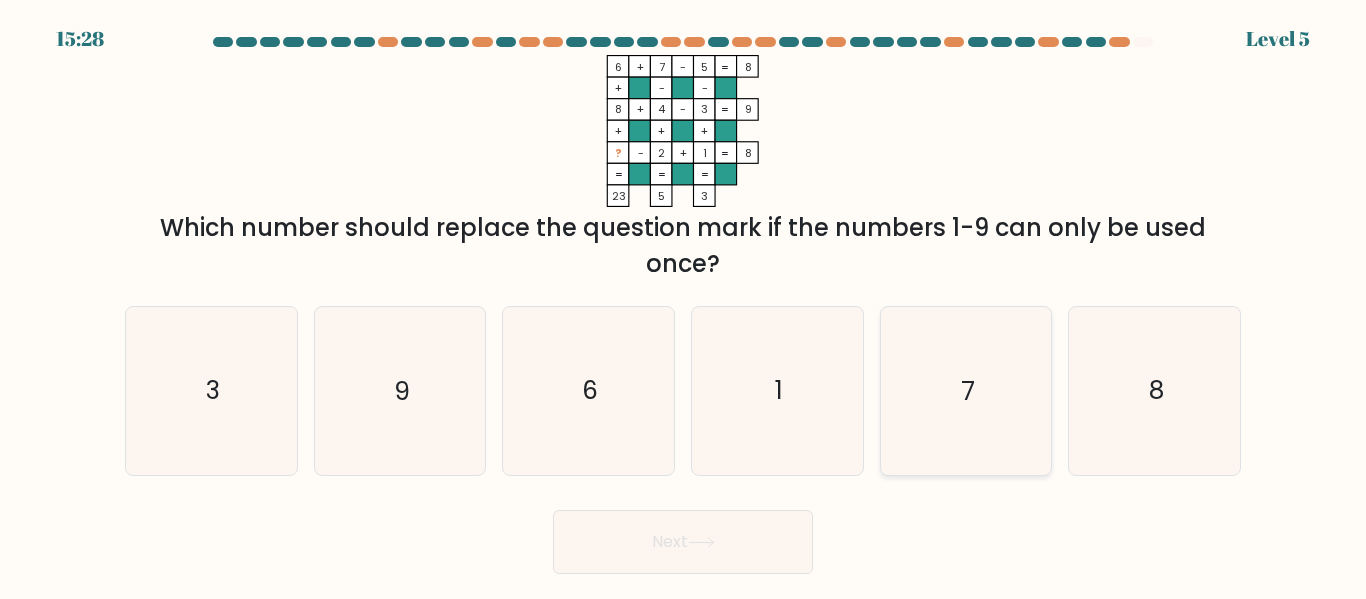
click at [947, 435] on icon "7" at bounding box center [965, 390] width 167 height 167
click at [684, 305] on input "e. 7" at bounding box center [683, 302] width 1 height 5
radio input "true"
click at [947, 435] on icon "7" at bounding box center [965, 390] width 165 height 165
click at [684, 305] on input "e. 7" at bounding box center [683, 302] width 1 height 5
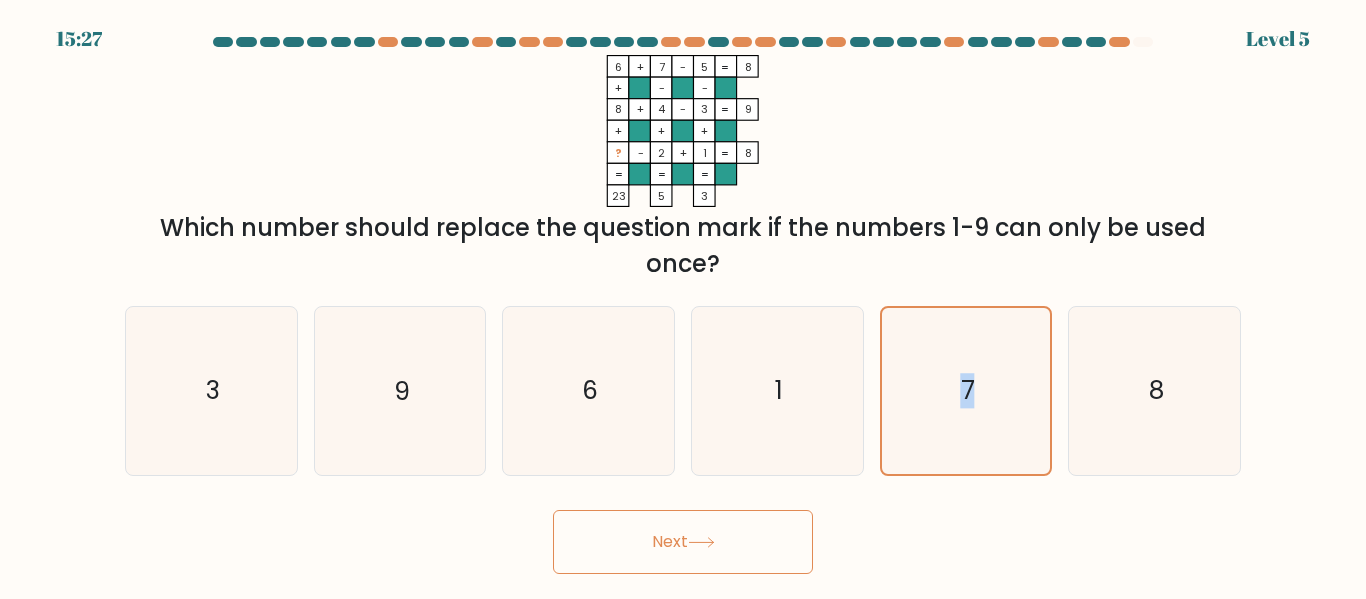
click at [681, 548] on button "Next" at bounding box center [683, 542] width 260 height 64
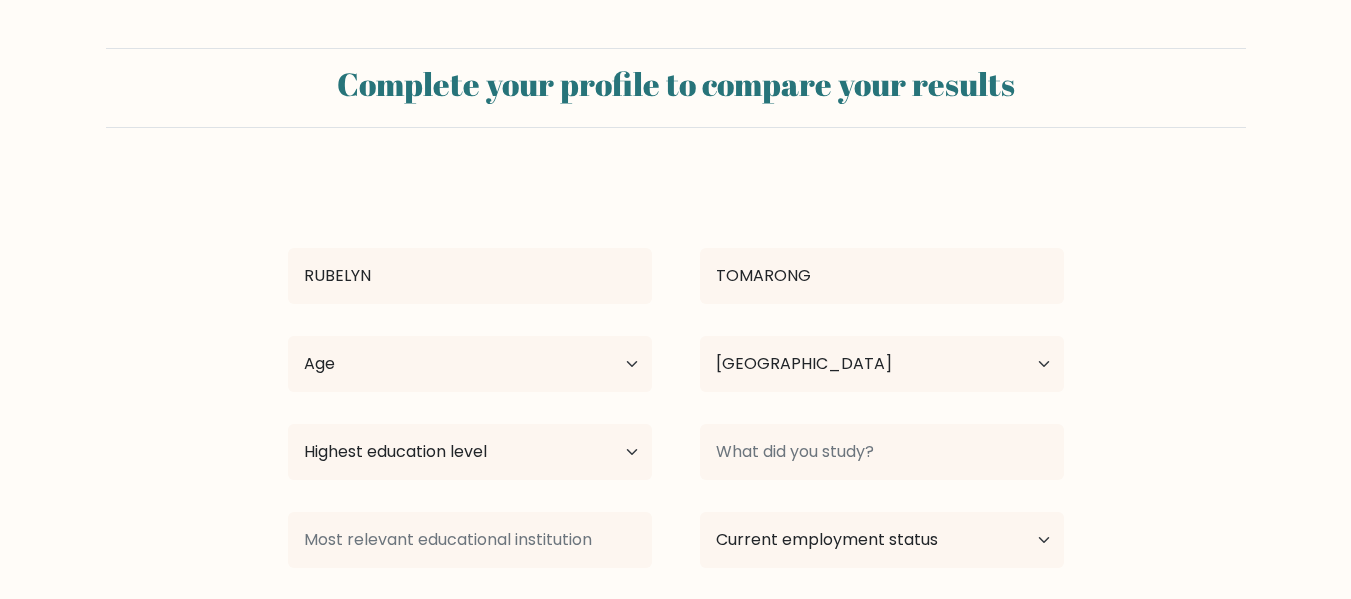
select select "PH"
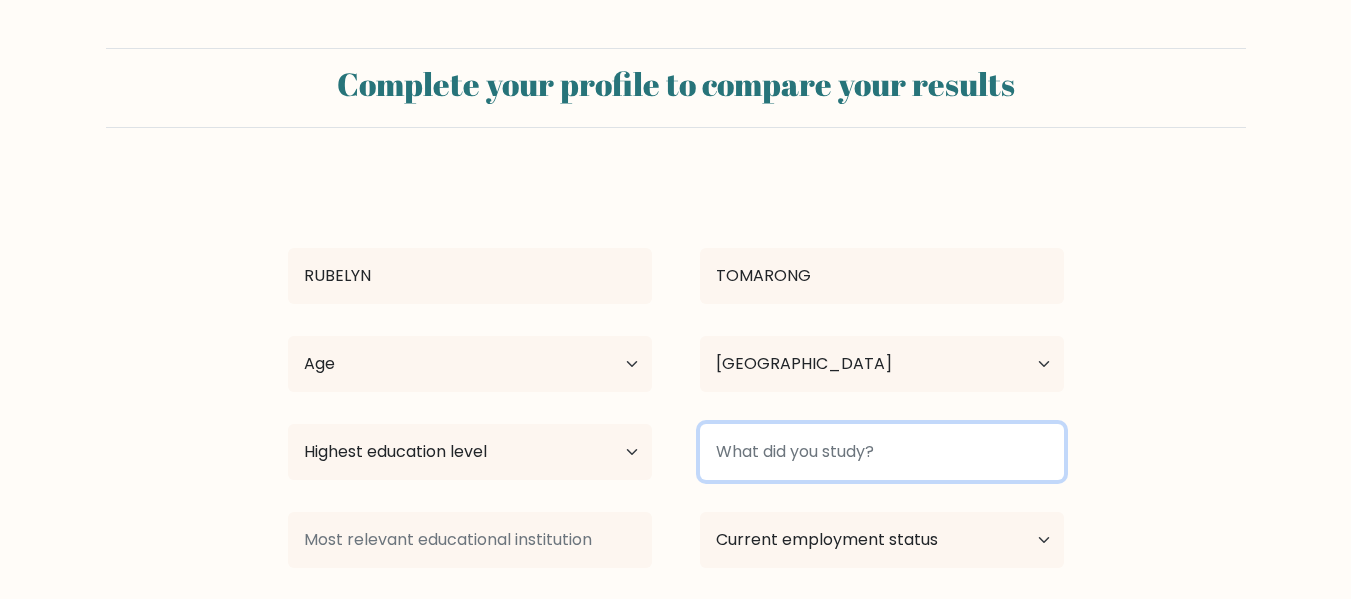
click at [734, 455] on input at bounding box center [882, 452] width 364 height 56
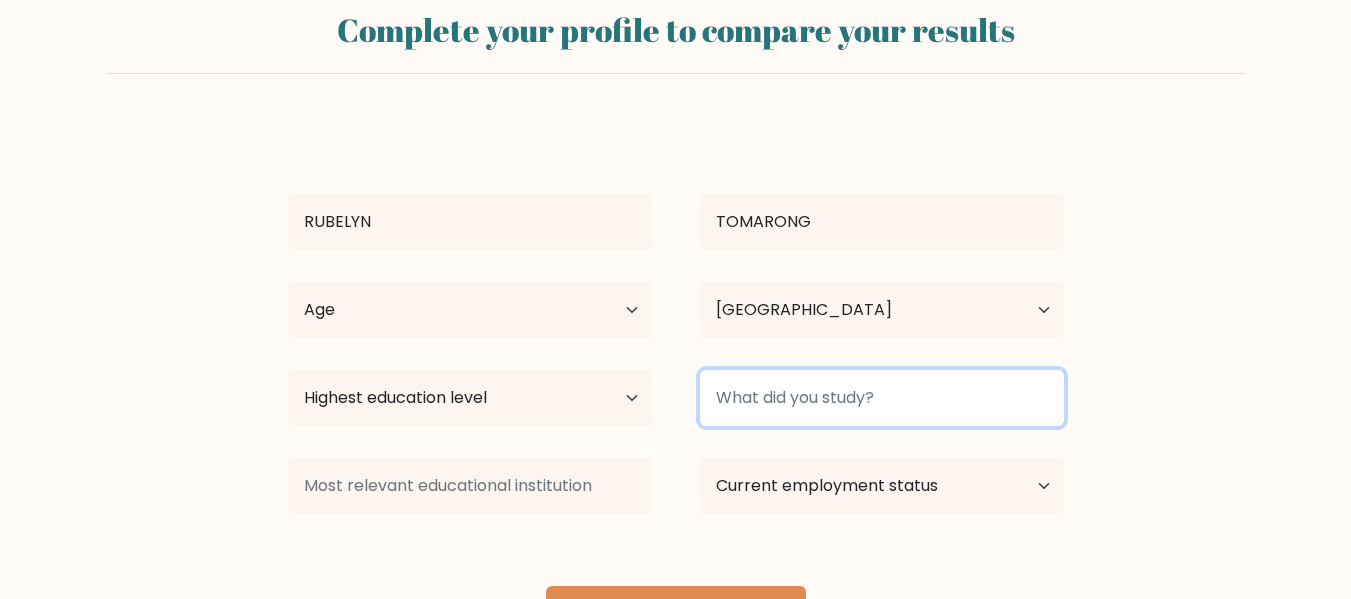
scroll to position [100, 0]
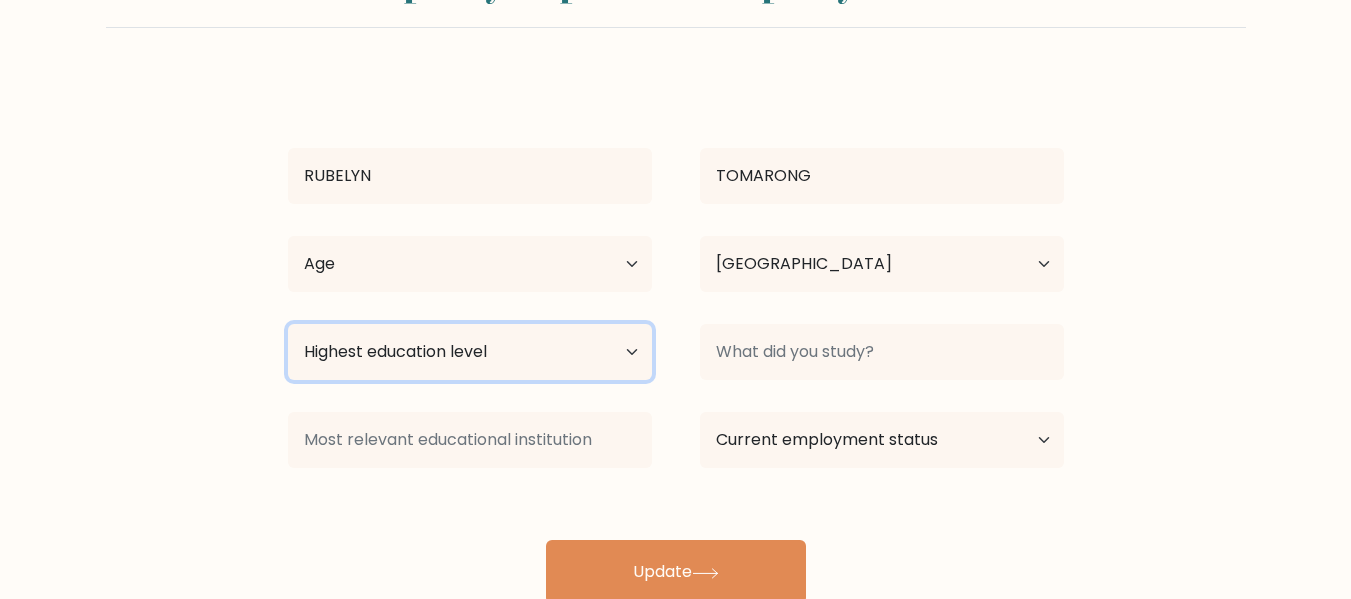
click at [581, 357] on select "Highest education level No schooling Primary Lower Secondary Upper Secondary Oc…" at bounding box center [470, 352] width 364 height 56
click at [583, 357] on select "Highest education level No schooling Primary Lower Secondary Upper Secondary Oc…" at bounding box center [470, 352] width 364 height 56
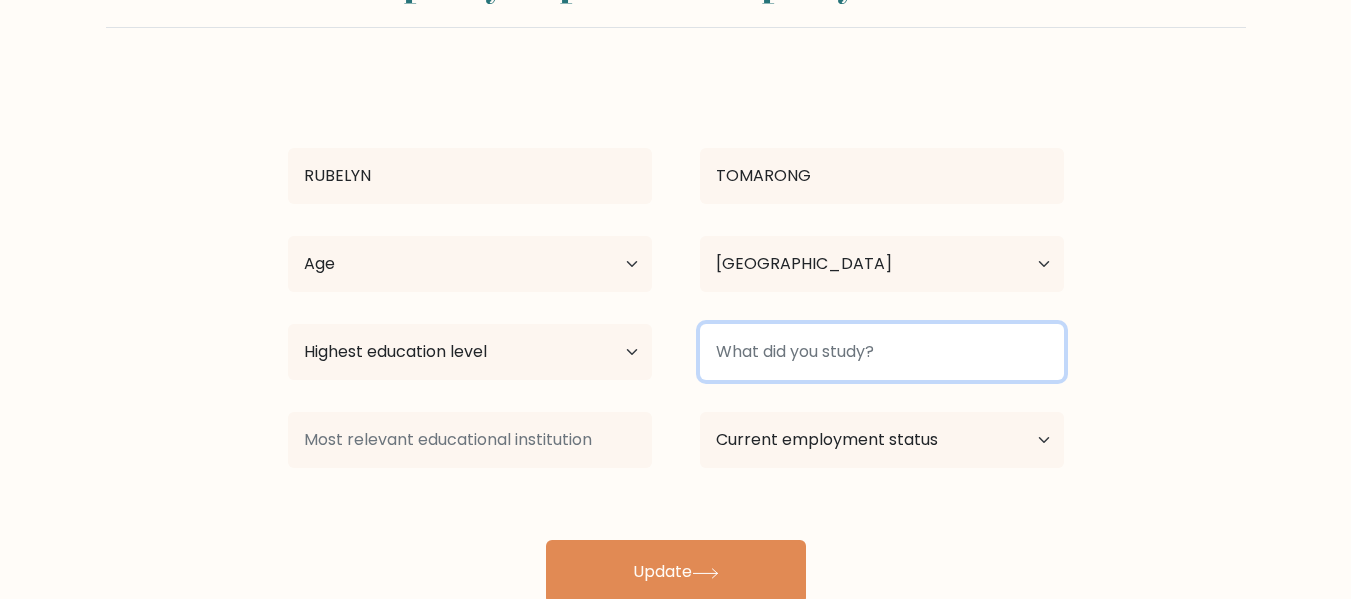
click at [826, 356] on input at bounding box center [882, 352] width 364 height 56
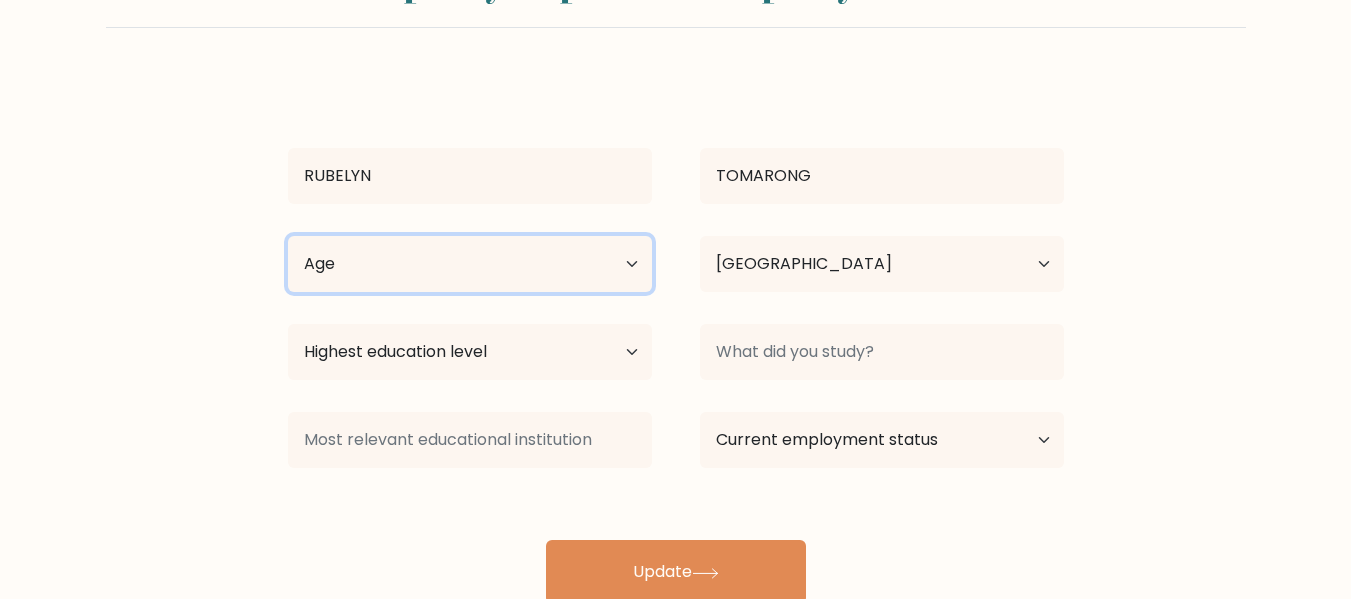
click at [618, 259] on select "Age Under 18 years old 18-24 years old 25-34 years old 35-44 years old 45-54 ye…" at bounding box center [470, 264] width 364 height 56
select select "25_34"
click at [288, 236] on select "Age Under 18 years old 18-24 years old 25-34 years old 35-44 years old 45-54 ye…" at bounding box center [470, 264] width 364 height 56
copy form "Complete your profile to compare your results Age Under 18 years old 18-24 year…"
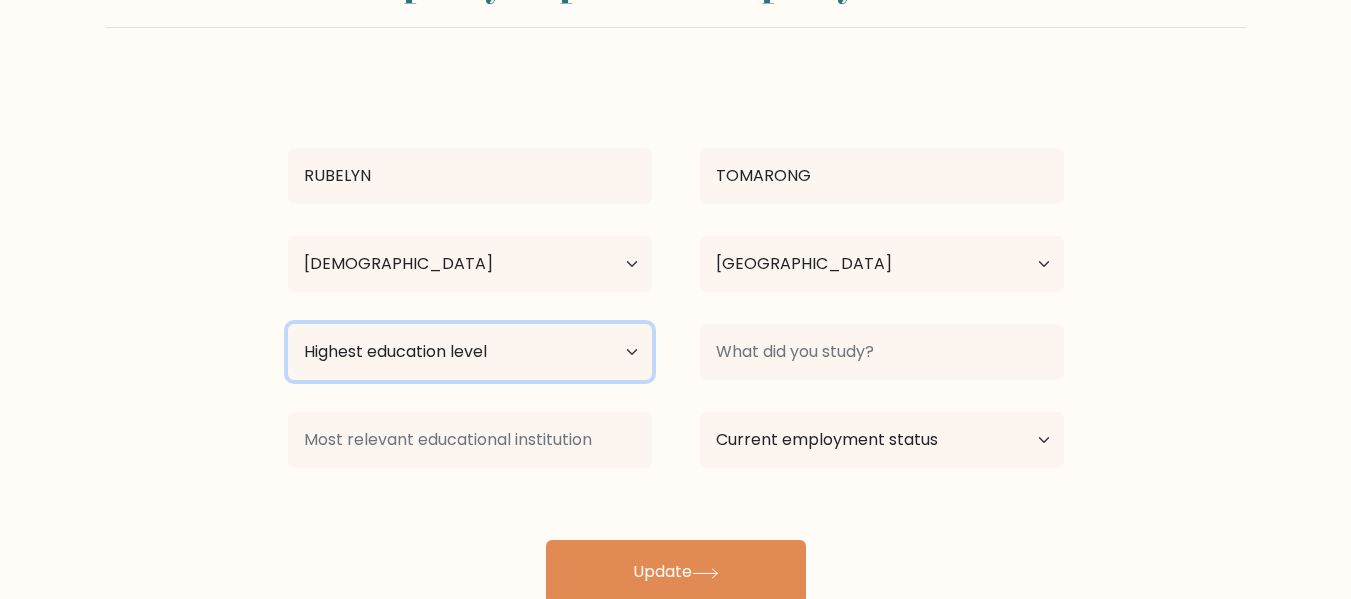
click at [587, 339] on select "Highest education level No schooling Primary Lower Secondary Upper Secondary Oc…" at bounding box center [470, 352] width 364 height 56
select select "bachelors_degree"
click at [288, 324] on select "Highest education level No schooling Primary Lower Secondary Upper Secondary Oc…" at bounding box center [470, 352] width 364 height 56
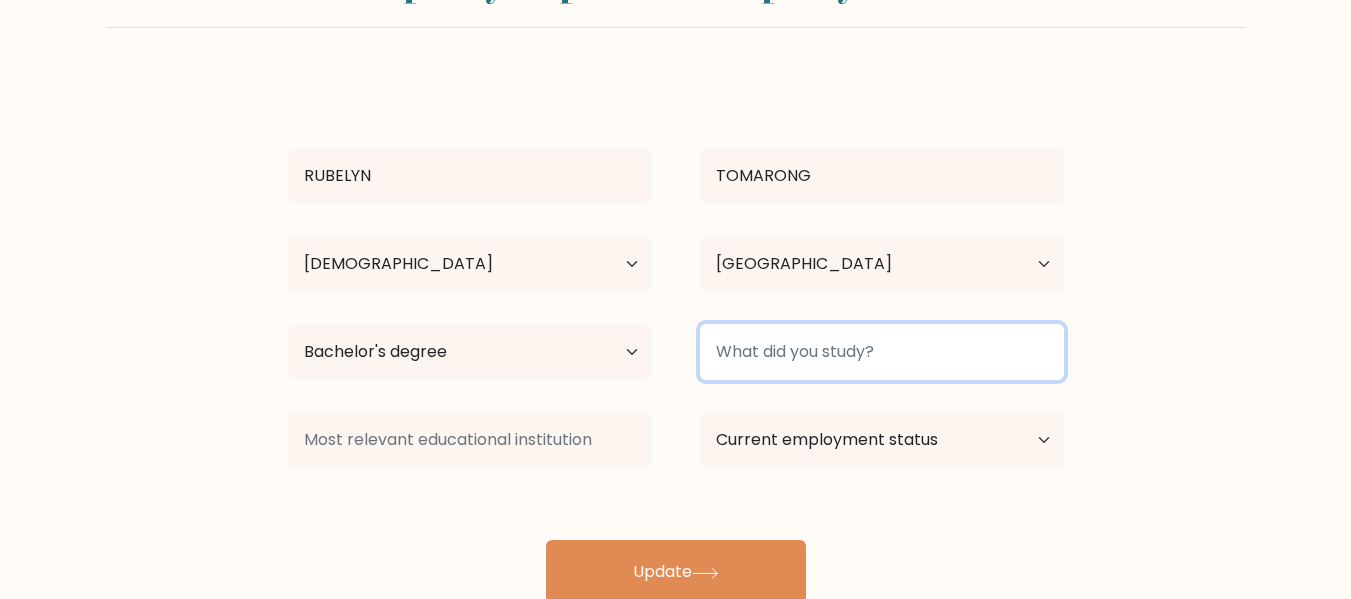
click at [773, 338] on input at bounding box center [882, 352] width 364 height 56
click at [846, 346] on input at bounding box center [882, 352] width 364 height 56
paste input "Bachelor of Elementary Education"
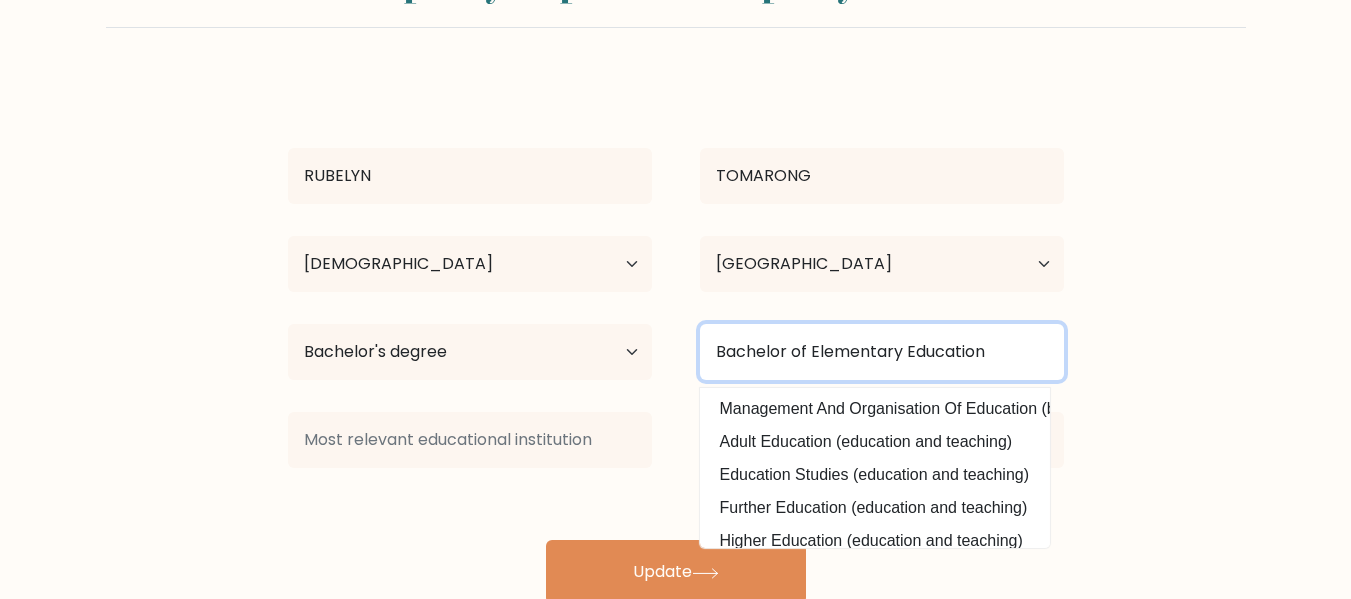
type input "Bachelor of Elementary Education"
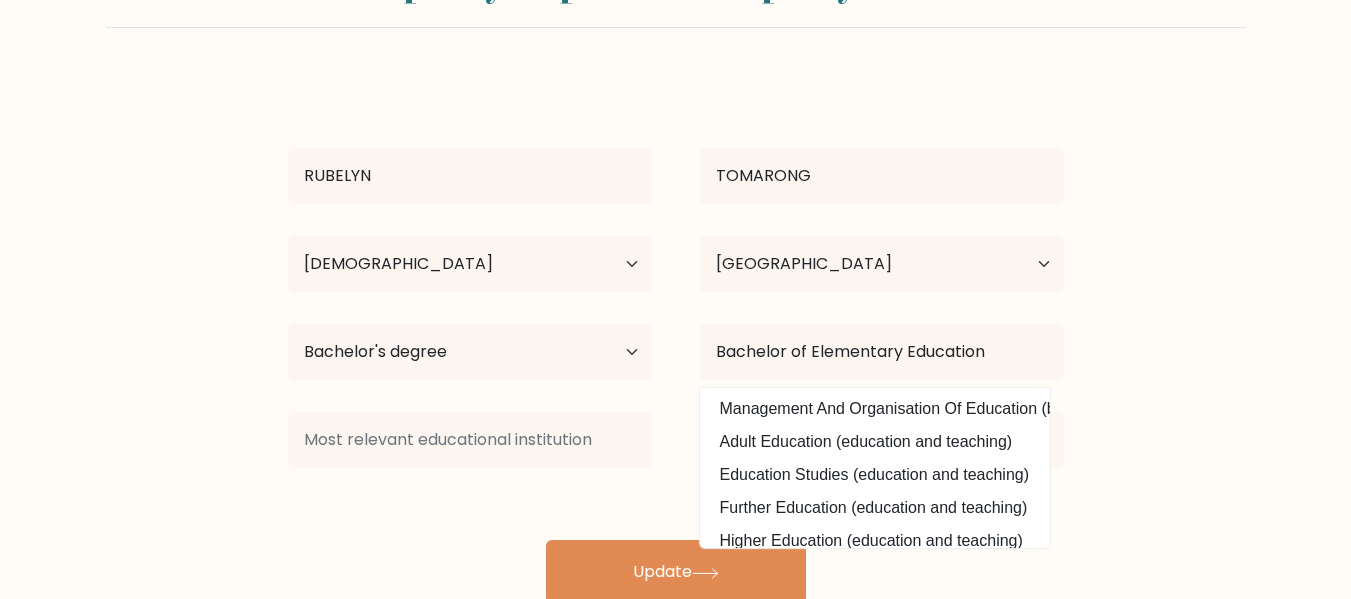
click at [625, 488] on div "RUBELYN TOMARONG Age Under 18 years old 18-24 years old 25-34 years old 35-44 y…" at bounding box center [676, 340] width 800 height 528
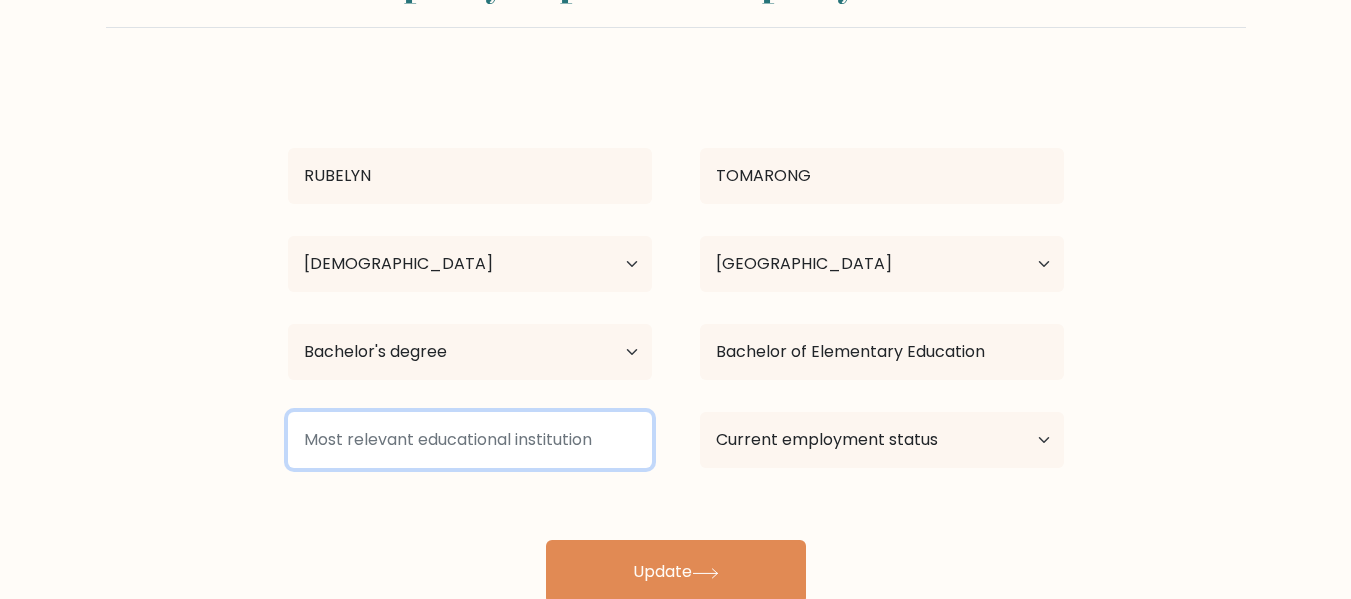
click at [418, 447] on input at bounding box center [470, 440] width 364 height 56
paste input "Davao de Oro State College"
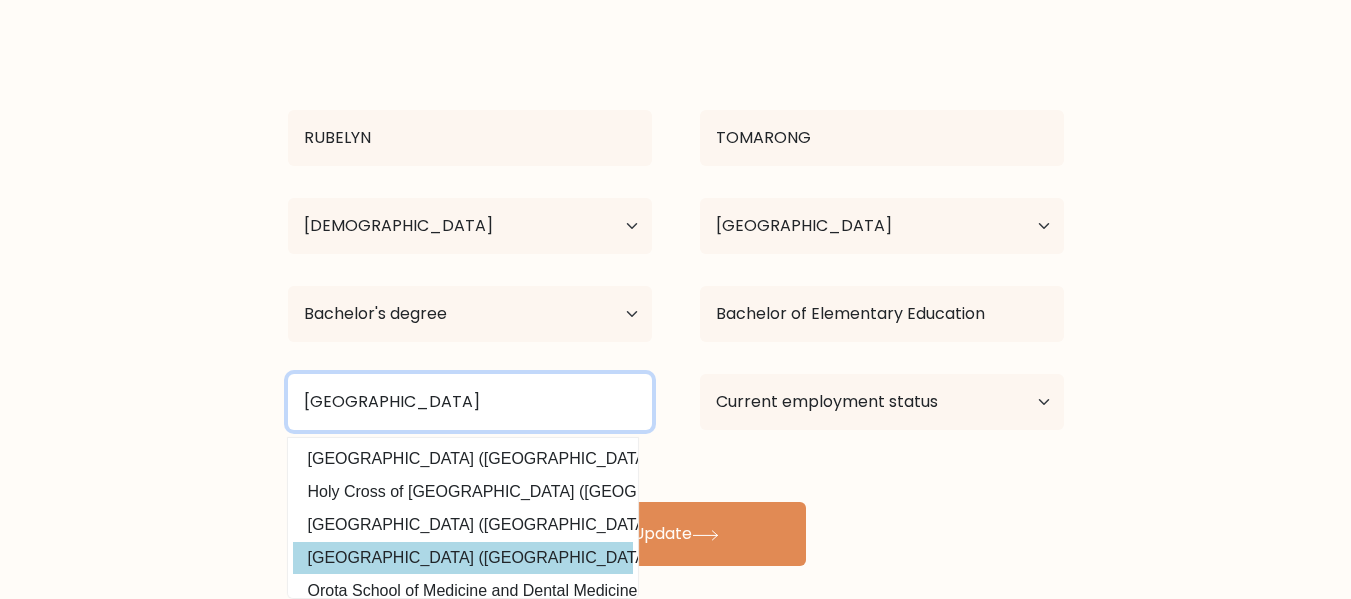
scroll to position [159, 0]
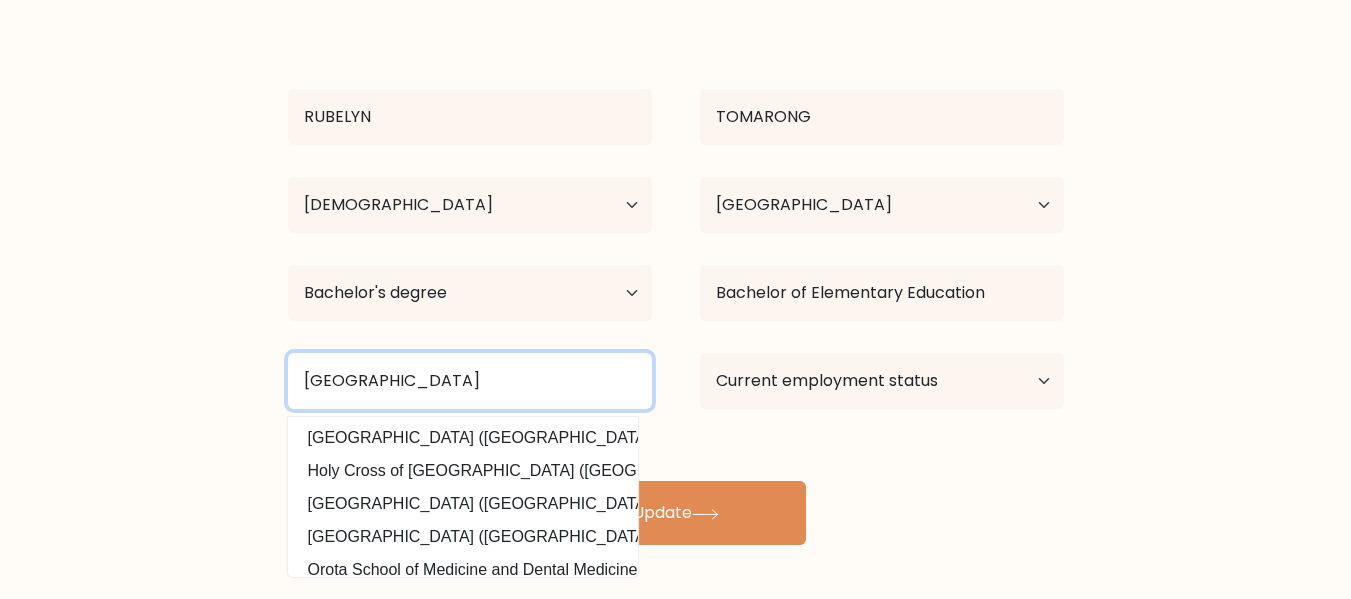
type input "Davao de Oro State College"
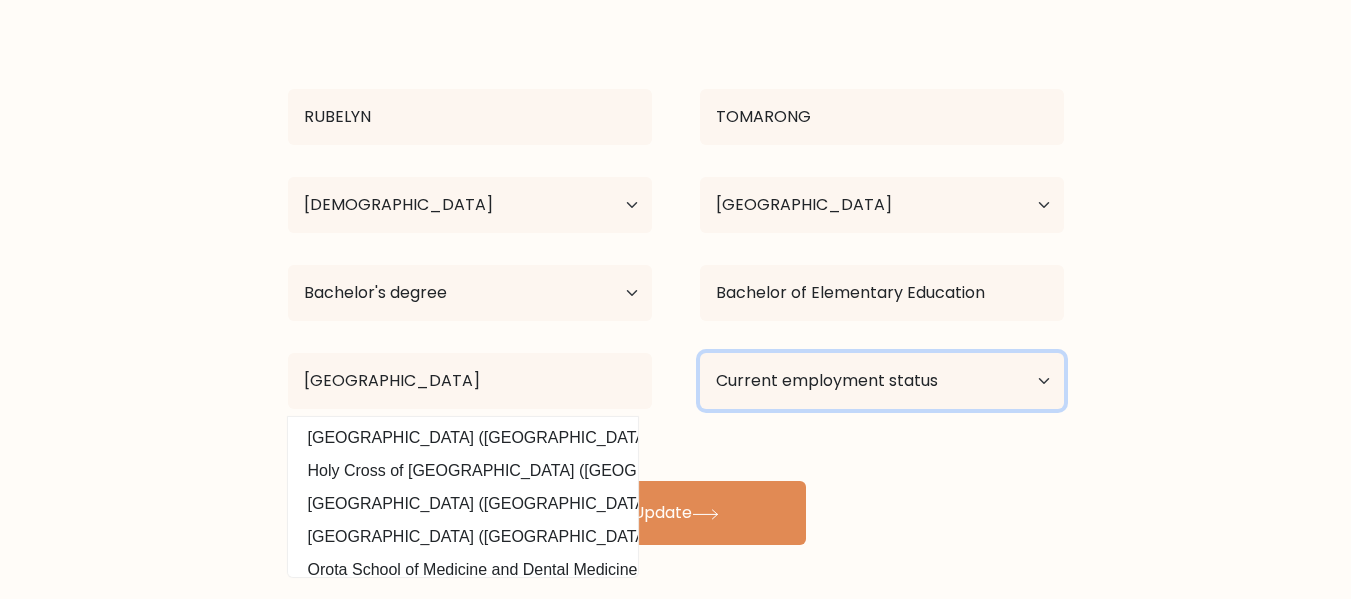
click at [762, 374] on select "Current employment status Employed Student Retired Other / prefer not to answer" at bounding box center [882, 381] width 364 height 56
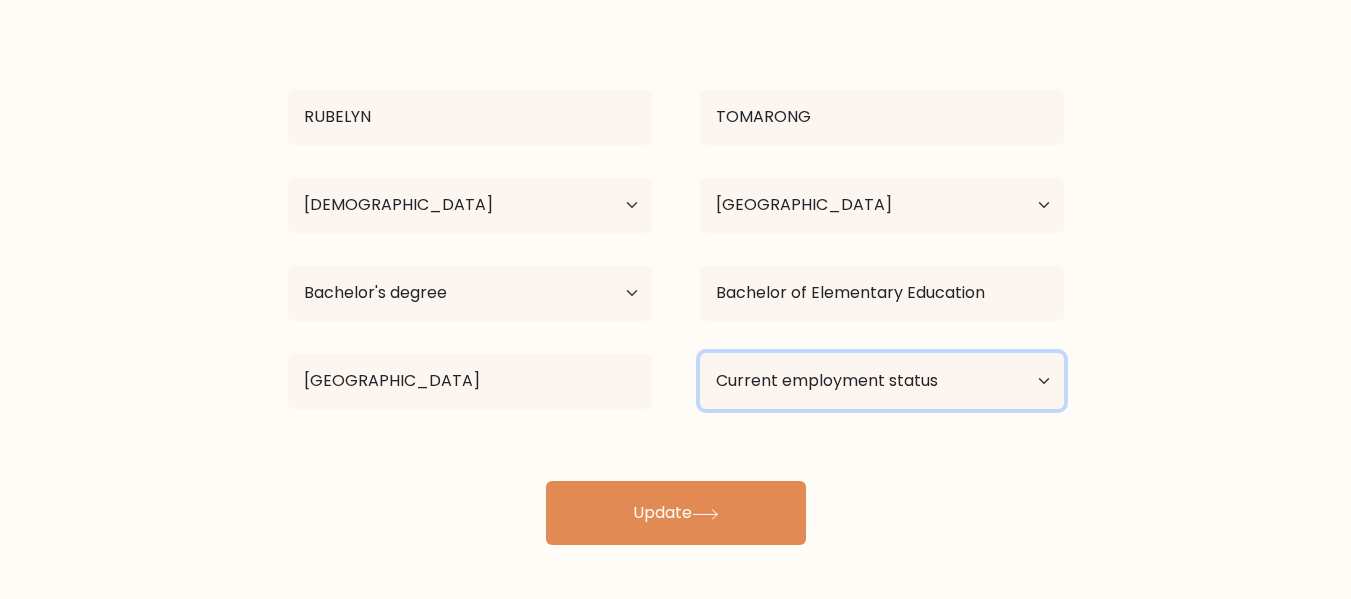
click at [935, 382] on select "Current employment status Employed Student Retired Other / prefer not to answer" at bounding box center [882, 381] width 364 height 56
select select "other"
click at [700, 353] on select "Current employment status Employed Student Retired Other / prefer not to answer" at bounding box center [882, 381] width 364 height 56
click at [1027, 377] on select "Current employment status Employed Student Retired Other / prefer not to answer" at bounding box center [882, 381] width 364 height 56
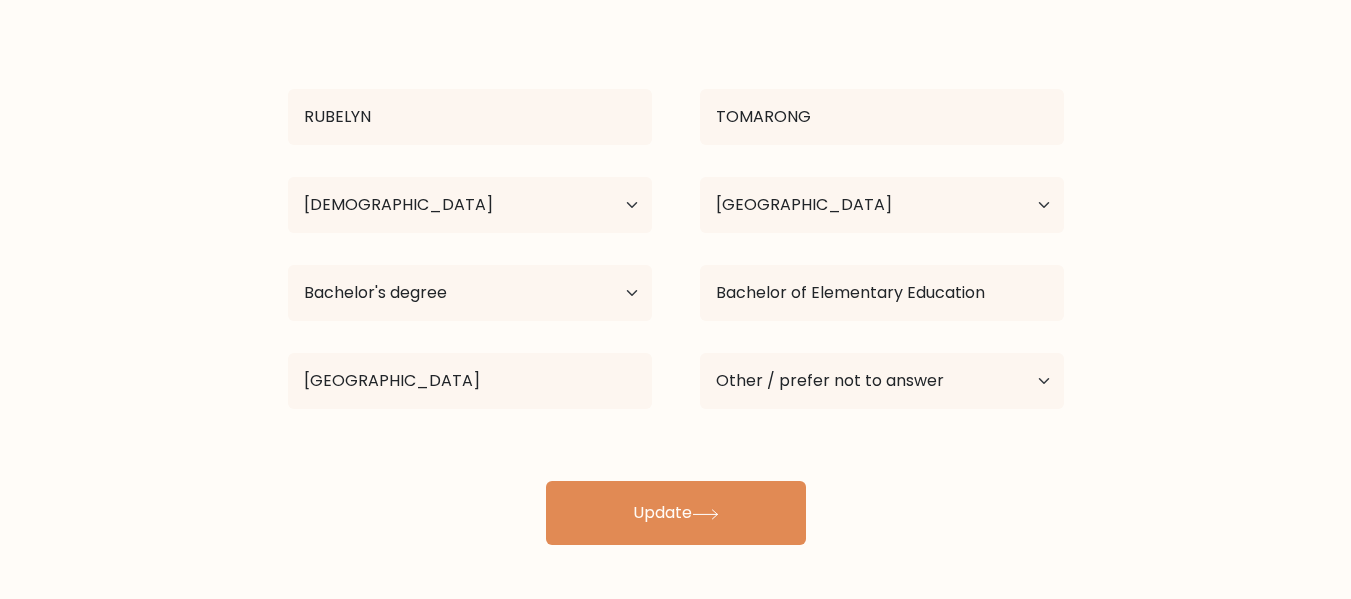
click at [1198, 348] on form "Complete your profile to compare your results RUBELYN TOMARONG Age Under 18 yea…" at bounding box center [675, 217] width 1351 height 656
click at [929, 367] on select "Current employment status Employed Student Retired Other / prefer not to answer" at bounding box center [882, 381] width 364 height 56
click at [614, 455] on div "RUBELYN TOMARONG Age Under 18 years old 18-24 years old 25-34 years old 35-44 y…" at bounding box center [676, 281] width 800 height 528
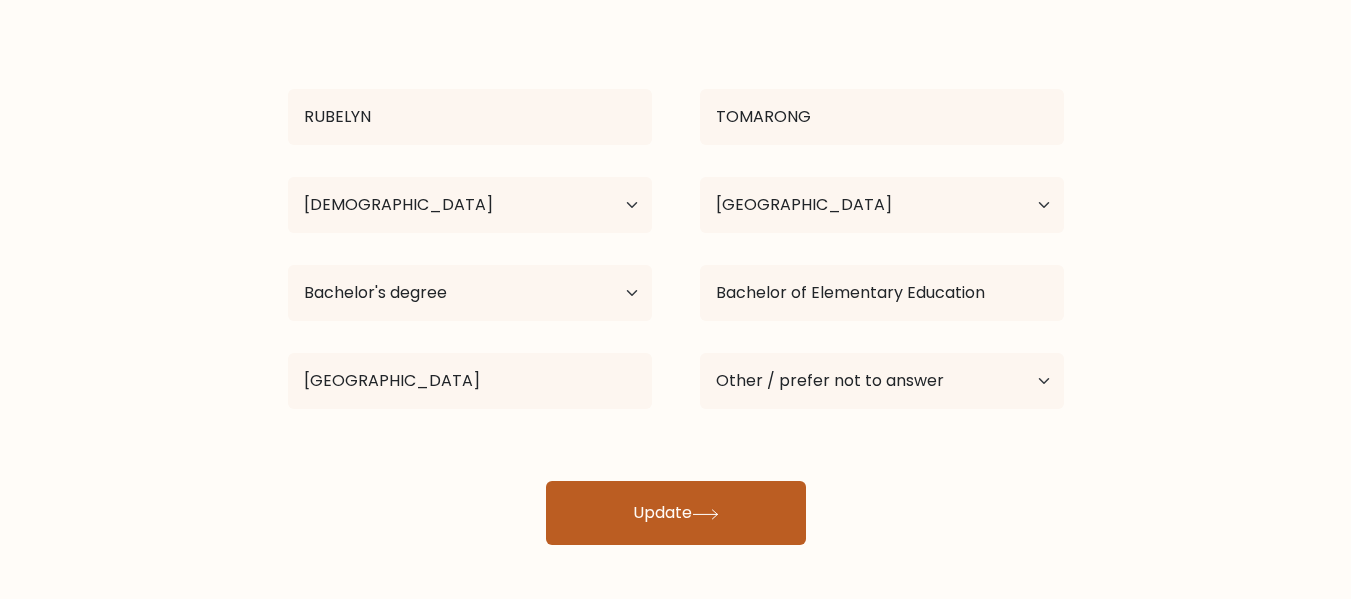
click at [659, 539] on button "Update" at bounding box center [676, 513] width 260 height 64
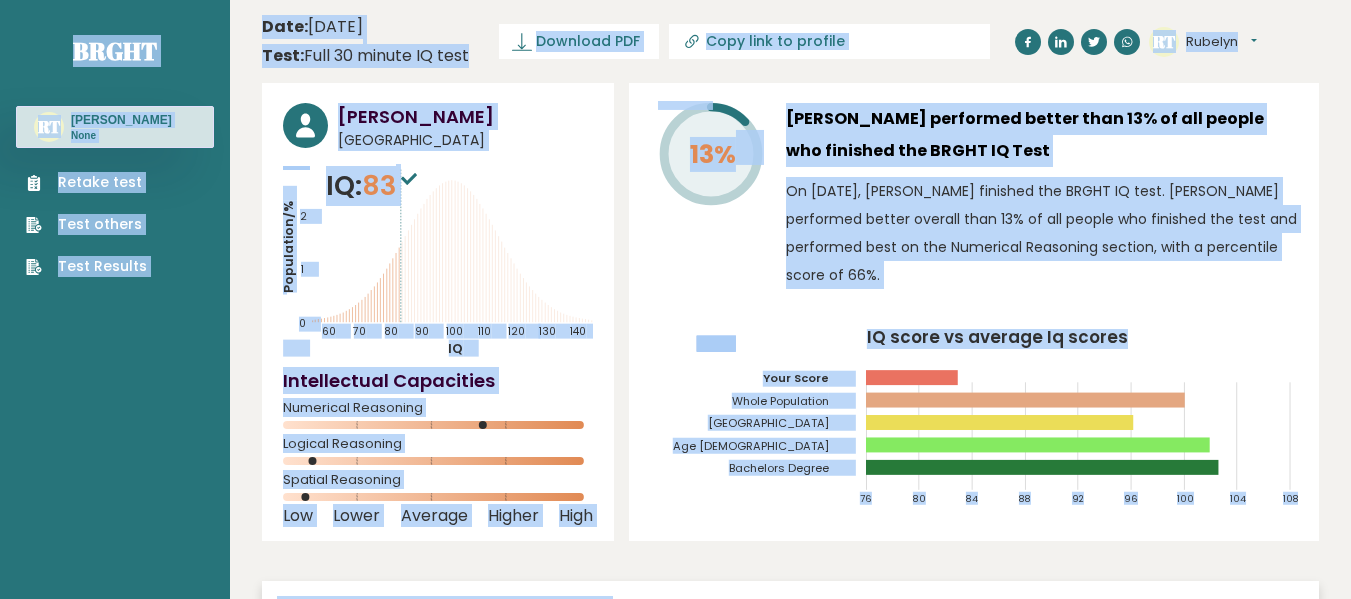
click at [628, 249] on div "[PERSON_NAME] [GEOGRAPHIC_DATA] IQ: 83 Population/% IQ 0 1 2 60 70 80 90 100 11…" at bounding box center [790, 435] width 1057 height 704
